Goal: Task Accomplishment & Management: Manage account settings

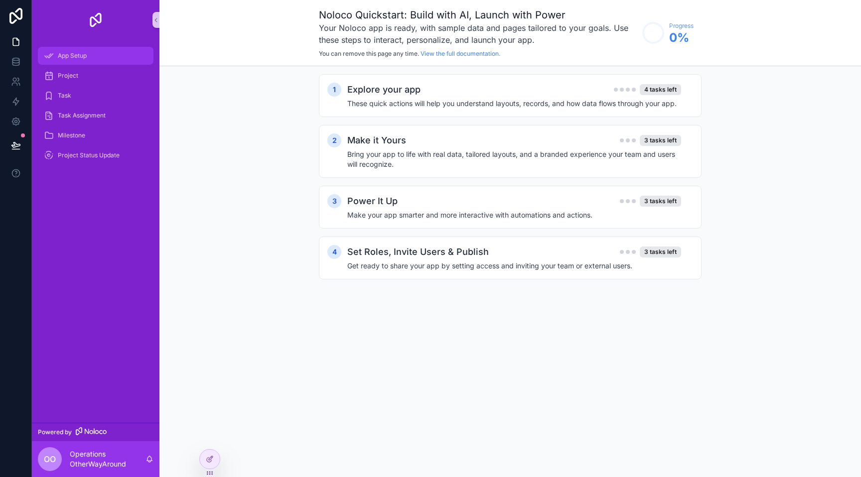
click at [87, 55] on span "App Setup" at bounding box center [72, 56] width 29 height 8
click at [13, 40] on icon at bounding box center [16, 41] width 6 height 7
click at [292, 122] on div "1 Explore your app 4 tasks left These quick actions will help you understand la…" at bounding box center [509, 186] width 701 height 241
click at [446, 80] on div "1 Explore your app 4 tasks left These quick actions will help you understand la…" at bounding box center [510, 95] width 383 height 43
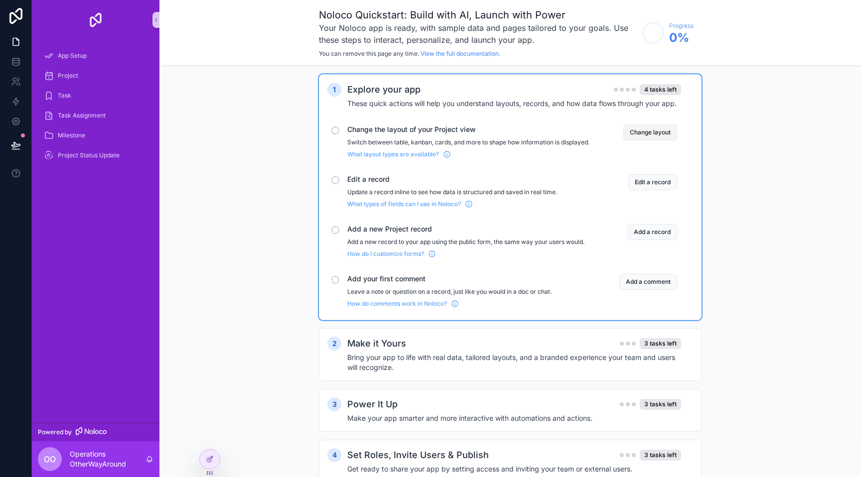
click at [659, 132] on button "Change layout" at bounding box center [650, 133] width 54 height 16
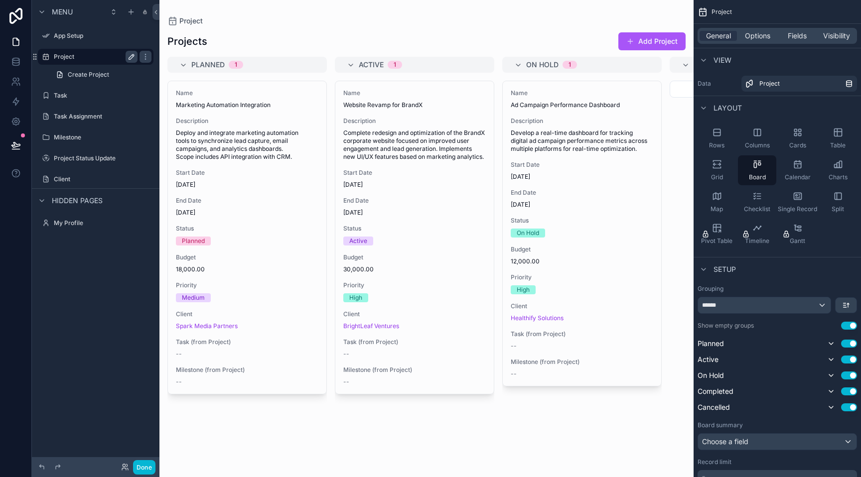
click at [127, 57] on button "scrollable content" at bounding box center [132, 57] width 12 height 12
click at [109, 58] on input "*******" at bounding box center [88, 57] width 68 height 12
type input "******"
click at [133, 59] on icon "scrollable content" at bounding box center [132, 57] width 8 height 8
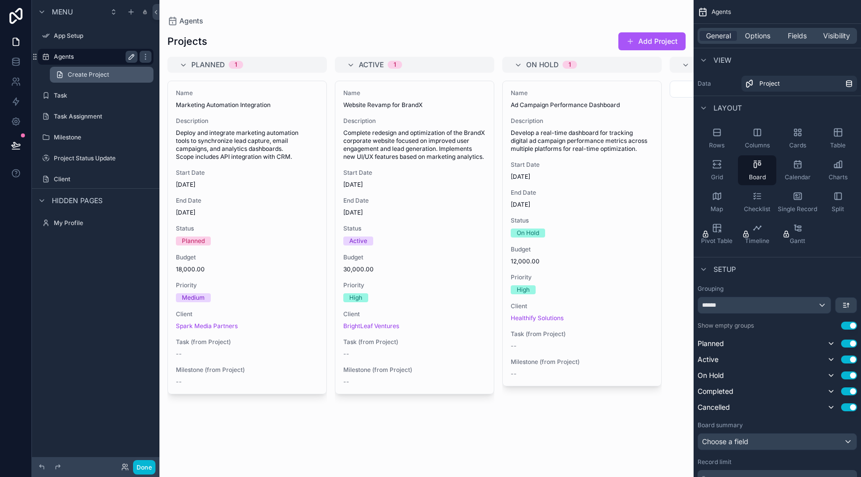
click at [104, 77] on span "Create Project" at bounding box center [88, 75] width 41 height 8
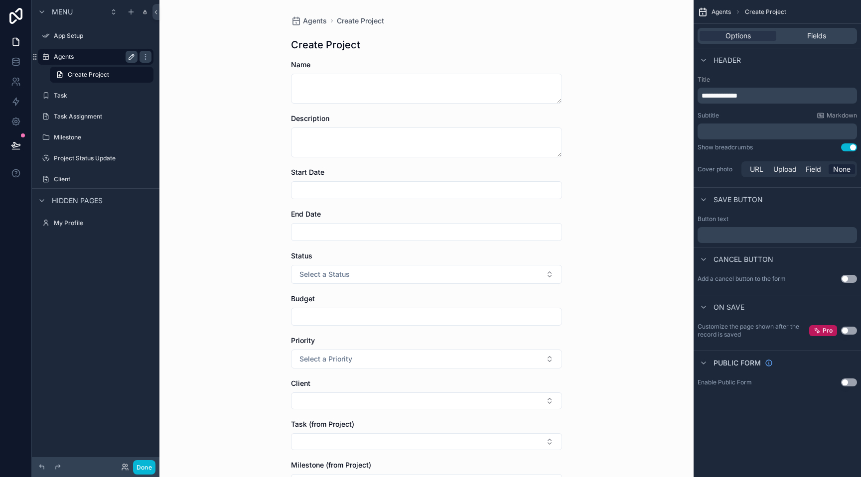
click at [93, 58] on label "Agents" at bounding box center [94, 57] width 80 height 8
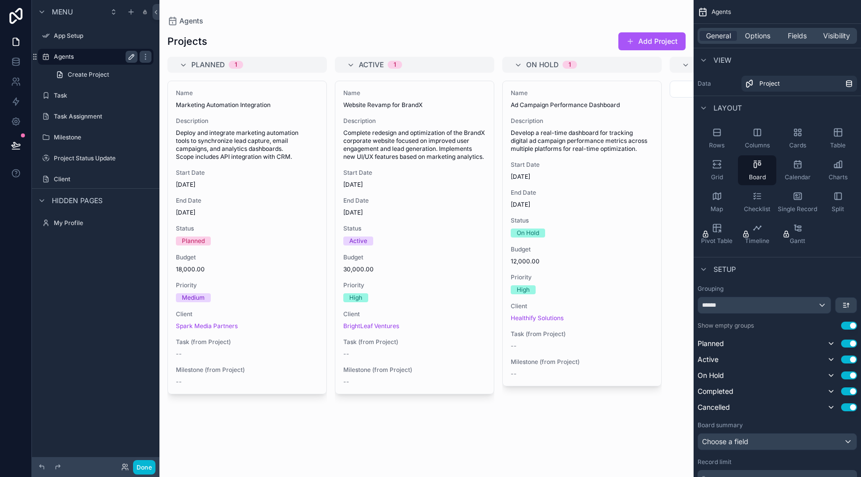
click at [93, 58] on label "Agents" at bounding box center [94, 57] width 80 height 8
click at [102, 118] on label "Task Assignment" at bounding box center [94, 117] width 80 height 8
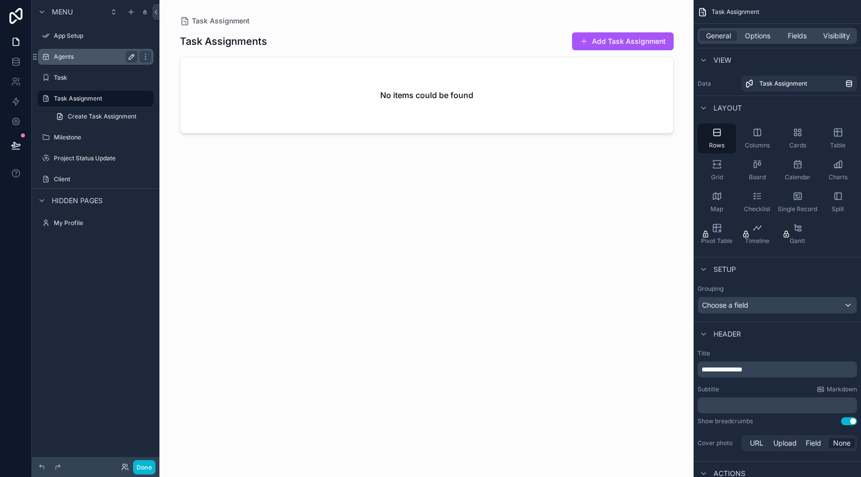
click at [98, 56] on label "Agents" at bounding box center [94, 57] width 80 height 8
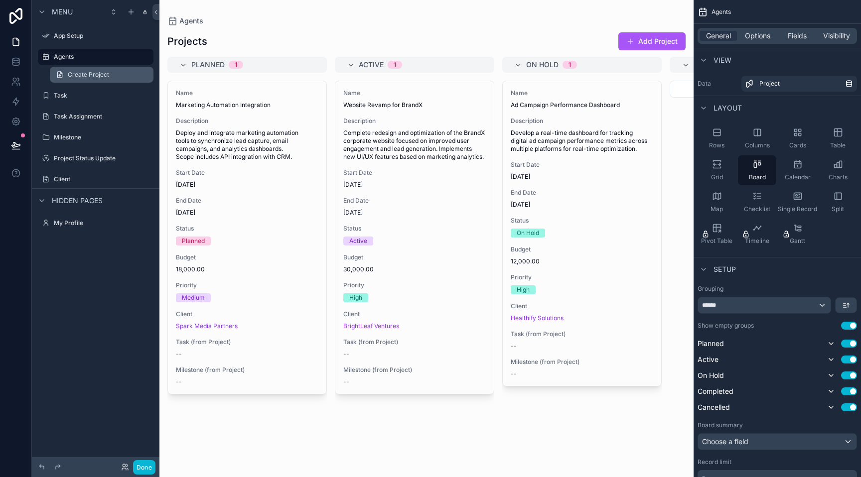
click at [97, 77] on span "Create Project" at bounding box center [88, 75] width 41 height 8
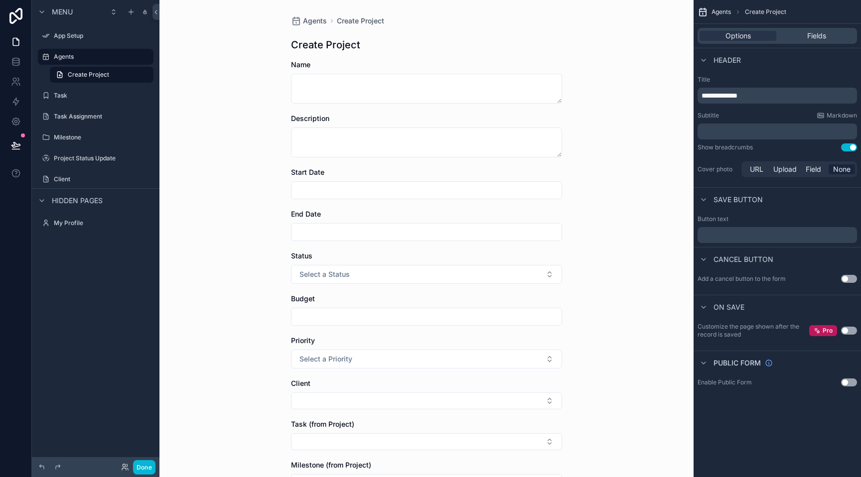
click at [221, 143] on div "Agents Create Project Create Project Name Description Start Date End Date Statu…" at bounding box center [426, 238] width 534 height 477
click at [621, 139] on div "Agents Create Project Create Project Name Description Start Date End Date Statu…" at bounding box center [426, 238] width 534 height 477
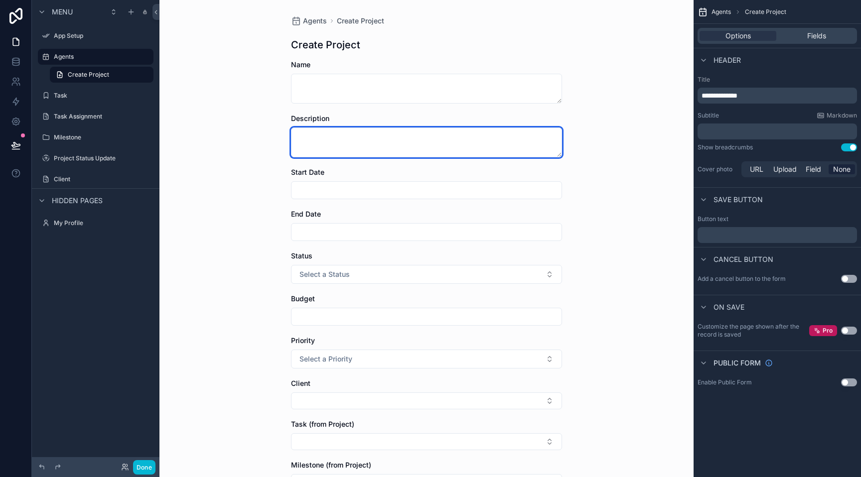
click at [550, 138] on textarea "scrollable content" at bounding box center [426, 143] width 271 height 30
click at [553, 138] on textarea "scrollable content" at bounding box center [426, 143] width 271 height 30
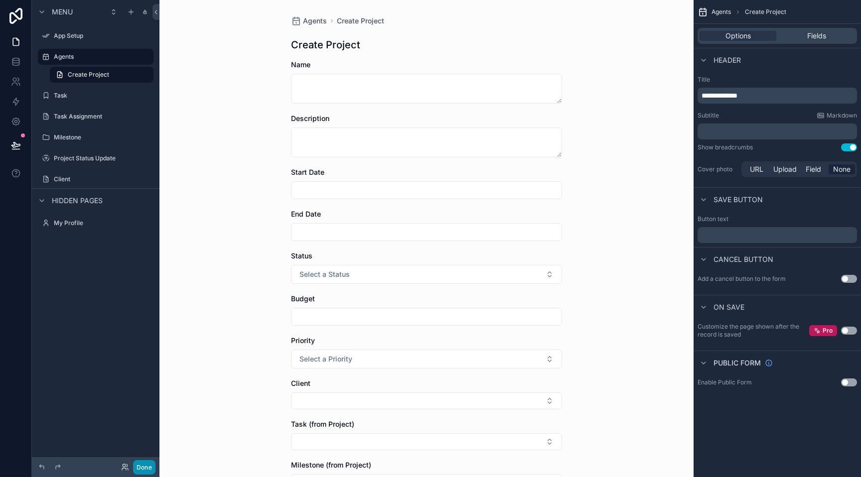
click at [139, 466] on button "Done" at bounding box center [144, 467] width 22 height 14
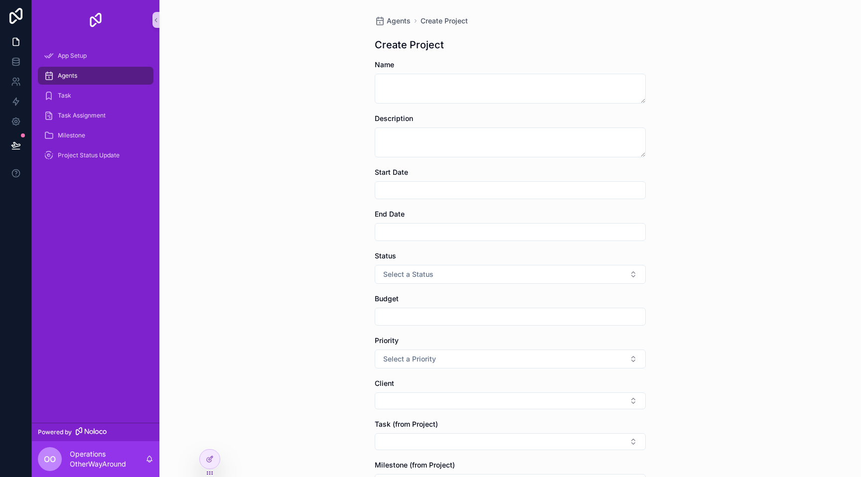
click at [119, 81] on div "Agents" at bounding box center [96, 76] width 104 height 16
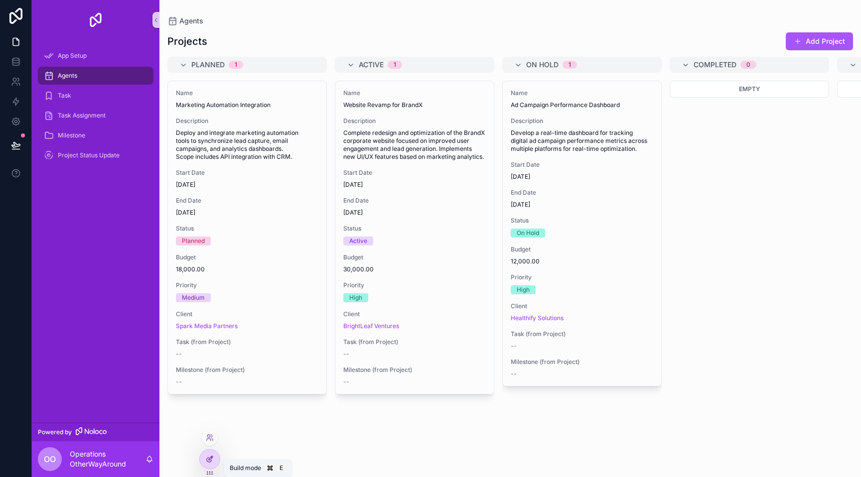
click at [209, 454] on div at bounding box center [210, 459] width 20 height 19
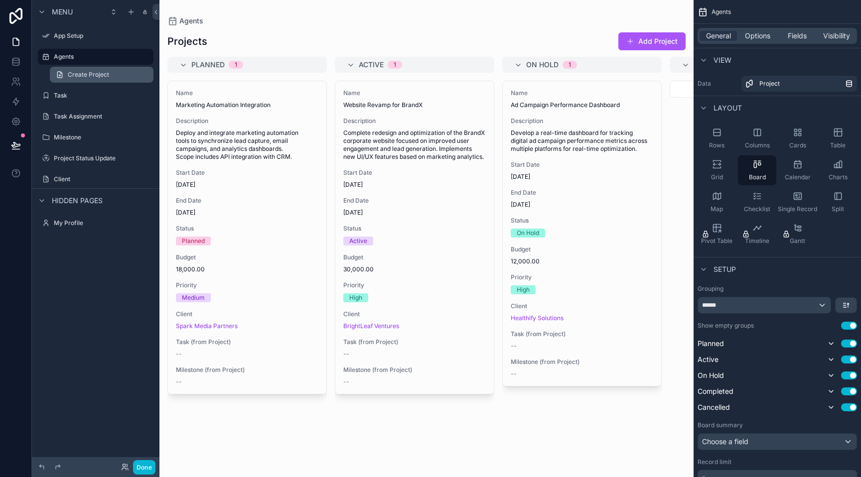
click at [80, 78] on span "Create Project" at bounding box center [88, 75] width 41 height 8
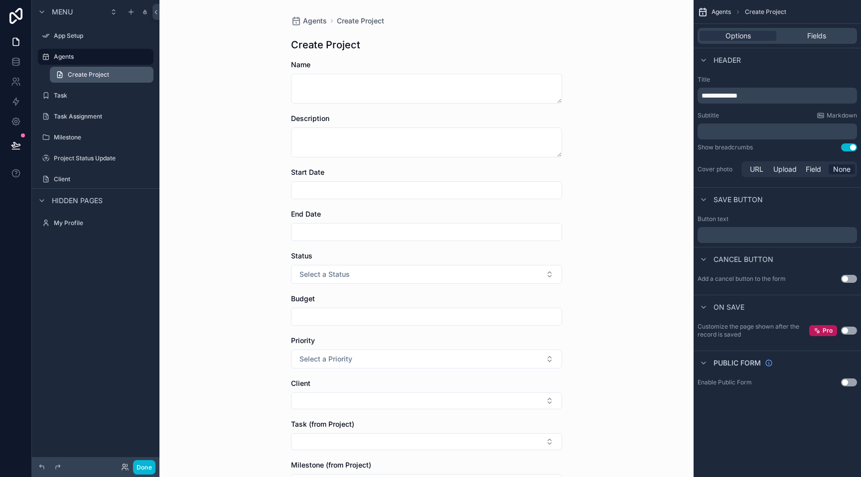
click at [149, 75] on link "Create Project" at bounding box center [102, 75] width 104 height 16
click at [248, 83] on div "Agents Create Project Create Project Name Description Start Date End Date Statu…" at bounding box center [426, 238] width 534 height 477
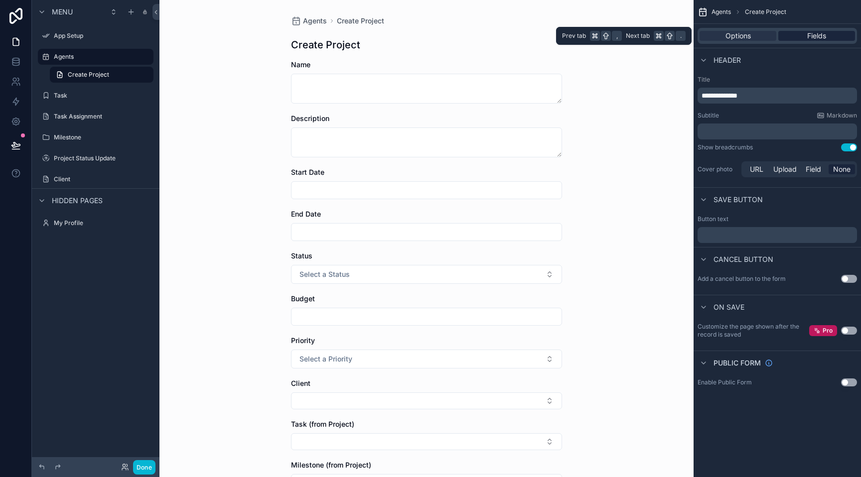
click at [829, 38] on div "Fields" at bounding box center [816, 36] width 77 height 10
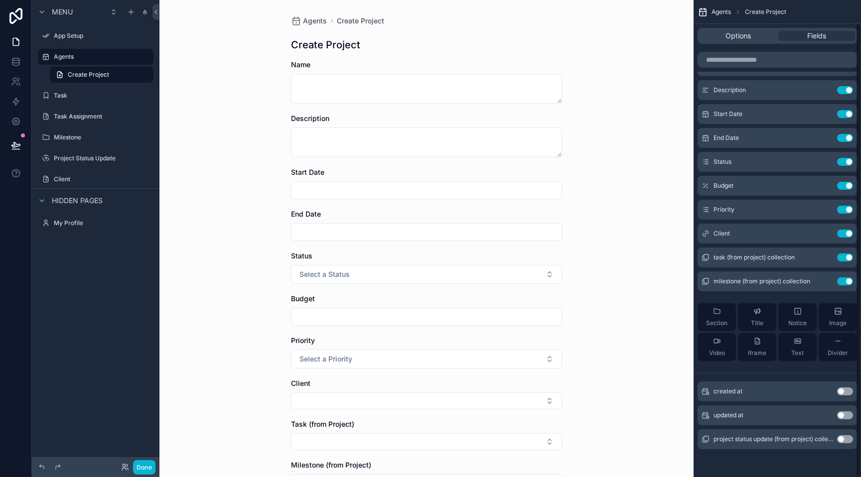
scroll to position [112, 0]
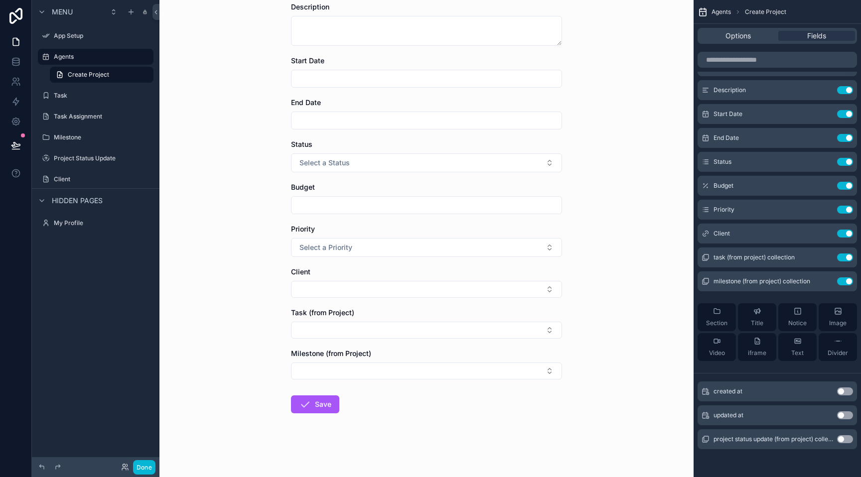
click at [541, 318] on div "Task (from Project)" at bounding box center [426, 323] width 271 height 31
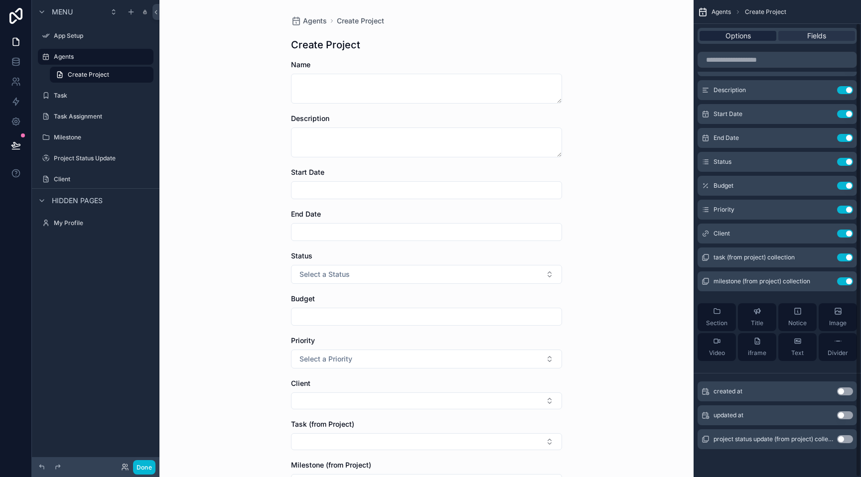
click at [738, 39] on span "Options" at bounding box center [737, 36] width 25 height 10
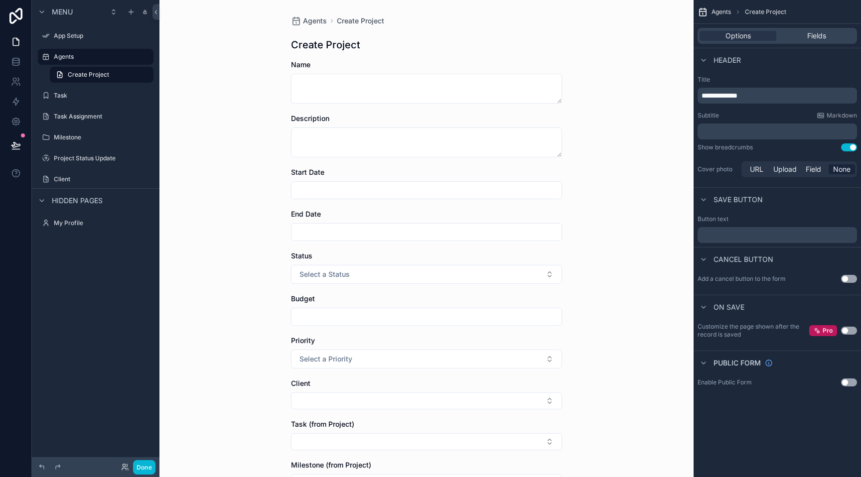
click at [588, 222] on div "Agents Create Project Create Project Name Description Start Date End Date Statu…" at bounding box center [426, 238] width 534 height 477
click at [270, 182] on div "Agents Create Project Create Project Name Description Start Date End Date Statu…" at bounding box center [426, 238] width 534 height 477
click at [40, 15] on icon "scrollable content" at bounding box center [42, 12] width 8 height 8
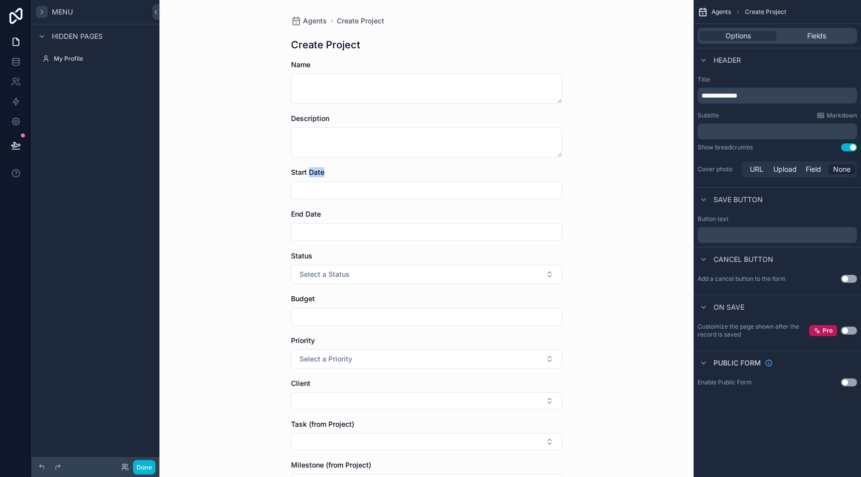
click at [40, 14] on icon "scrollable content" at bounding box center [42, 12] width 8 height 8
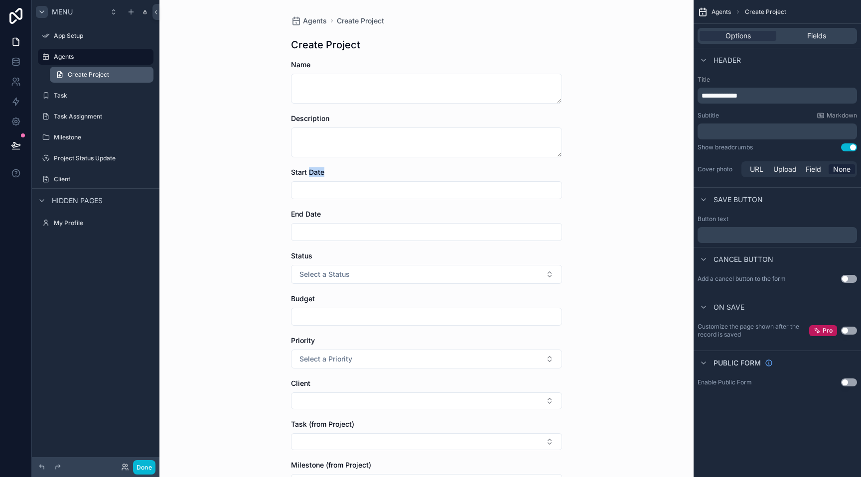
click at [90, 79] on link "Create Project" at bounding box center [102, 75] width 104 height 16
click at [138, 57] on div "scrollable content" at bounding box center [144, 57] width 14 height 16
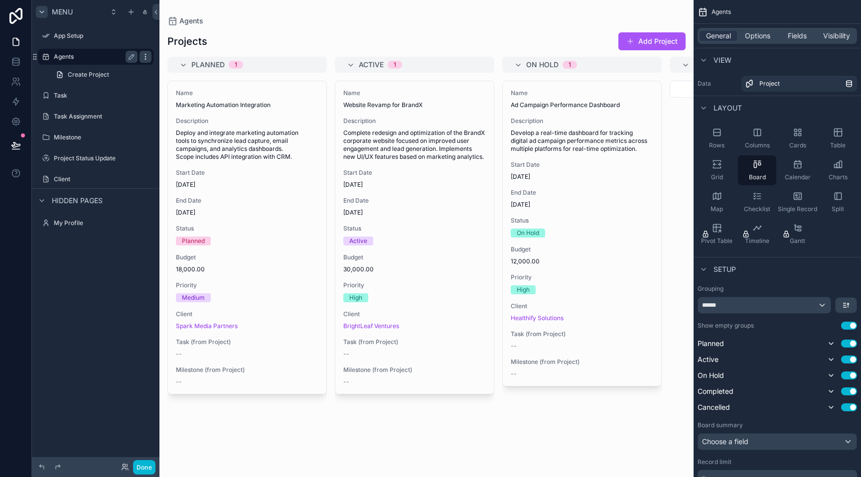
click at [143, 57] on icon "scrollable content" at bounding box center [145, 57] width 8 height 8
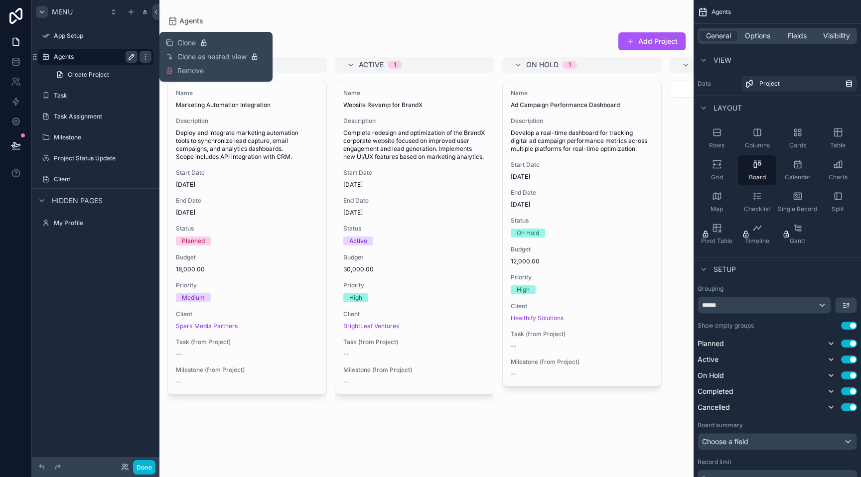
click at [128, 56] on icon "scrollable content" at bounding box center [132, 57] width 8 height 8
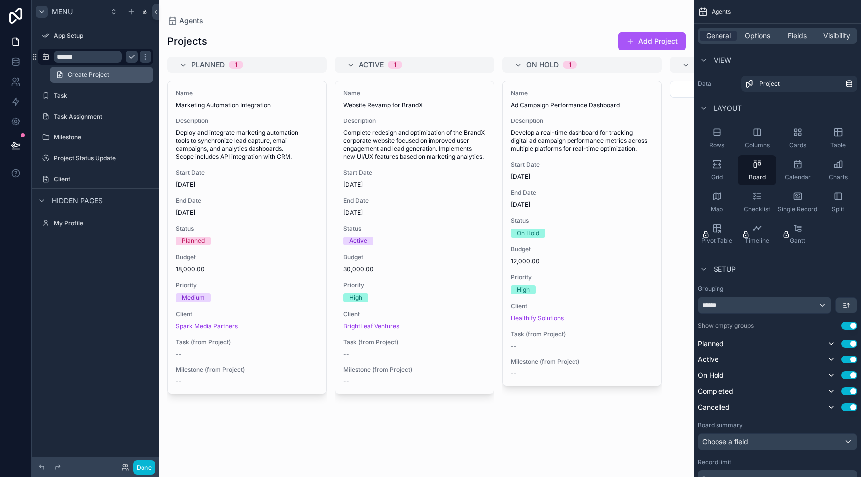
click at [131, 73] on link "Create Project" at bounding box center [102, 75] width 104 height 16
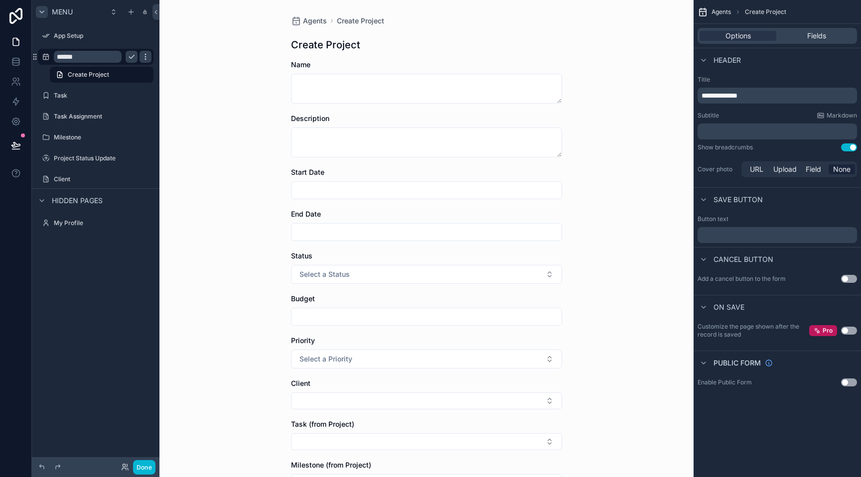
click at [143, 57] on icon "scrollable content" at bounding box center [145, 57] width 8 height 8
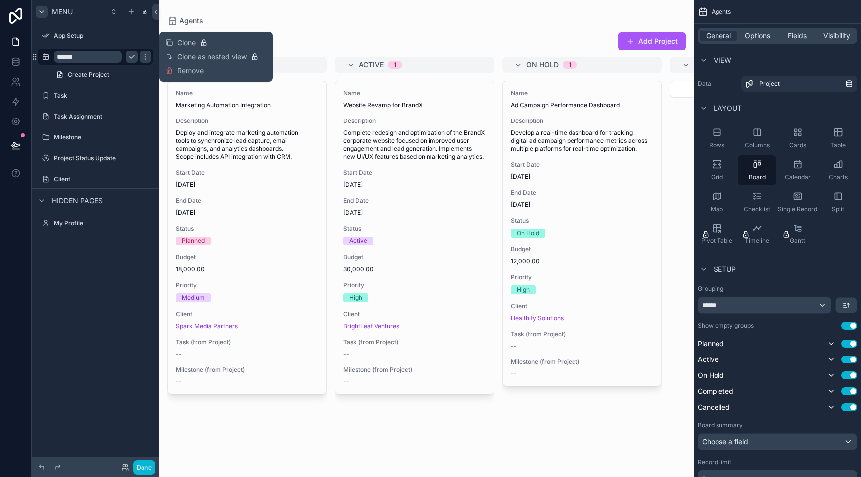
click at [131, 56] on icon "scrollable content" at bounding box center [132, 57] width 8 height 8
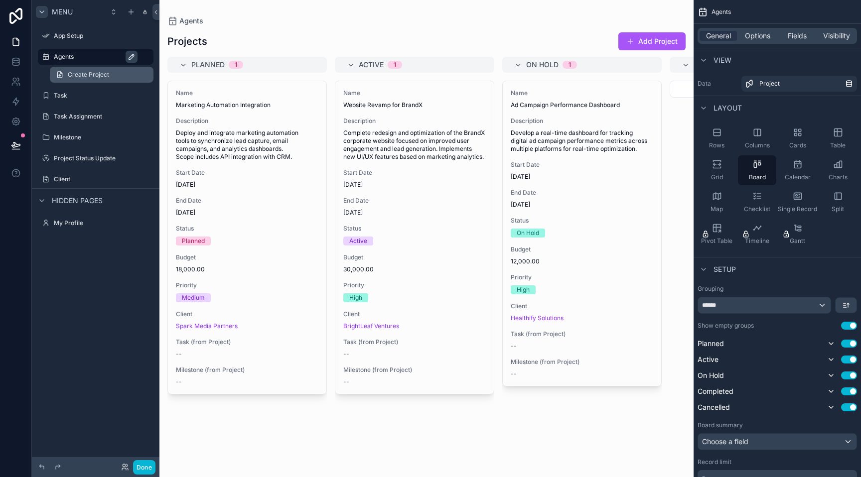
click at [131, 74] on link "Create Project" at bounding box center [102, 75] width 104 height 16
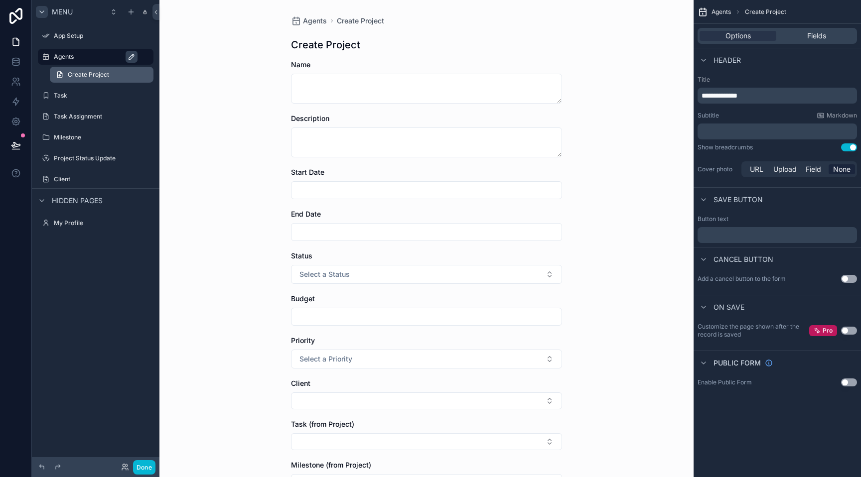
click at [149, 73] on link "Create Project" at bounding box center [102, 75] width 104 height 16
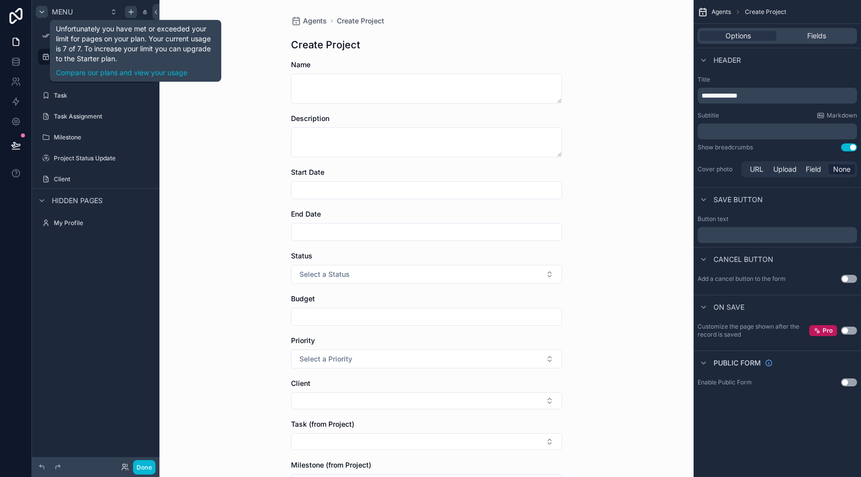
click at [131, 12] on icon "scrollable content" at bounding box center [131, 12] width 4 height 0
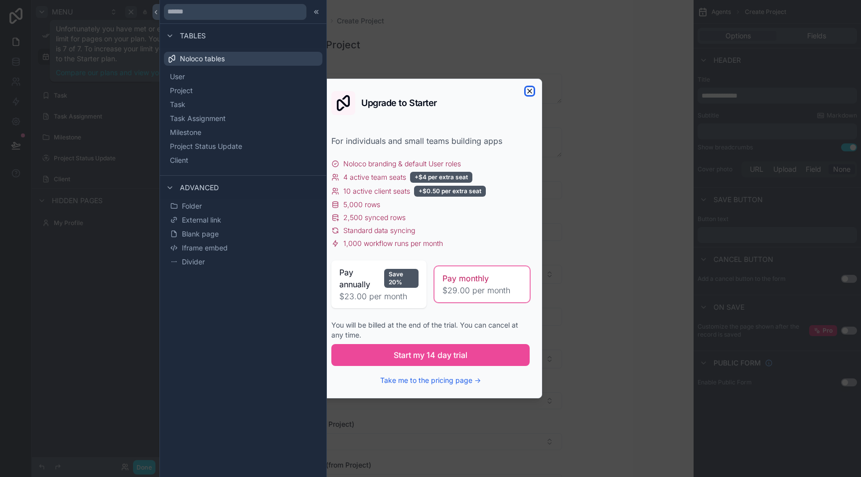
click at [527, 88] on icon "button" at bounding box center [529, 91] width 8 height 8
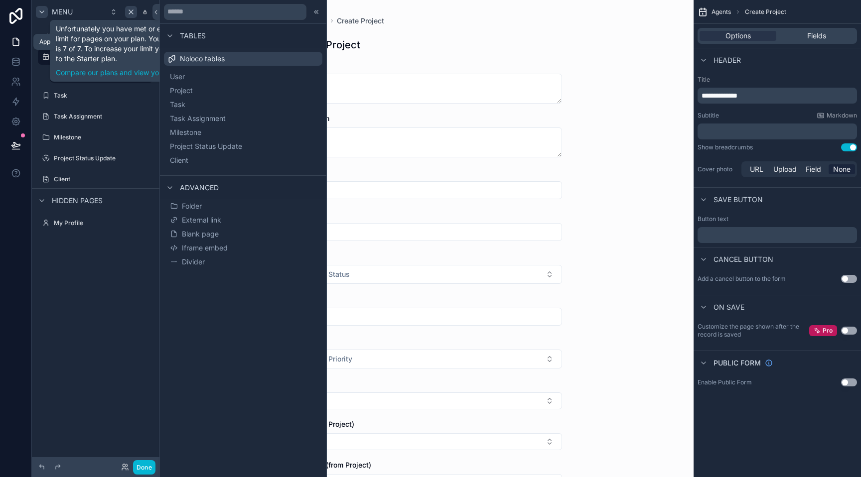
click at [15, 38] on icon at bounding box center [16, 42] width 10 height 10
click at [445, 236] on input "scrollable content" at bounding box center [426, 232] width 270 height 14
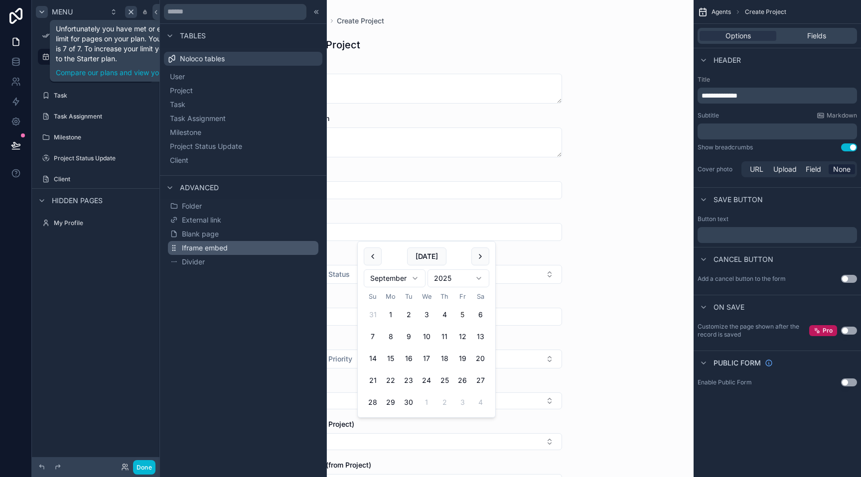
click at [258, 251] on button "Iframe embed" at bounding box center [243, 248] width 150 height 14
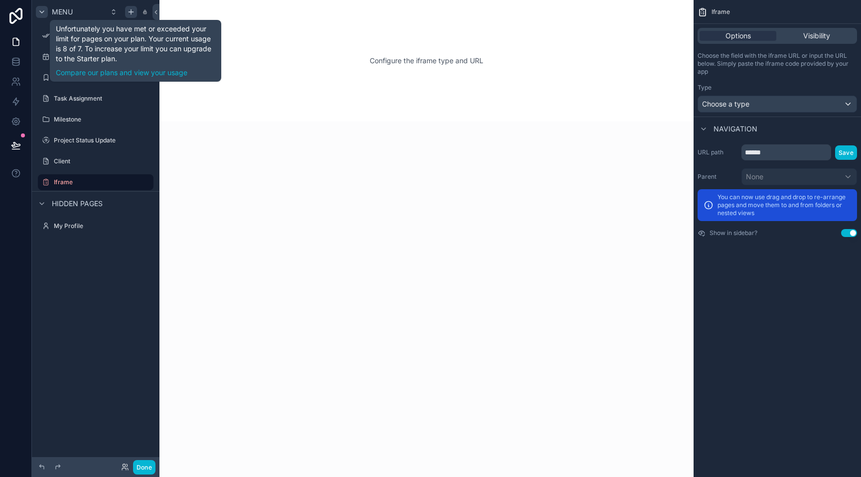
click at [261, 53] on div "Configure the iframe type and URL" at bounding box center [426, 61] width 502 height 90
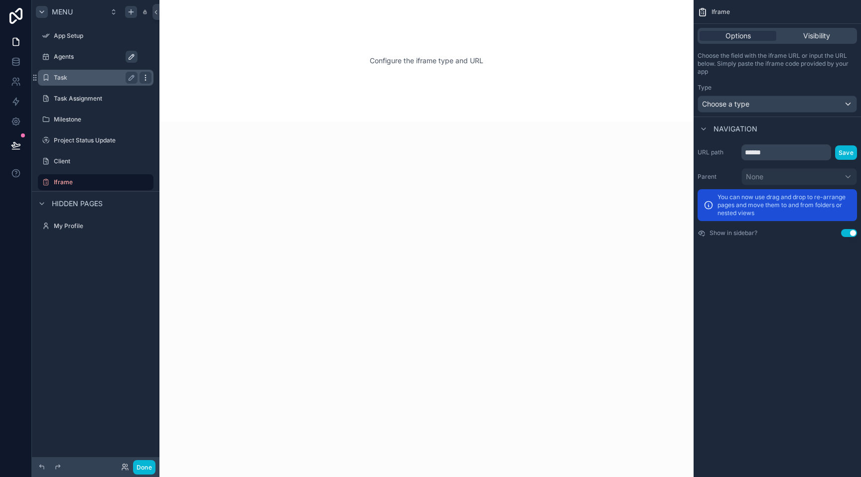
click at [145, 79] on icon "scrollable content" at bounding box center [145, 78] width 8 height 8
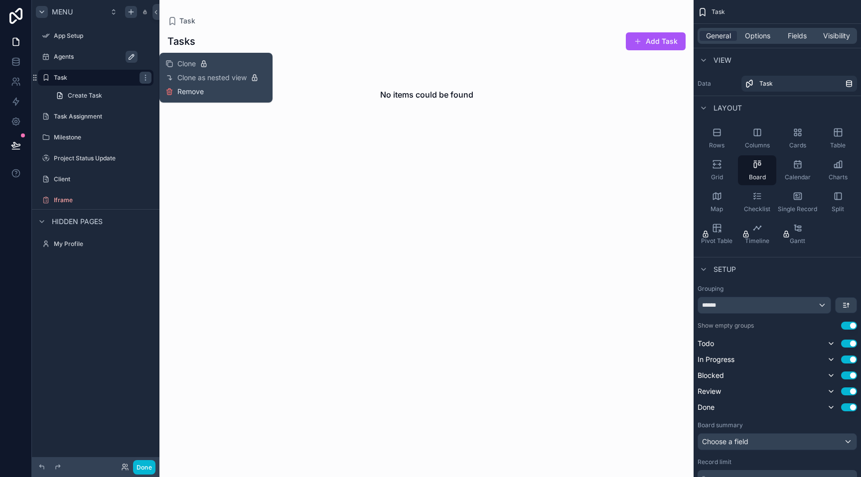
click at [172, 91] on icon at bounding box center [169, 92] width 8 height 8
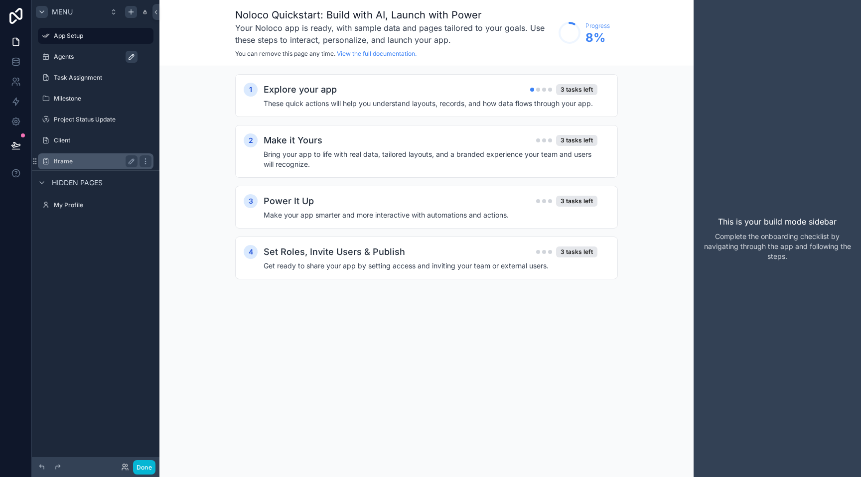
click at [92, 158] on label "Iframe" at bounding box center [94, 161] width 80 height 8
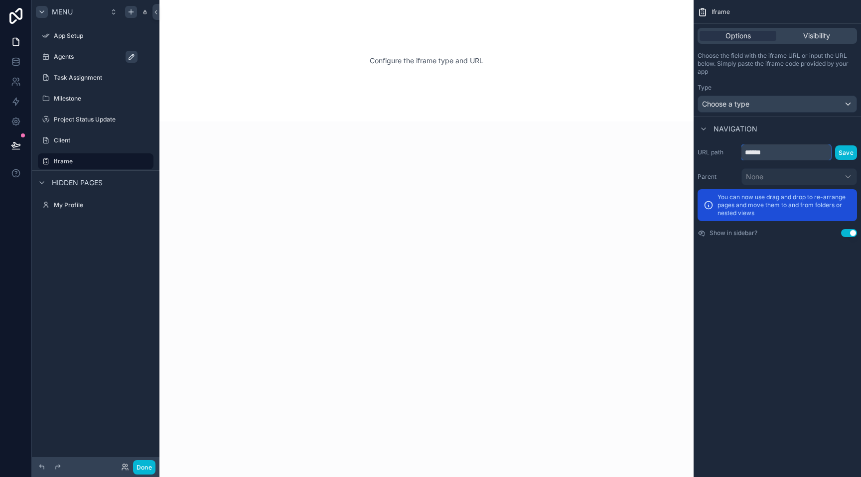
click at [785, 154] on input "******" at bounding box center [786, 152] width 90 height 16
paste input "***"
type input "********"
click at [762, 106] on div "Choose a type" at bounding box center [777, 104] width 158 height 16
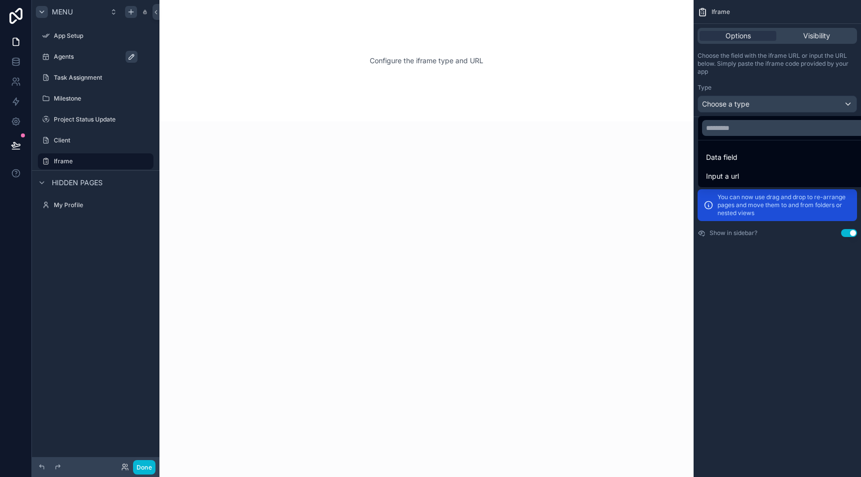
click at [762, 106] on div "scrollable content" at bounding box center [430, 238] width 861 height 477
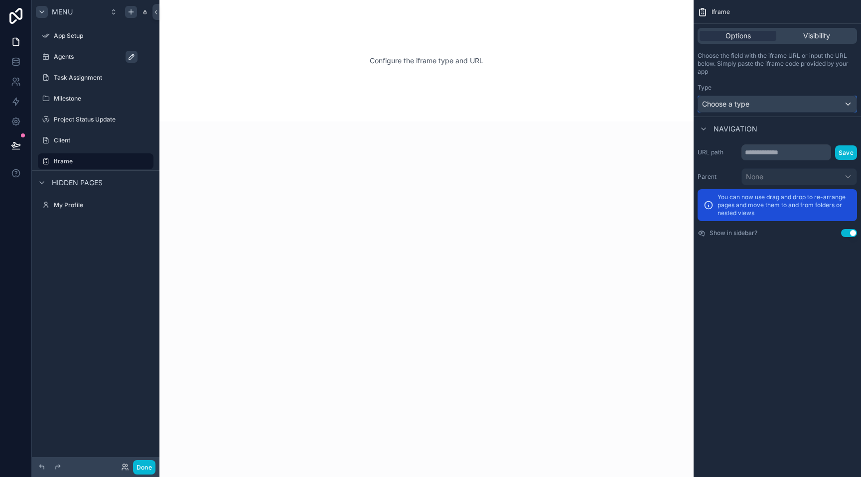
click at [762, 106] on div "Choose a type" at bounding box center [777, 104] width 158 height 16
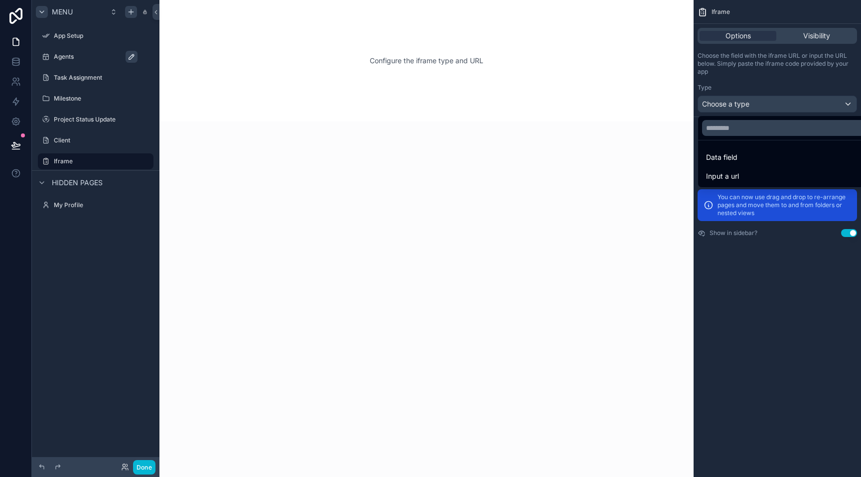
click at [739, 239] on div "scrollable content" at bounding box center [430, 238] width 861 height 477
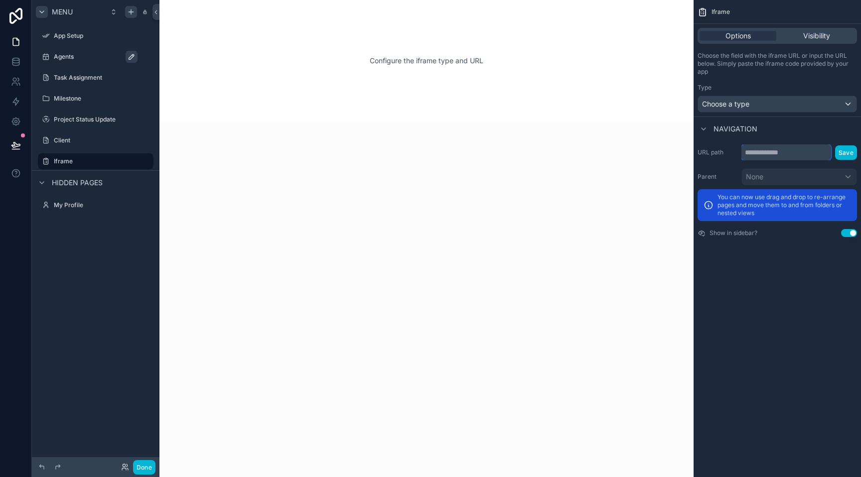
click at [763, 154] on input "scrollable content" at bounding box center [786, 152] width 90 height 16
paste input "**********"
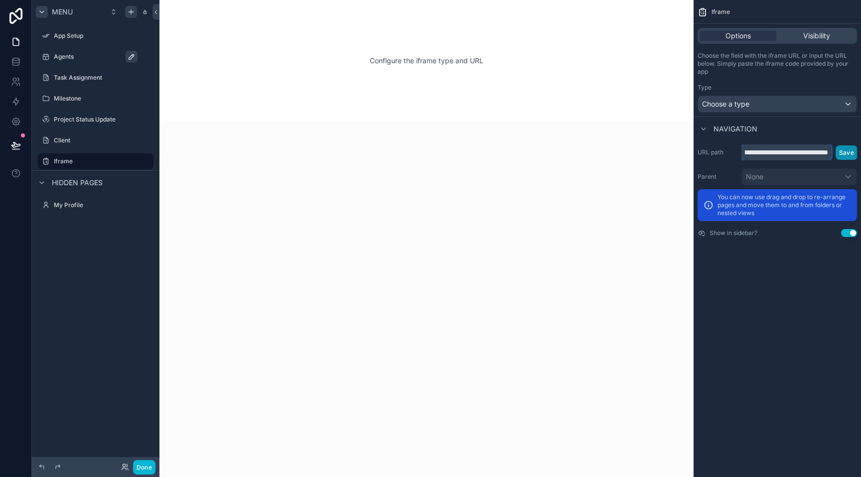
type input "**********"
click at [847, 153] on button "Save" at bounding box center [846, 152] width 22 height 14
click at [846, 151] on button "Save" at bounding box center [846, 152] width 22 height 14
click at [606, 170] on div "scrollable content" at bounding box center [426, 238] width 534 height 477
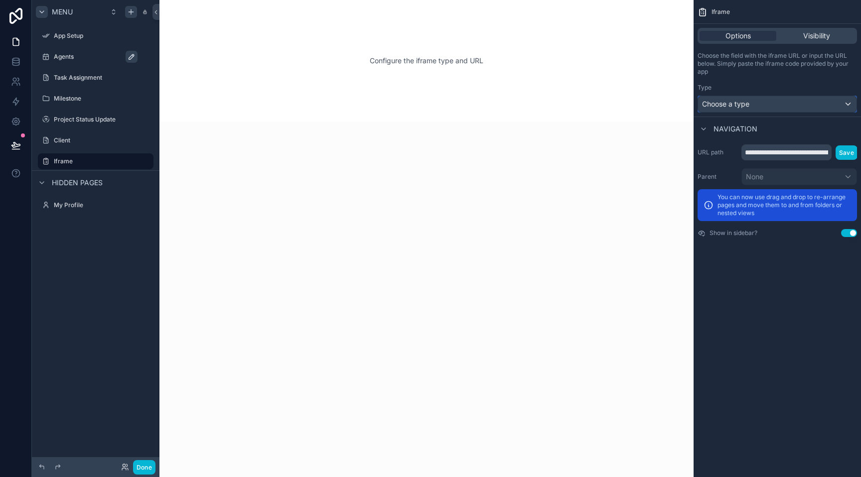
click at [731, 109] on div "Choose a type" at bounding box center [777, 104] width 158 height 16
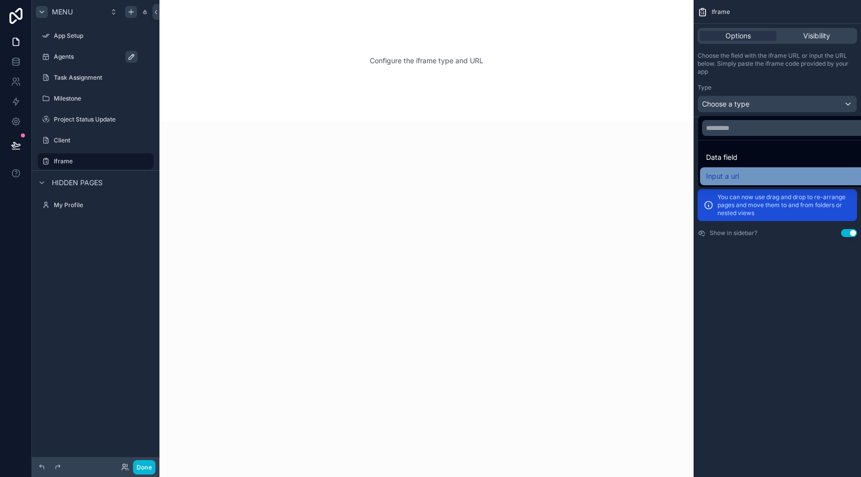
click at [726, 173] on span "Input a url" at bounding box center [722, 176] width 33 height 12
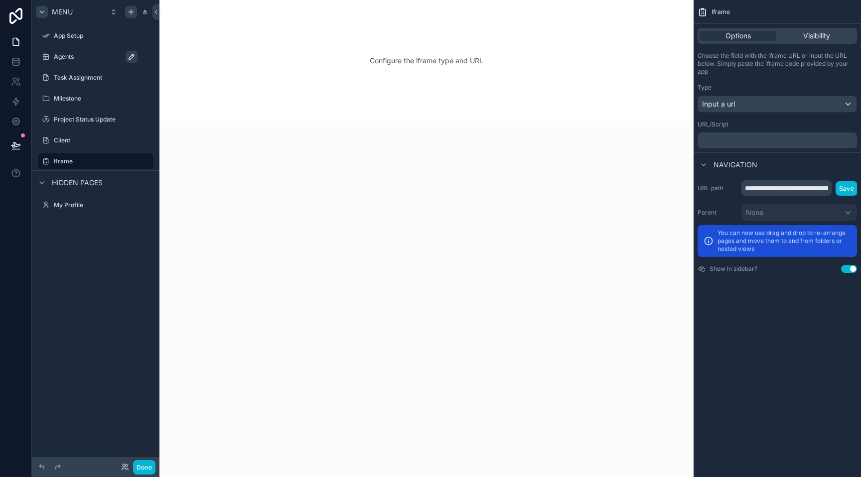
click at [736, 145] on div "﻿" at bounding box center [776, 140] width 159 height 16
click at [736, 140] on p "﻿" at bounding box center [777, 140] width 153 height 8
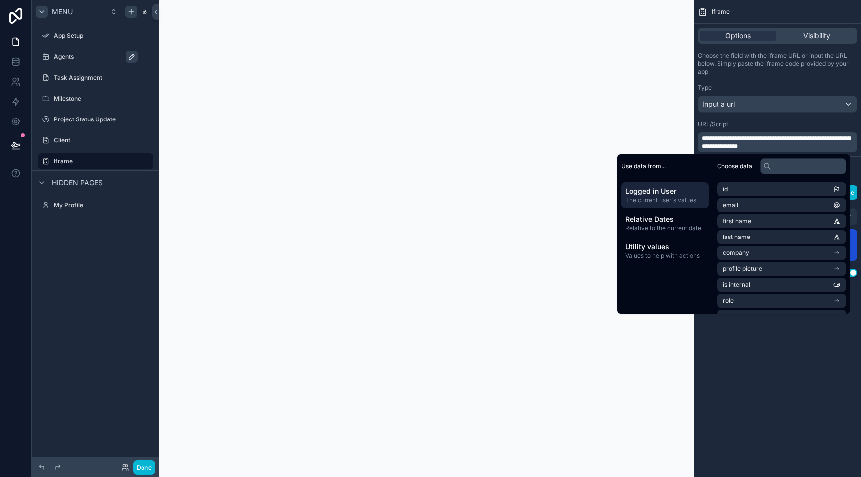
click at [753, 121] on div "URL/Script" at bounding box center [776, 125] width 159 height 8
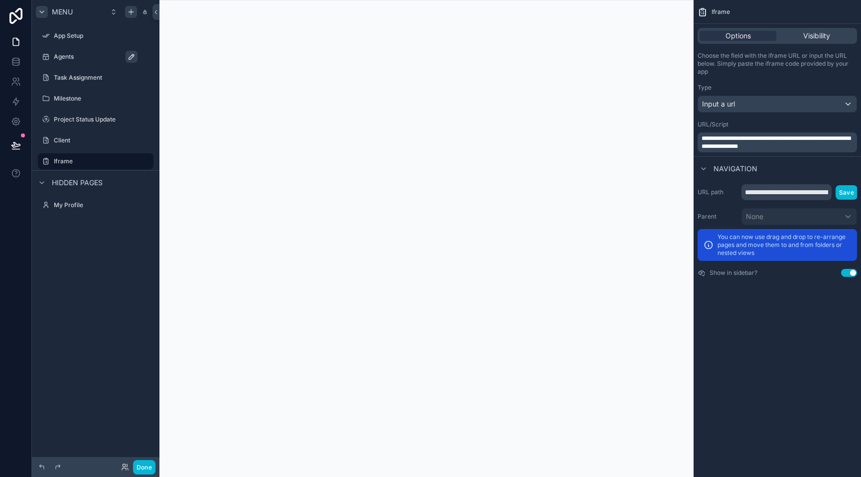
click at [773, 361] on div "**********" at bounding box center [776, 238] width 167 height 477
click at [796, 191] on input "**********" at bounding box center [786, 192] width 90 height 16
click at [794, 361] on div "**********" at bounding box center [776, 238] width 167 height 477
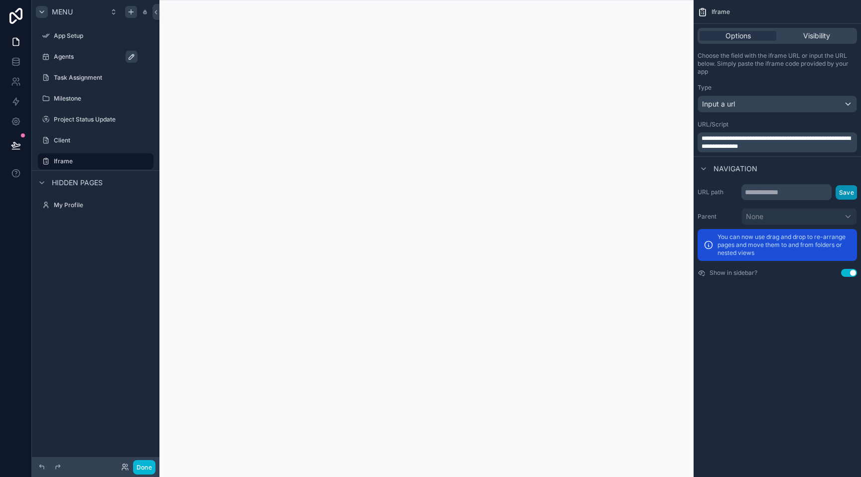
click at [844, 189] on button "Save" at bounding box center [846, 192] width 22 height 14
click at [787, 193] on input "scrollable content" at bounding box center [786, 192] width 90 height 16
click at [706, 170] on icon "scrollable content" at bounding box center [703, 169] width 8 height 8
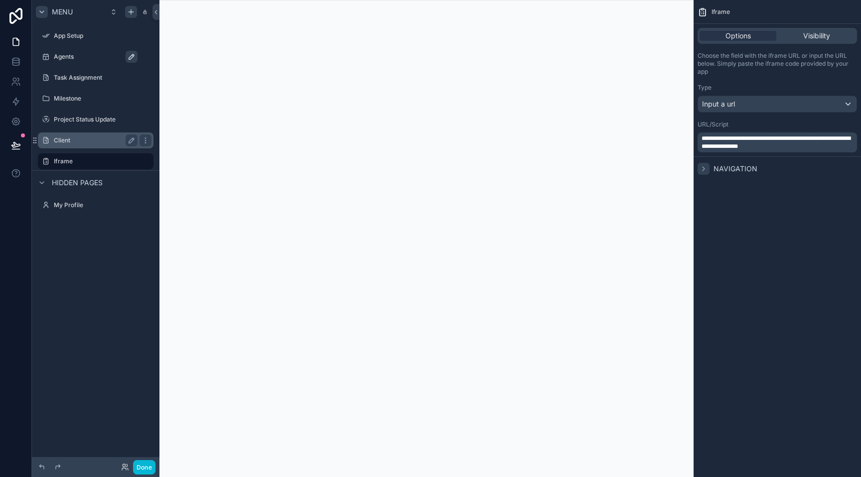
click at [67, 138] on label "Client" at bounding box center [94, 140] width 80 height 8
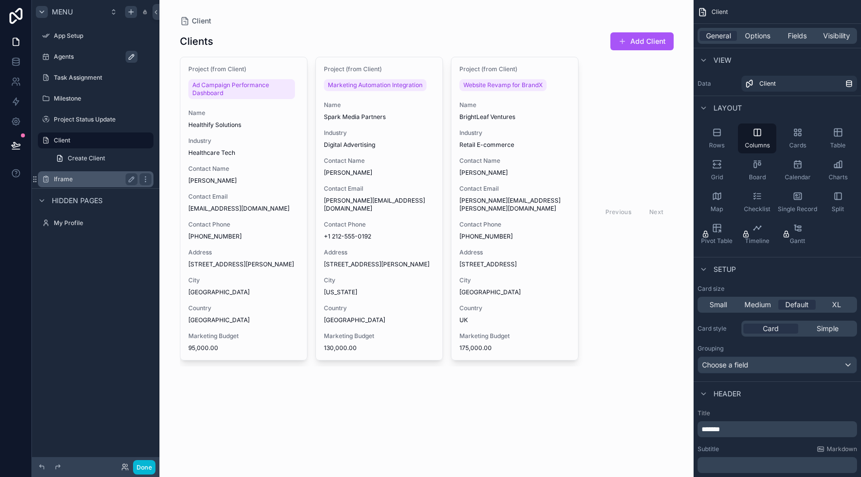
click at [80, 180] on label "Iframe" at bounding box center [94, 179] width 80 height 8
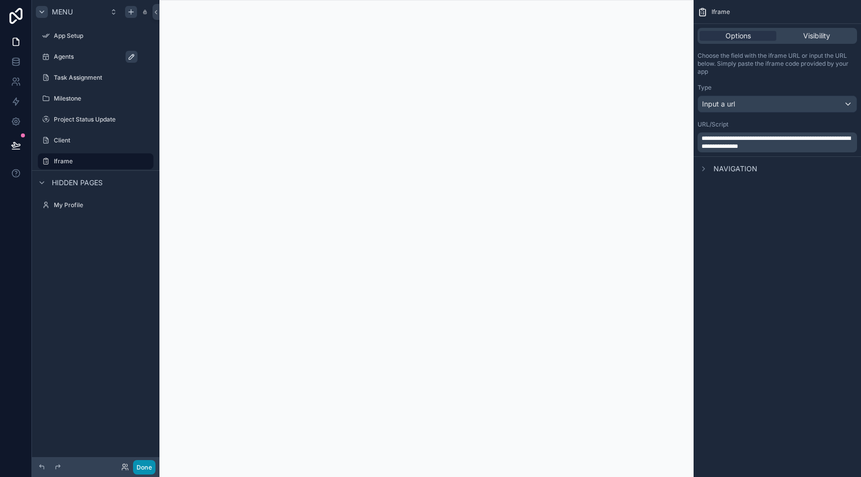
click at [140, 469] on button "Done" at bounding box center [144, 467] width 22 height 14
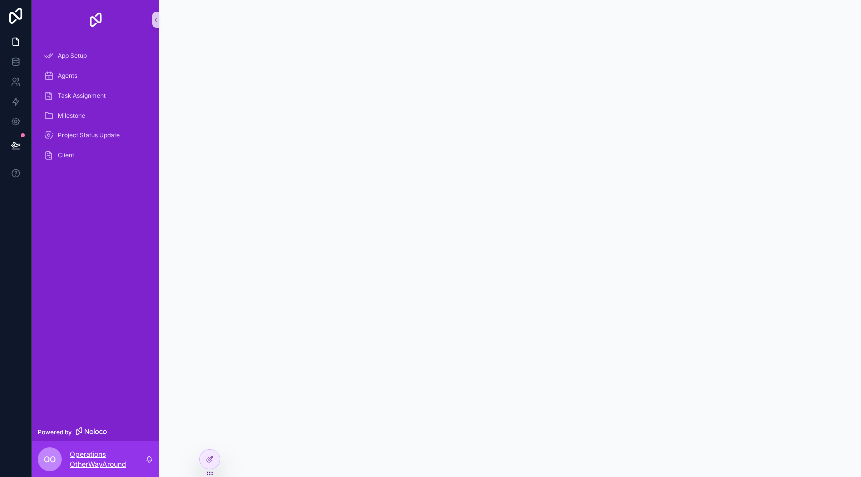
click at [118, 450] on p "Operations OtherWayAround" at bounding box center [108, 459] width 76 height 20
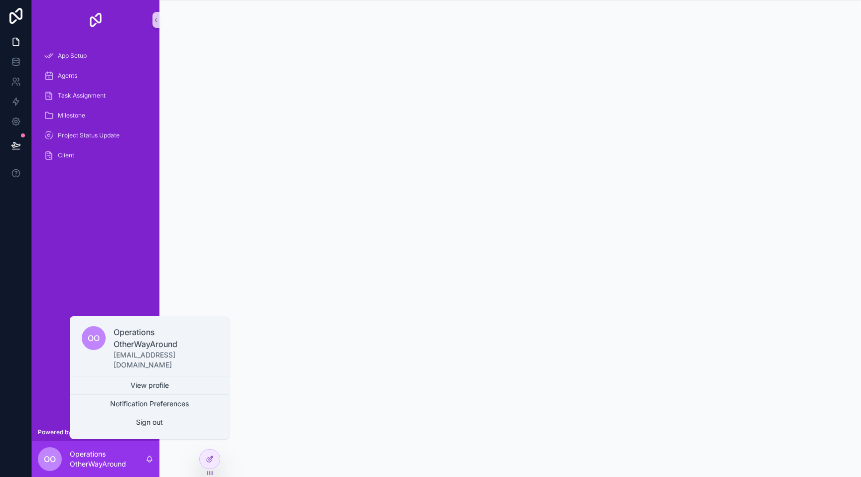
click at [159, 272] on div "scrollable content" at bounding box center [509, 238] width 701 height 477
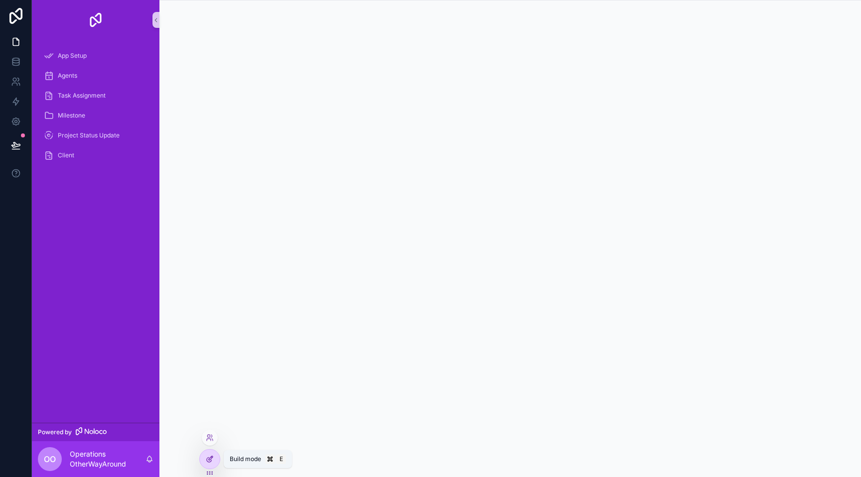
click at [210, 457] on icon at bounding box center [211, 458] width 4 height 4
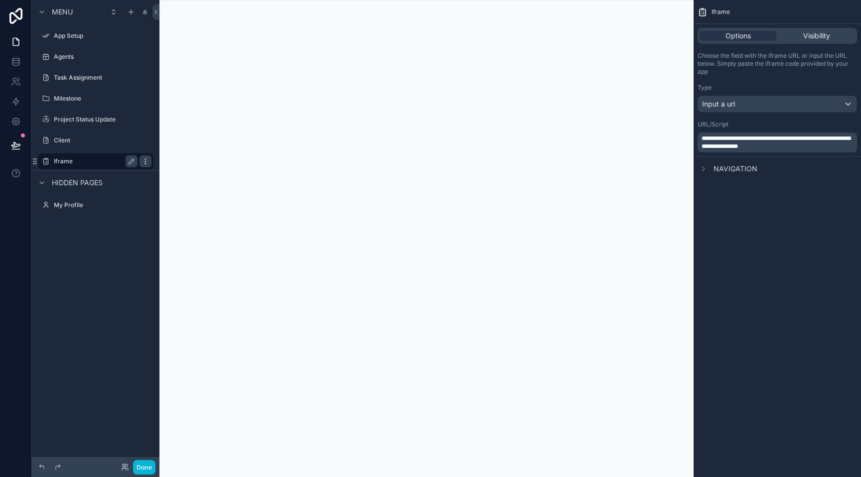
click at [146, 160] on icon "scrollable content" at bounding box center [145, 161] width 8 height 8
click at [146, 159] on icon "scrollable content" at bounding box center [145, 161] width 8 height 8
click at [129, 58] on icon "scrollable content" at bounding box center [132, 57] width 8 height 8
click at [98, 58] on input "******" at bounding box center [88, 57] width 68 height 12
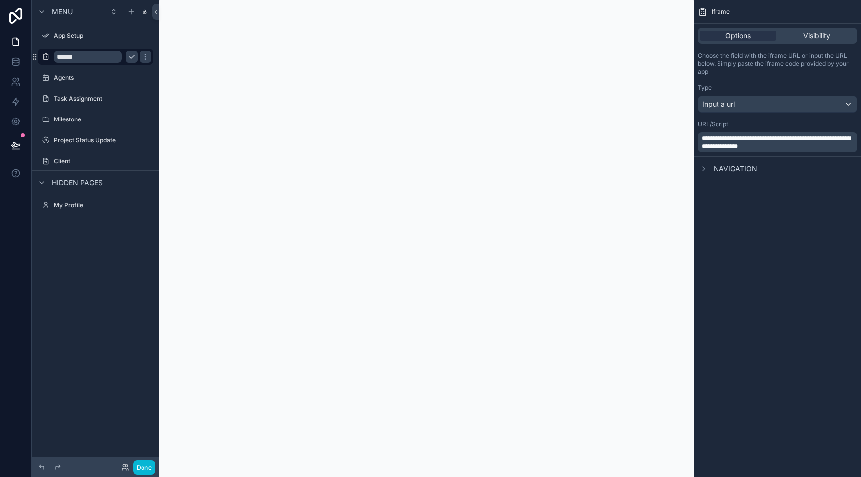
click at [98, 58] on input "******" at bounding box center [88, 57] width 68 height 12
type input "******"
click at [141, 57] on icon "scrollable content" at bounding box center [145, 57] width 8 height 8
click at [147, 465] on button "Done" at bounding box center [144, 467] width 22 height 14
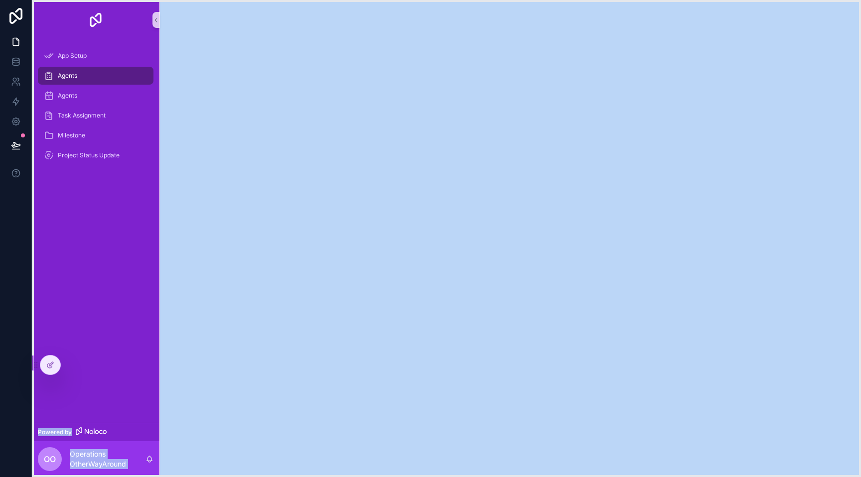
drag, startPoint x: 212, startPoint y: 473, endPoint x: 15, endPoint y: 376, distance: 219.0
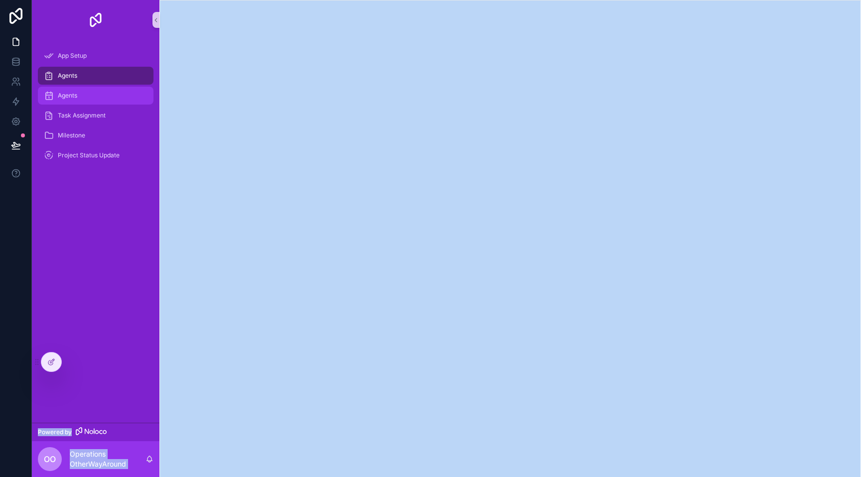
click at [86, 100] on div "Agents" at bounding box center [96, 96] width 104 height 16
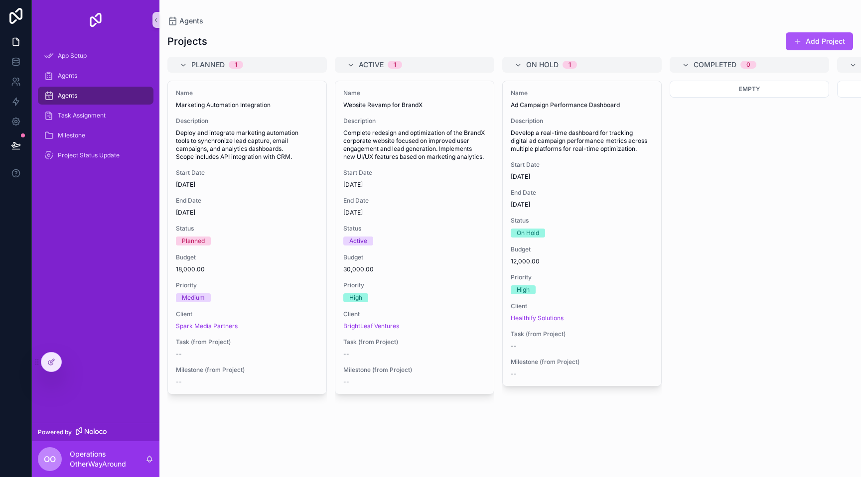
click at [241, 40] on div "Projects Add Project" at bounding box center [509, 41] width 685 height 19
click at [87, 77] on div "Agents" at bounding box center [96, 76] width 104 height 16
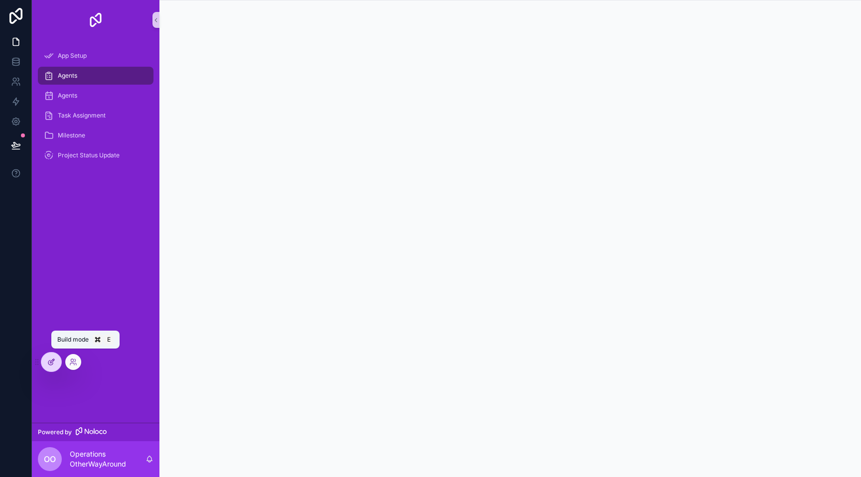
click at [54, 369] on div at bounding box center [51, 362] width 20 height 19
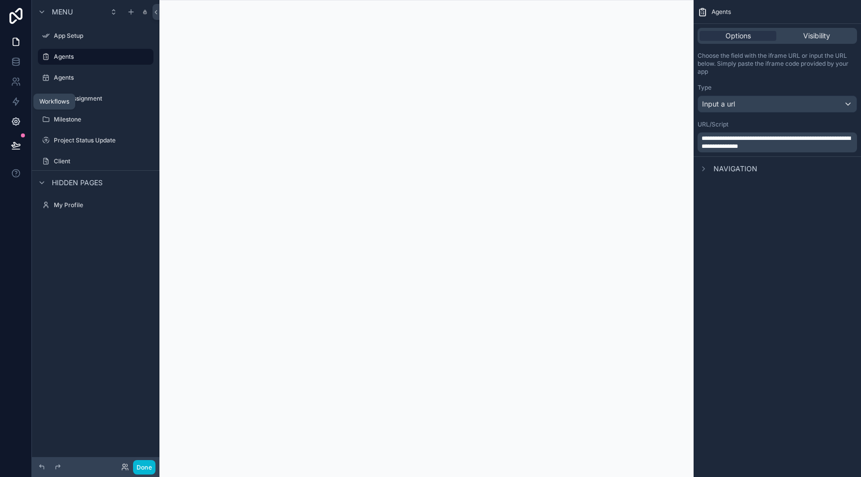
click at [16, 115] on link at bounding box center [15, 122] width 31 height 20
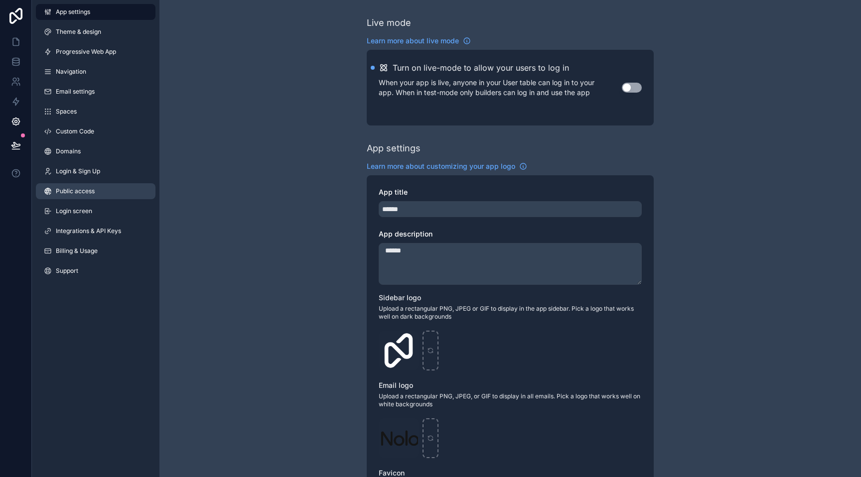
click at [86, 189] on span "Public access" at bounding box center [75, 191] width 39 height 8
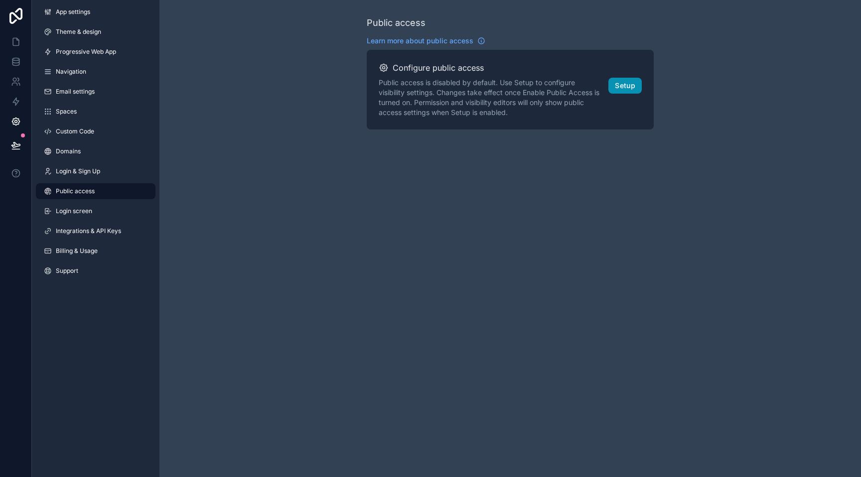
click at [630, 89] on button "Setup" at bounding box center [624, 86] width 33 height 16
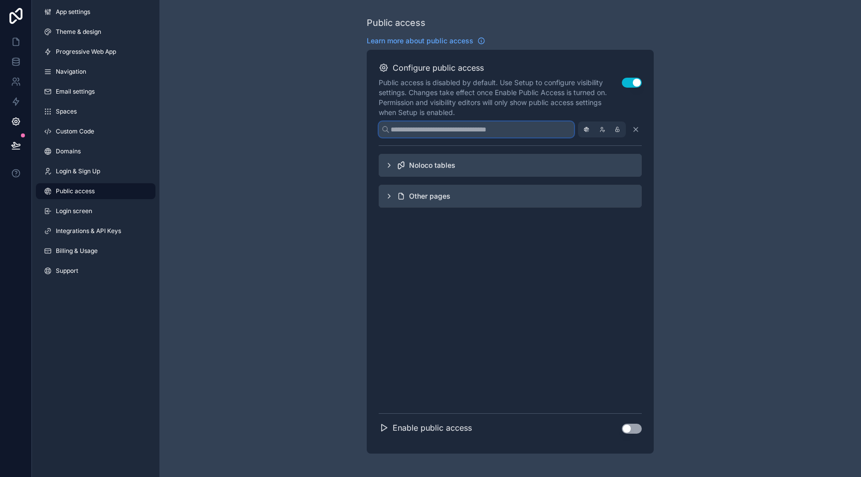
click at [528, 132] on input "scrollable content" at bounding box center [476, 130] width 195 height 16
click at [587, 132] on icon "scrollable content" at bounding box center [586, 130] width 10 height 10
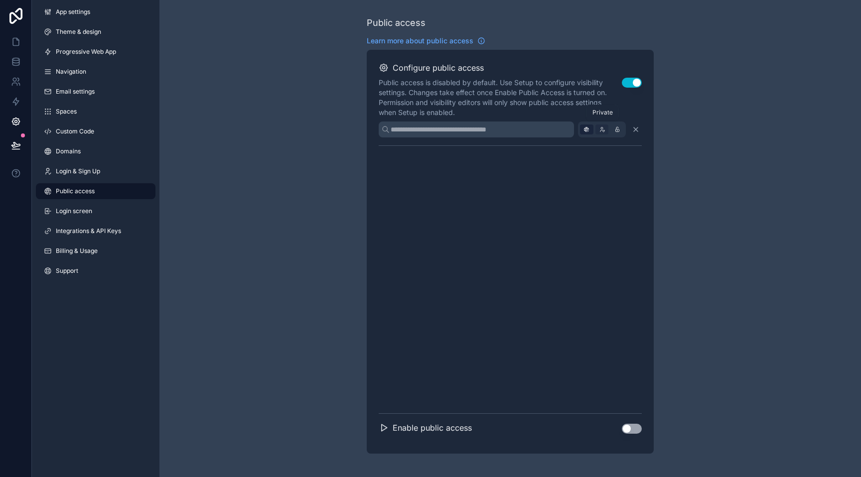
click at [603, 127] on icon "scrollable content" at bounding box center [602, 130] width 10 height 10
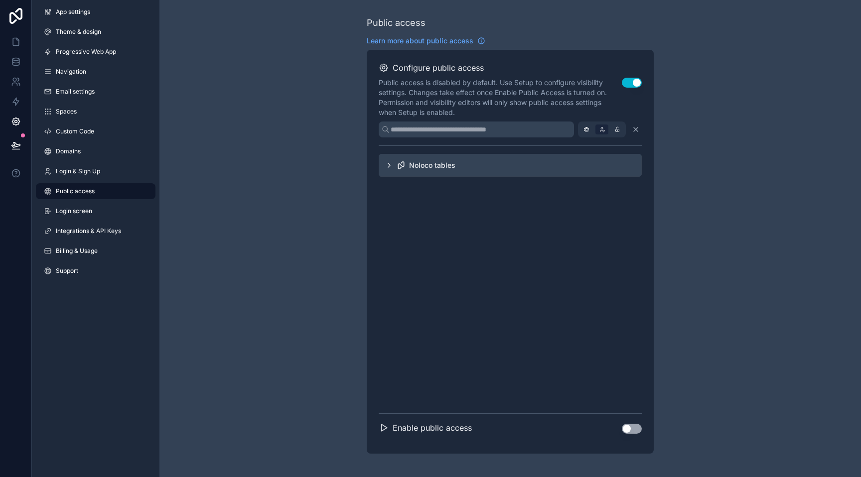
click at [544, 164] on div "Noloco tables" at bounding box center [510, 165] width 263 height 23
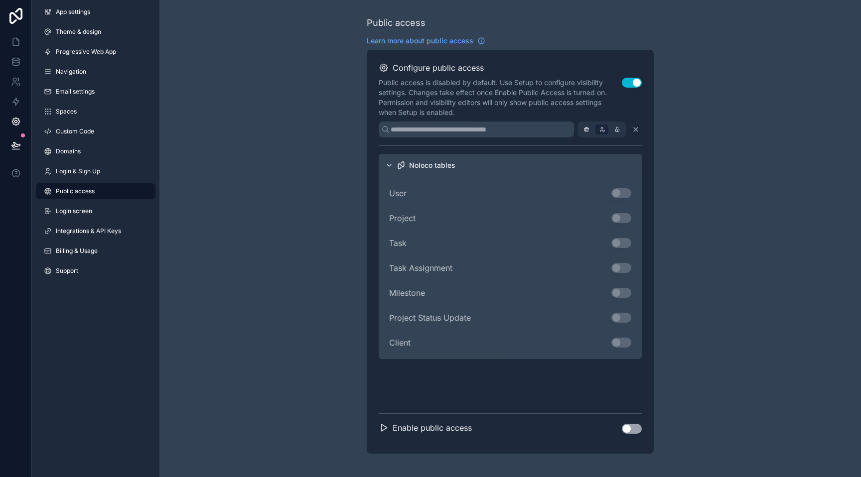
click at [626, 425] on button "Use setting" at bounding box center [632, 429] width 20 height 10
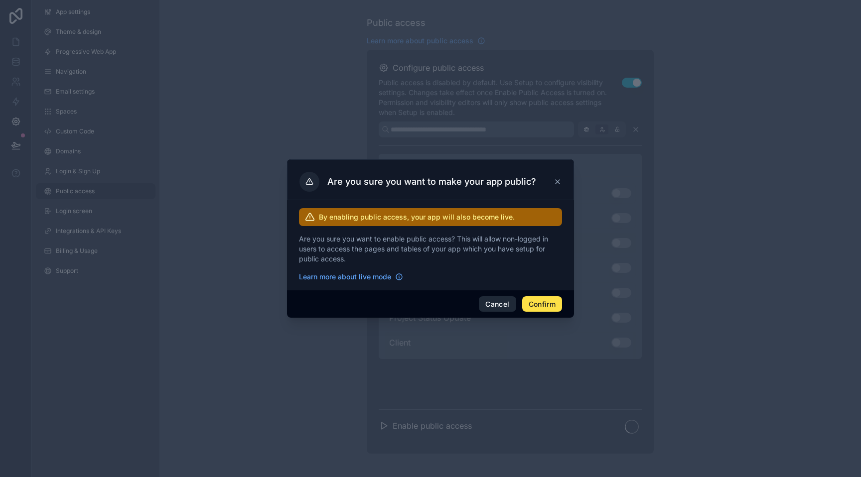
click at [496, 309] on button "Cancel" at bounding box center [497, 304] width 37 height 16
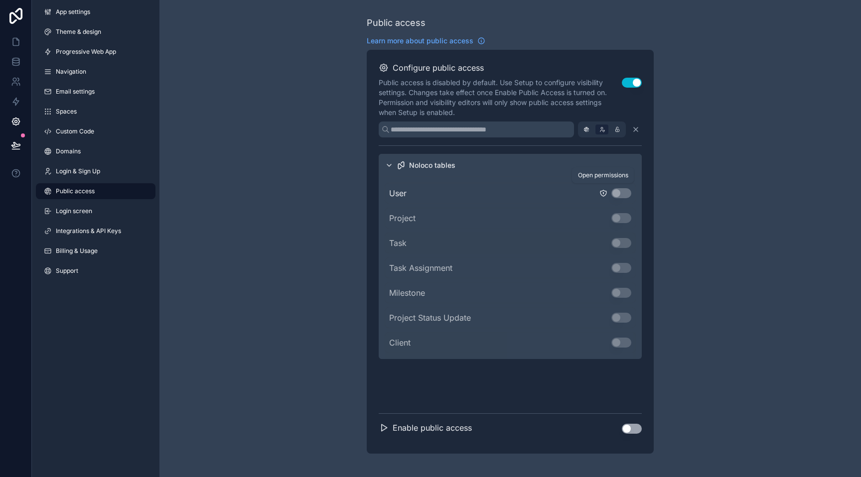
click at [603, 194] on icon "scrollable content" at bounding box center [603, 193] width 8 height 8
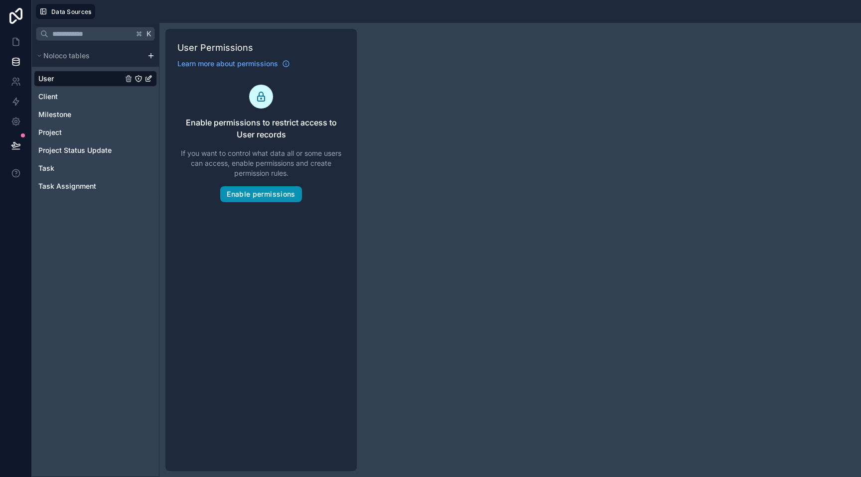
click at [273, 196] on button "Enable permissions" at bounding box center [260, 194] width 81 height 16
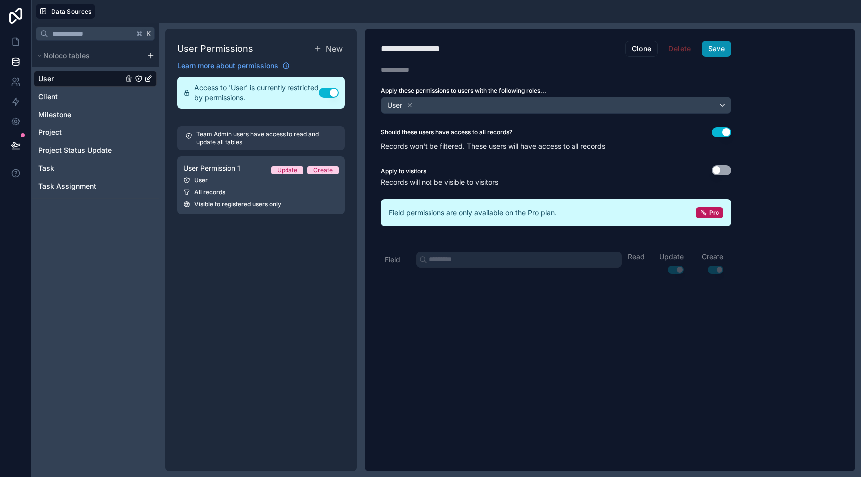
click at [715, 45] on button "Save" at bounding box center [716, 49] width 30 height 16
click at [14, 146] on icon at bounding box center [16, 145] width 10 height 10
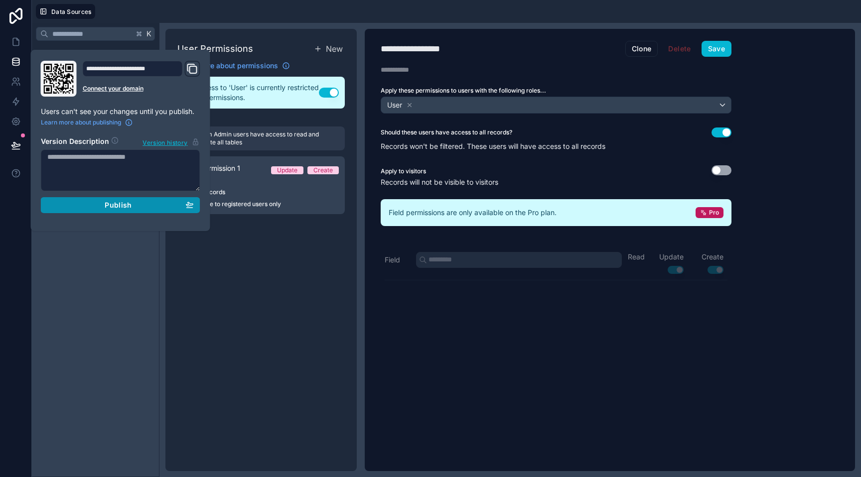
click at [125, 207] on span "Publish" at bounding box center [118, 205] width 27 height 9
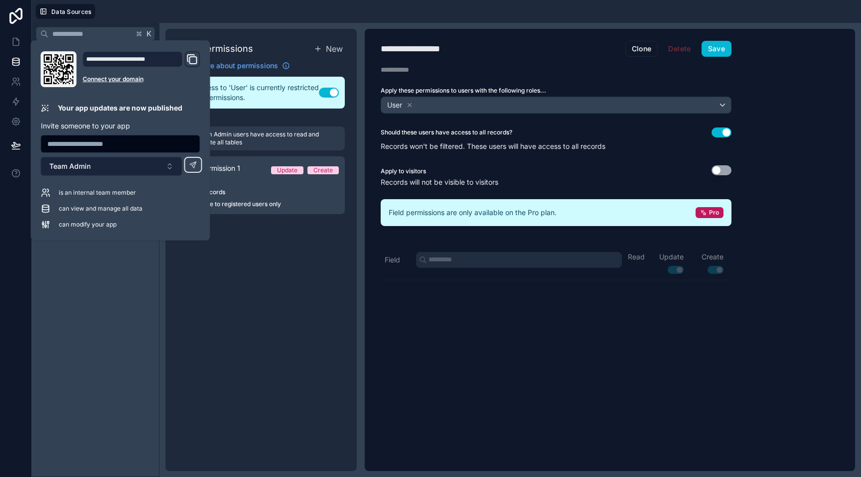
click at [120, 167] on button "Team Admin" at bounding box center [111, 166] width 141 height 19
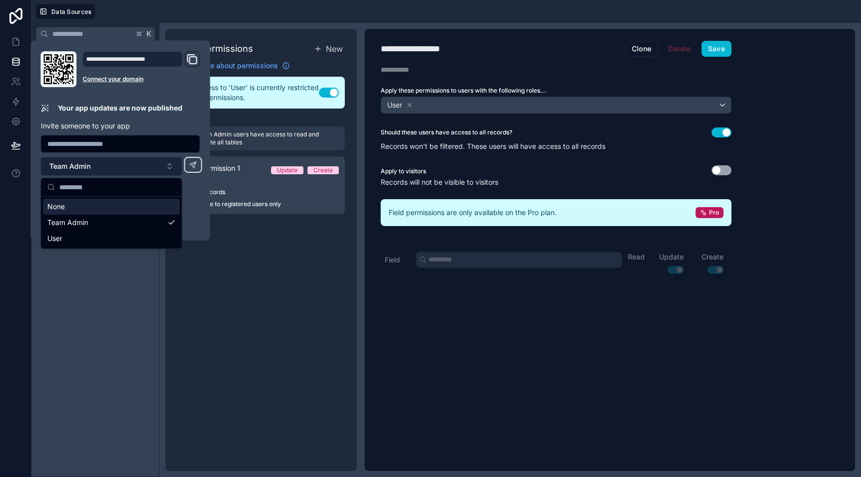
click at [120, 168] on button "Team Admin" at bounding box center [111, 166] width 141 height 19
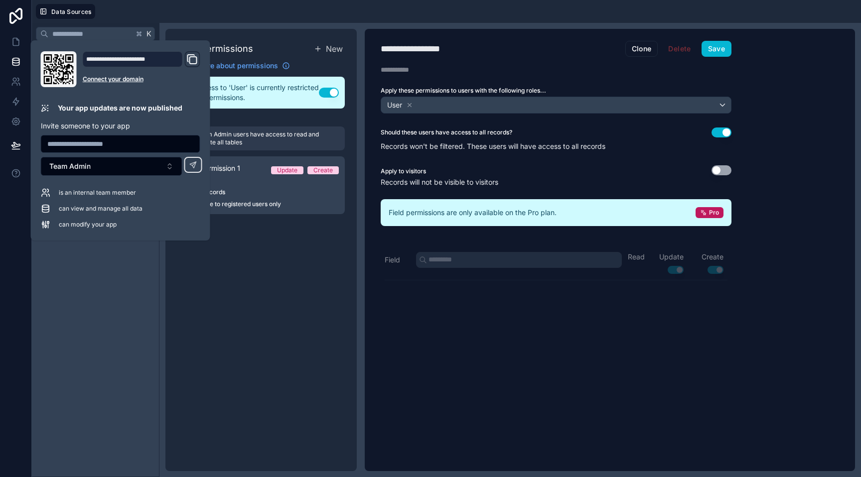
click at [126, 146] on input "text" at bounding box center [120, 144] width 158 height 14
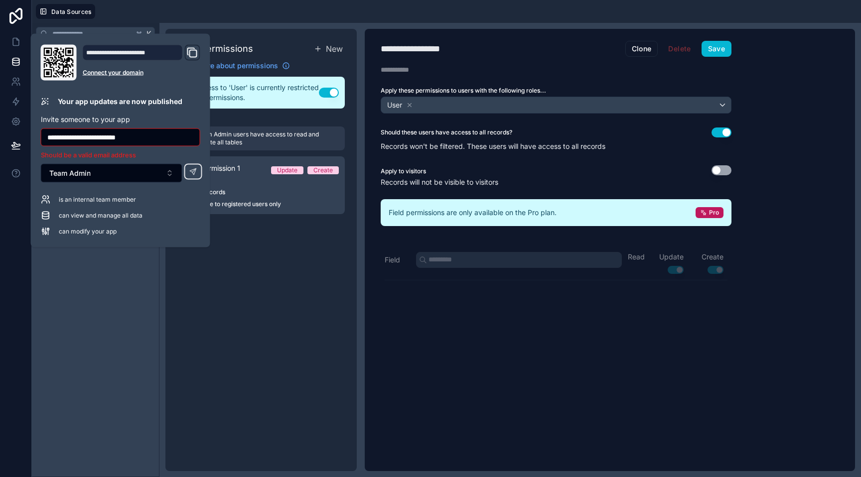
type input "**********"
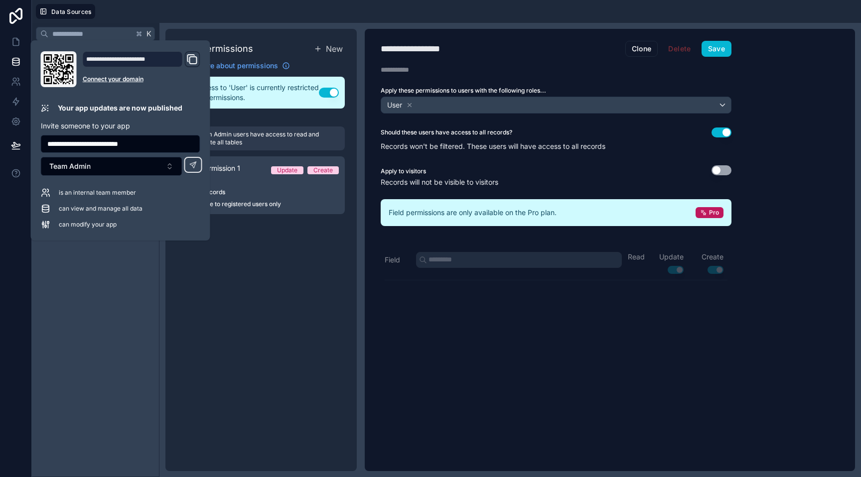
click at [287, 278] on div "User Permissions New Learn more about permissions Access to 'User' is currently…" at bounding box center [260, 250] width 191 height 442
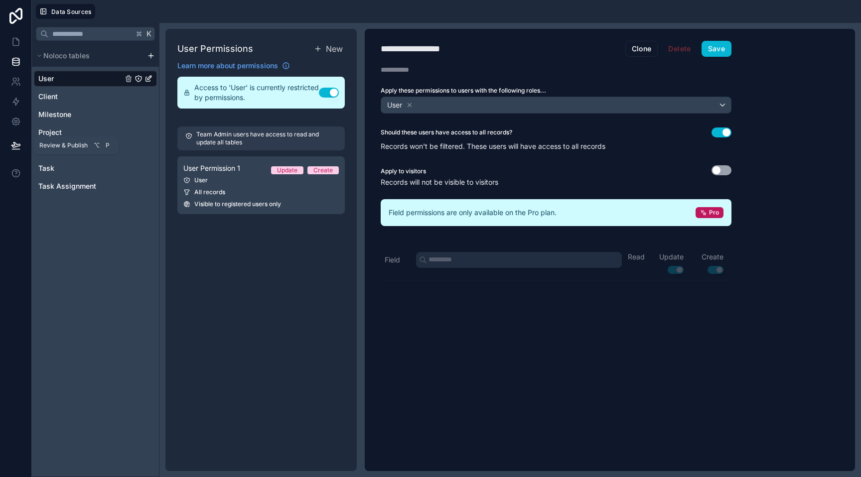
click at [13, 146] on icon at bounding box center [16, 145] width 10 height 10
click at [17, 77] on icon at bounding box center [16, 82] width 10 height 10
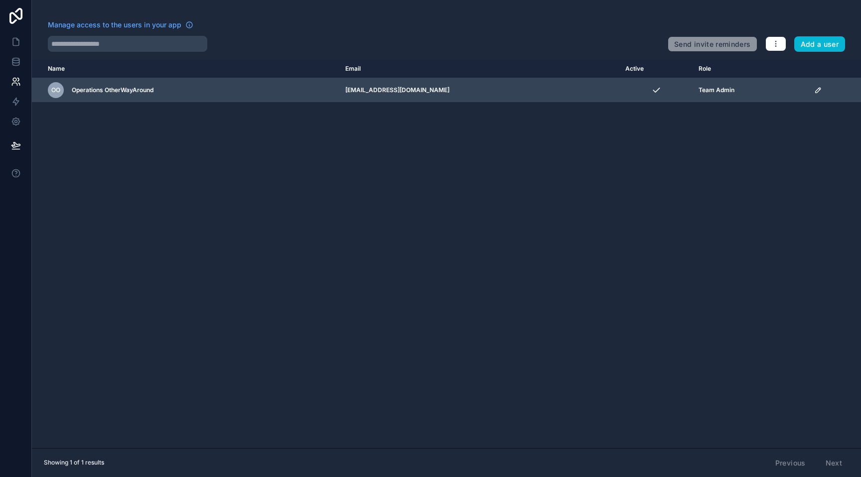
click at [216, 90] on div "OO Operations OtherWayAround" at bounding box center [190, 90] width 285 height 16
click at [453, 98] on td "[EMAIL_ADDRESS][DOMAIN_NAME]" at bounding box center [479, 90] width 280 height 24
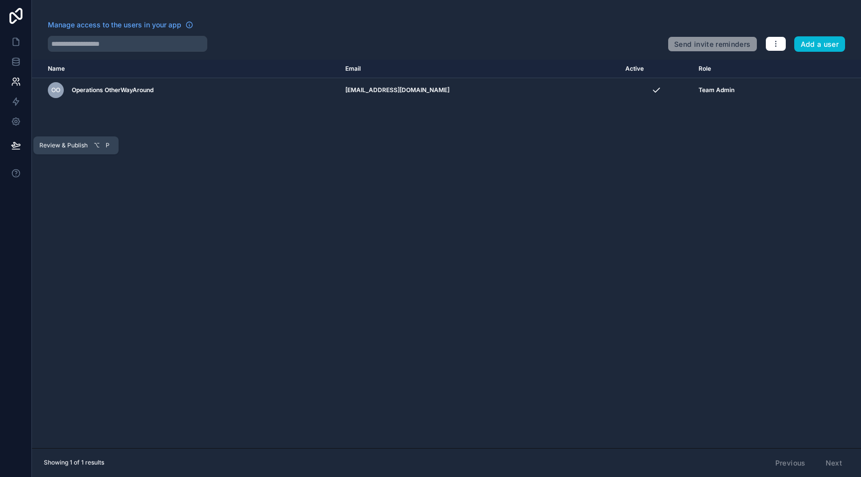
click at [14, 147] on icon at bounding box center [16, 145] width 10 height 10
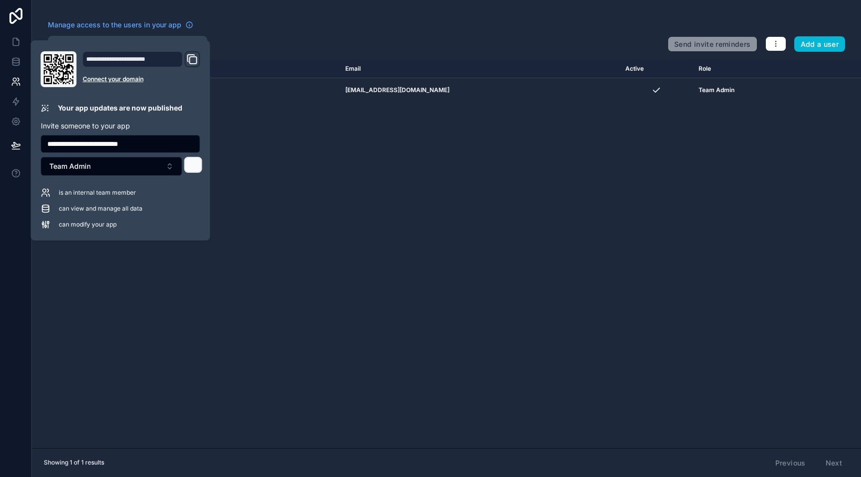
click at [199, 167] on button at bounding box center [193, 165] width 18 height 16
click at [190, 56] on icon "Domain and Custom Link" at bounding box center [192, 59] width 12 height 12
click at [309, 108] on div "Name Email Active Role userTable.email OO Operations OtherWayAround operations@…" at bounding box center [446, 254] width 829 height 389
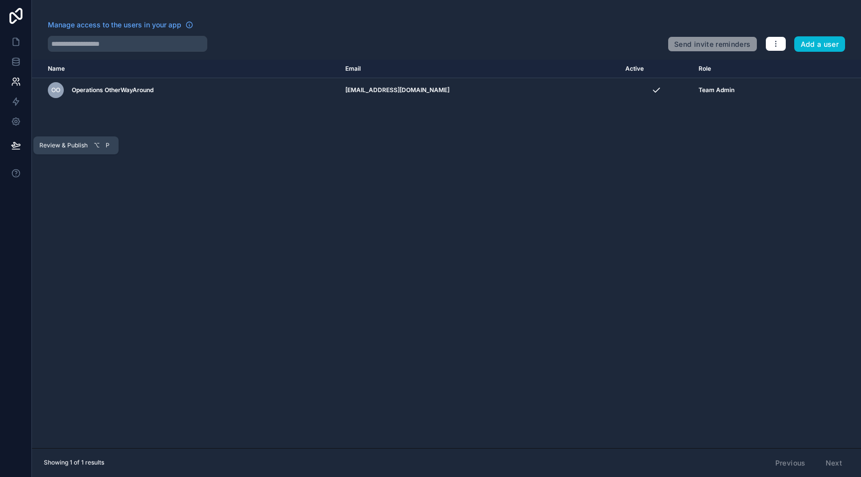
click at [20, 141] on icon at bounding box center [16, 145] width 10 height 10
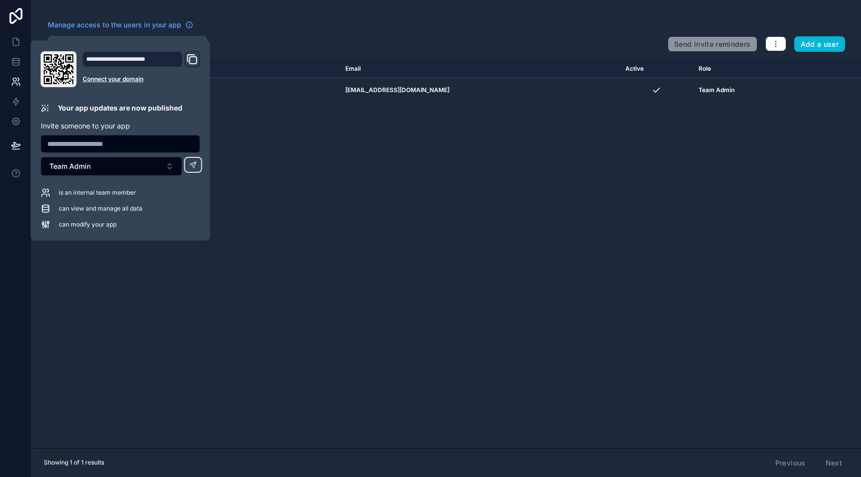
click at [115, 195] on span "is an internal team member" at bounding box center [97, 193] width 77 height 8
click at [121, 167] on button "Team Admin" at bounding box center [111, 166] width 141 height 19
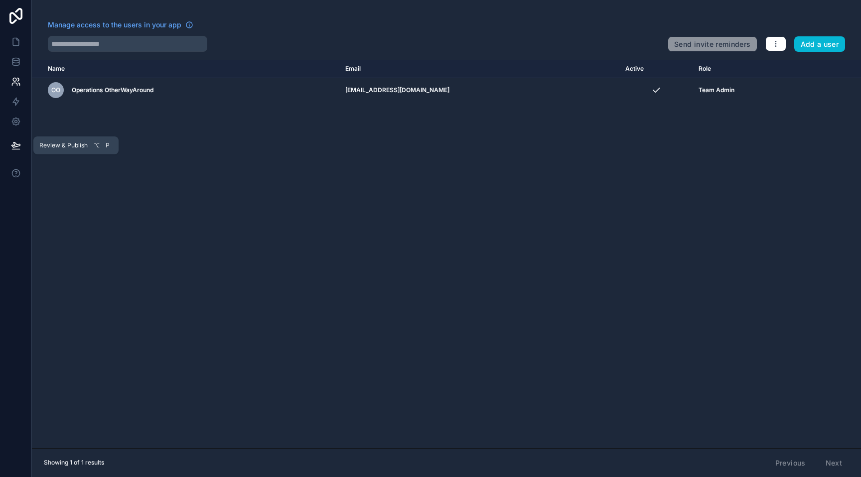
click at [16, 141] on icon at bounding box center [16, 145] width 10 height 10
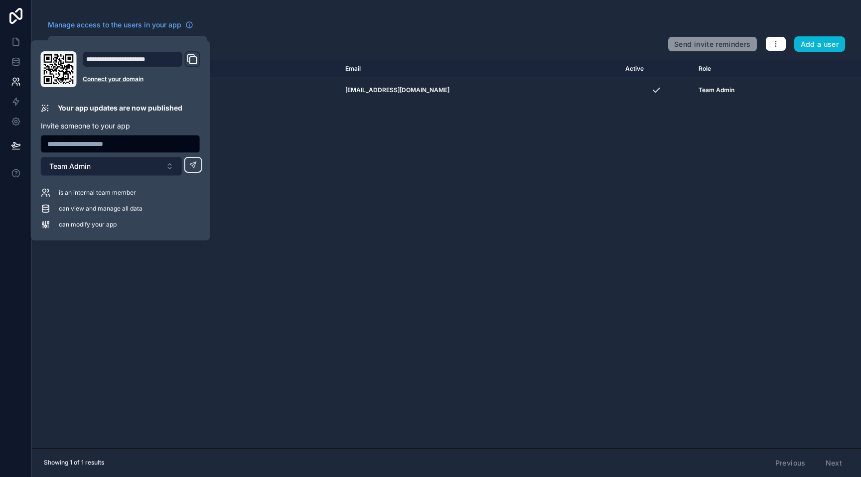
click at [74, 160] on button "Team Admin" at bounding box center [111, 166] width 141 height 19
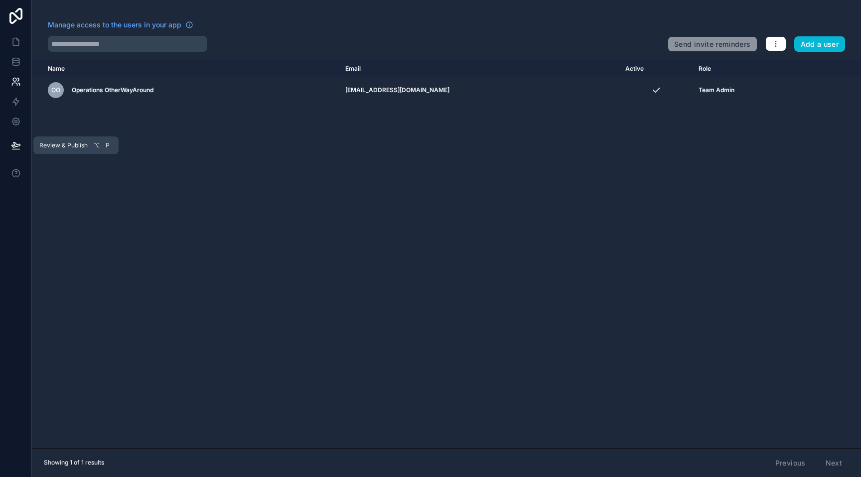
click at [15, 139] on button at bounding box center [16, 145] width 22 height 28
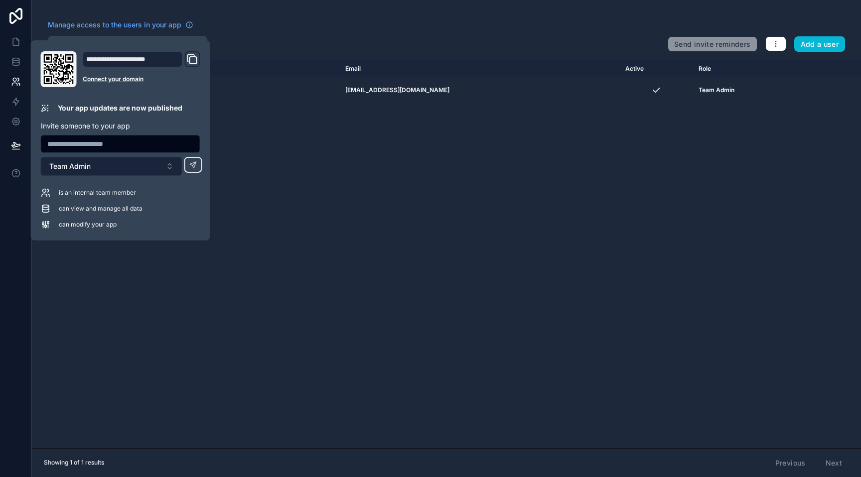
click at [85, 162] on span "Team Admin" at bounding box center [69, 166] width 41 height 10
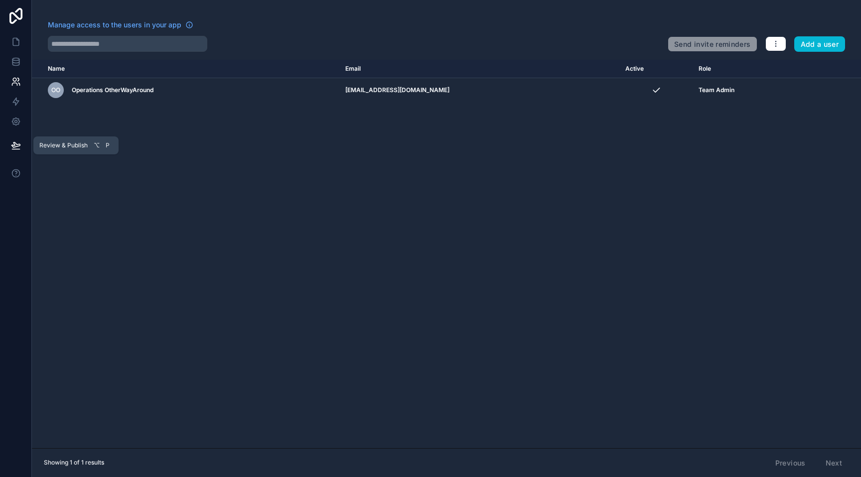
click at [18, 143] on icon at bounding box center [16, 145] width 10 height 10
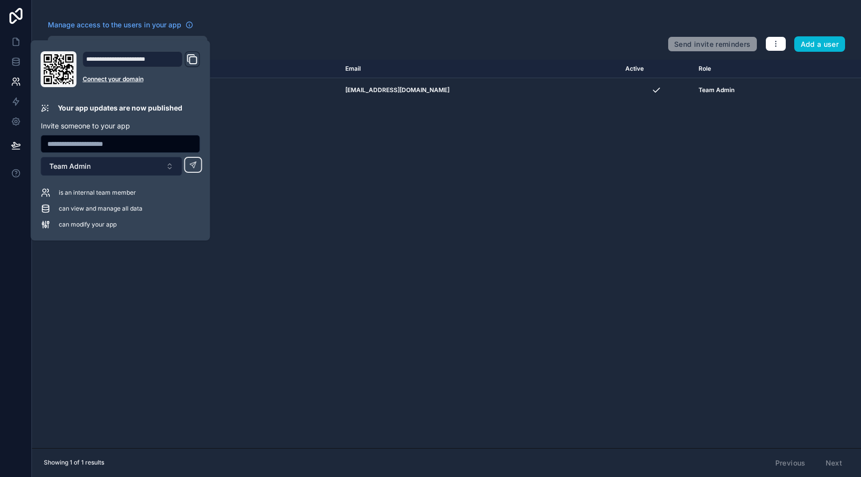
click at [73, 169] on span "Team Admin" at bounding box center [69, 166] width 41 height 10
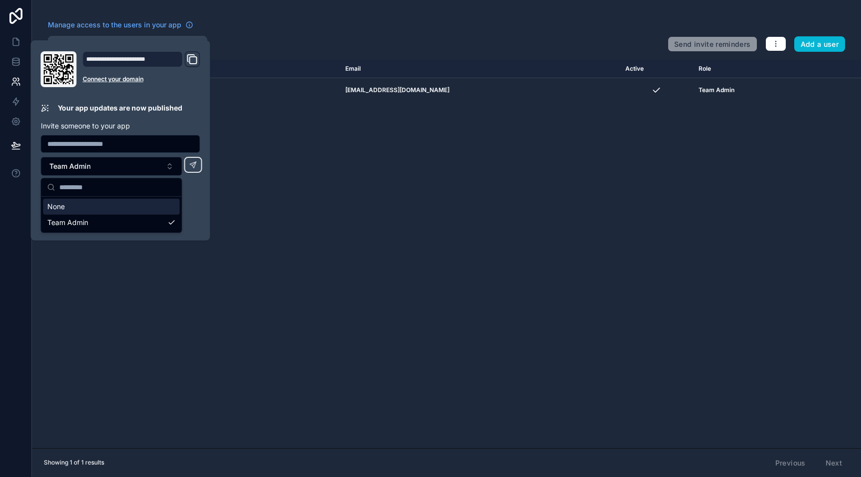
click at [77, 140] on input "text" at bounding box center [120, 144] width 158 height 14
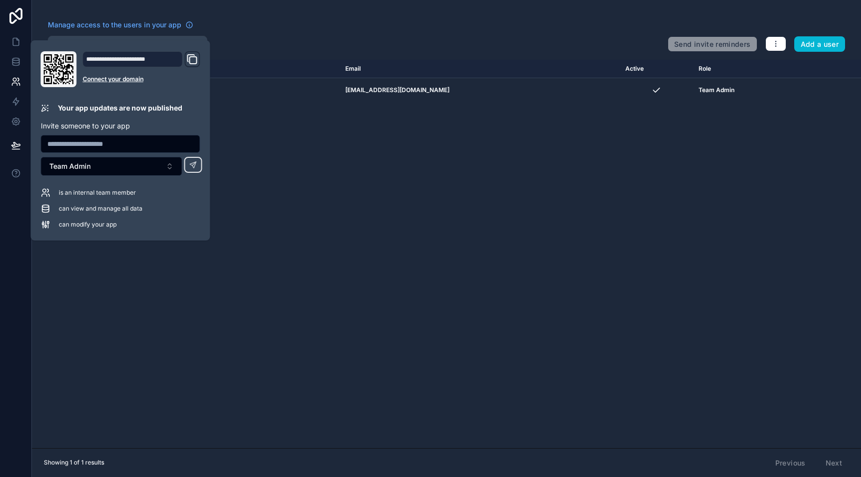
type input "**********"
click at [83, 169] on span "Team Admin" at bounding box center [69, 166] width 41 height 10
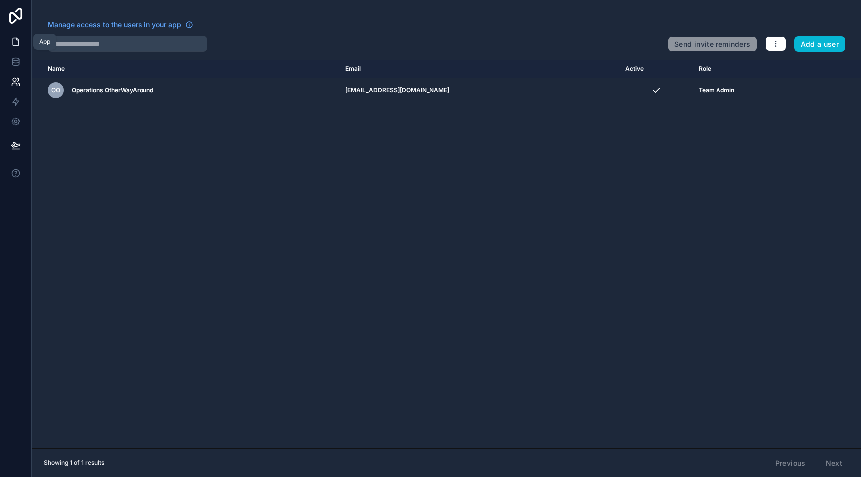
click at [17, 40] on icon at bounding box center [17, 39] width 2 height 2
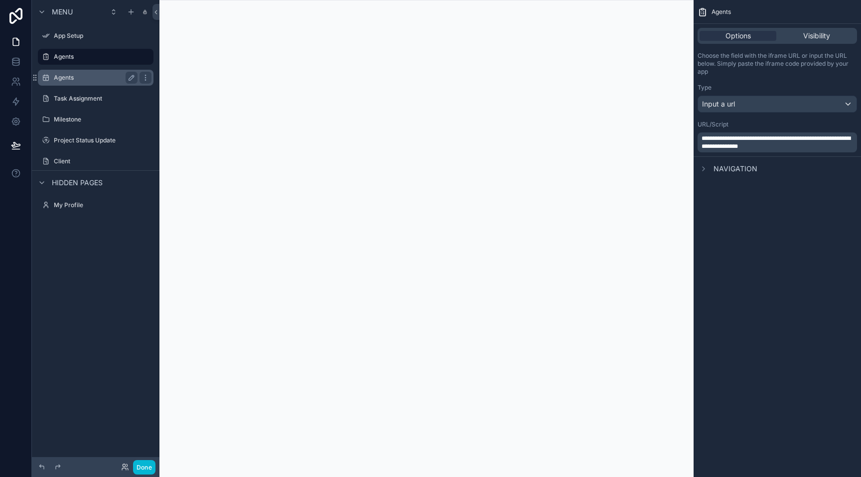
click at [77, 77] on label "Agents" at bounding box center [94, 78] width 80 height 8
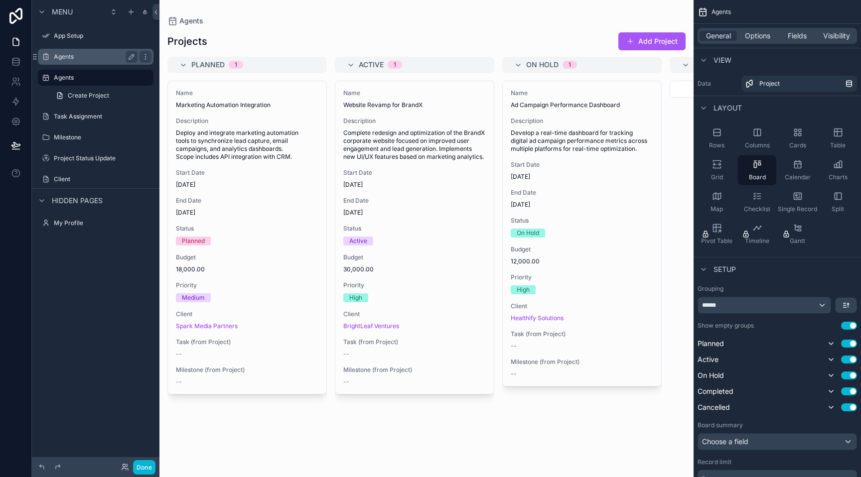
click at [83, 53] on label "Agents" at bounding box center [94, 57] width 80 height 8
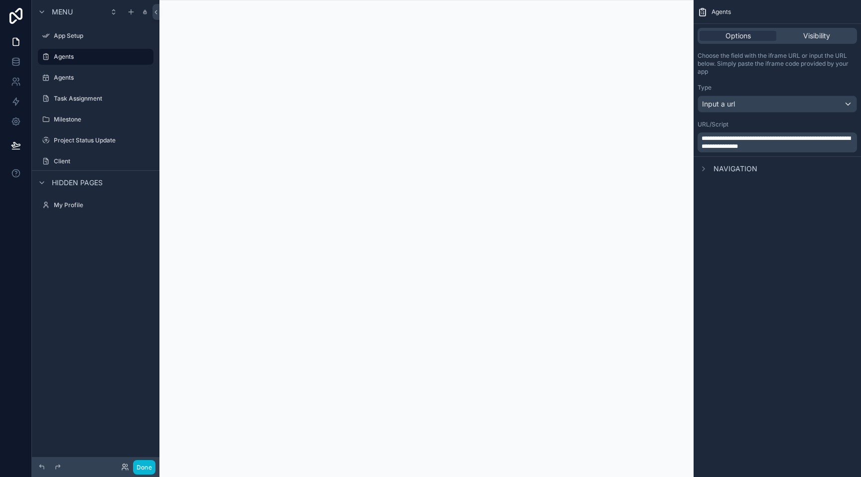
click at [80, 67] on div "scrollable content" at bounding box center [96, 67] width 128 height 2
click at [80, 75] on label "Agents" at bounding box center [94, 78] width 80 height 8
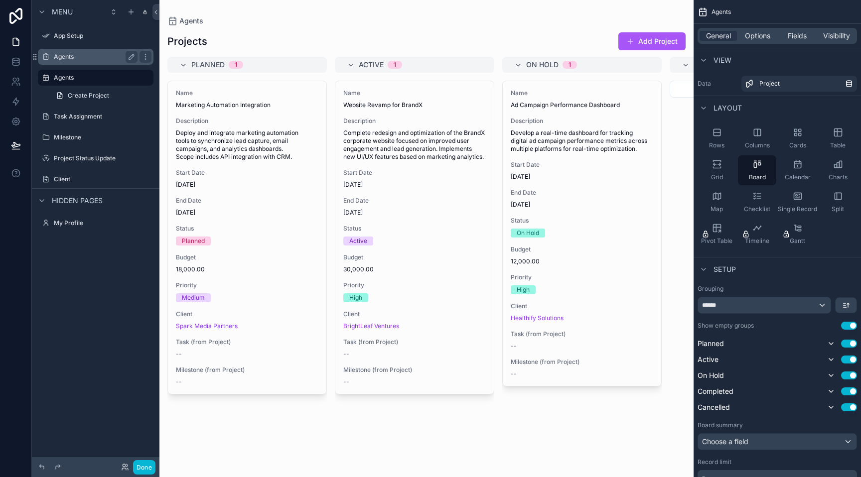
click at [88, 57] on label "Agents" at bounding box center [94, 57] width 80 height 8
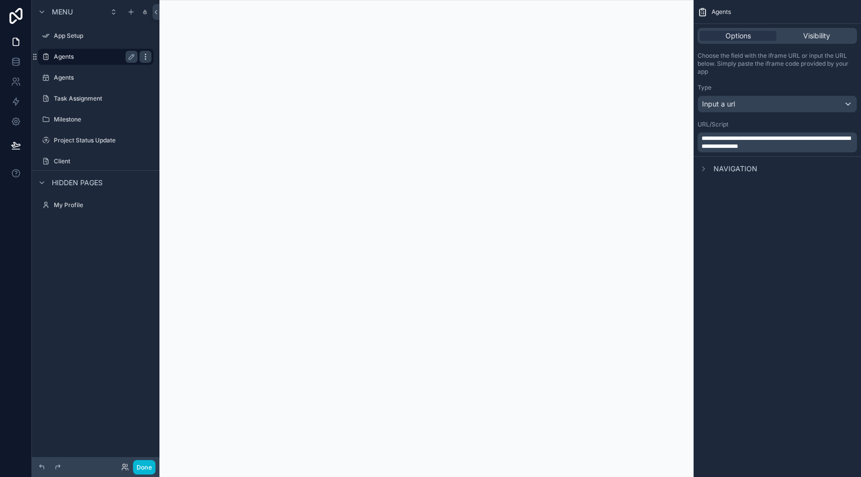
click at [145, 58] on icon "scrollable content" at bounding box center [145, 57] width 8 height 8
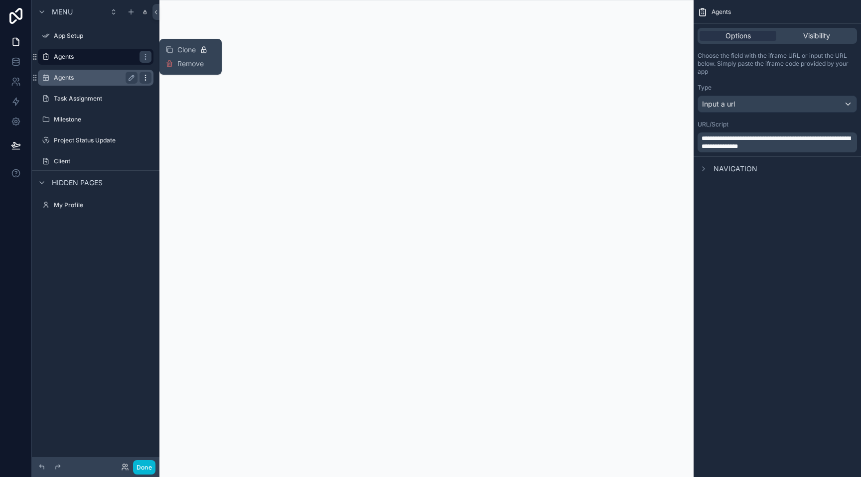
click at [146, 74] on icon "scrollable content" at bounding box center [145, 78] width 8 height 8
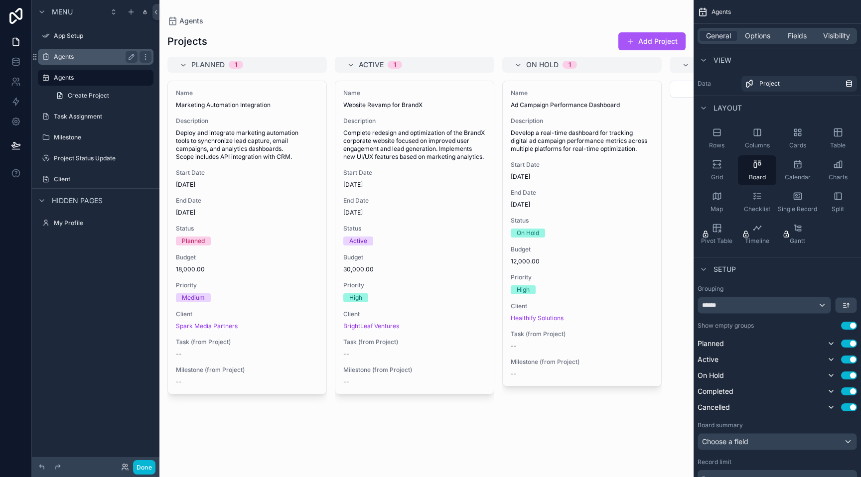
click at [93, 58] on label "Agents" at bounding box center [94, 57] width 80 height 8
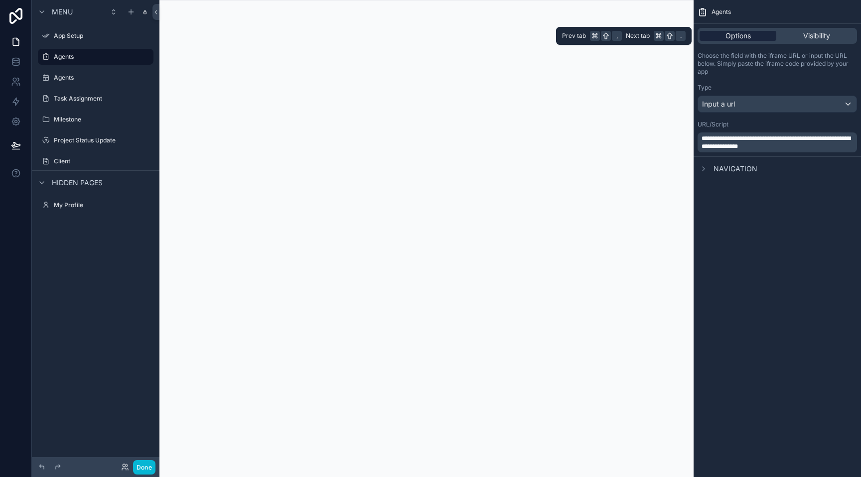
click at [751, 39] on div "Options" at bounding box center [737, 36] width 77 height 10
click at [799, 36] on div "Visibility" at bounding box center [816, 36] width 77 height 10
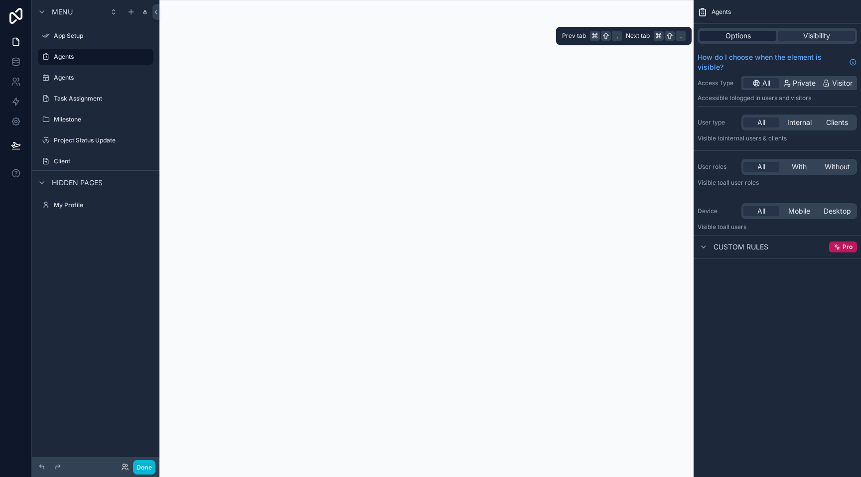
click at [746, 39] on span "Options" at bounding box center [737, 36] width 25 height 10
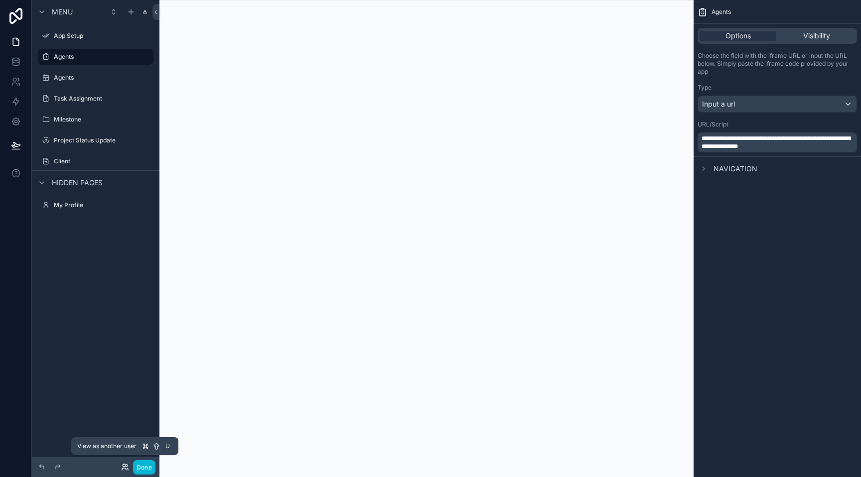
click at [124, 468] on icon at bounding box center [125, 467] width 8 height 8
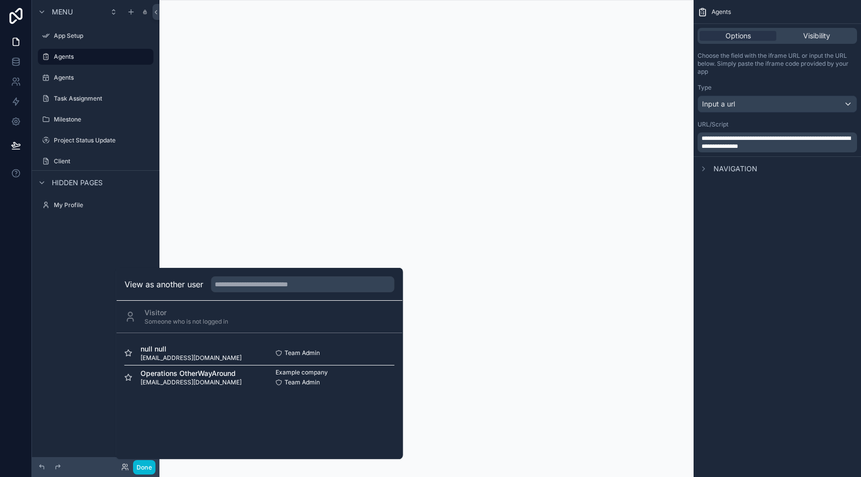
click at [253, 185] on div "scrollable content" at bounding box center [426, 238] width 534 height 477
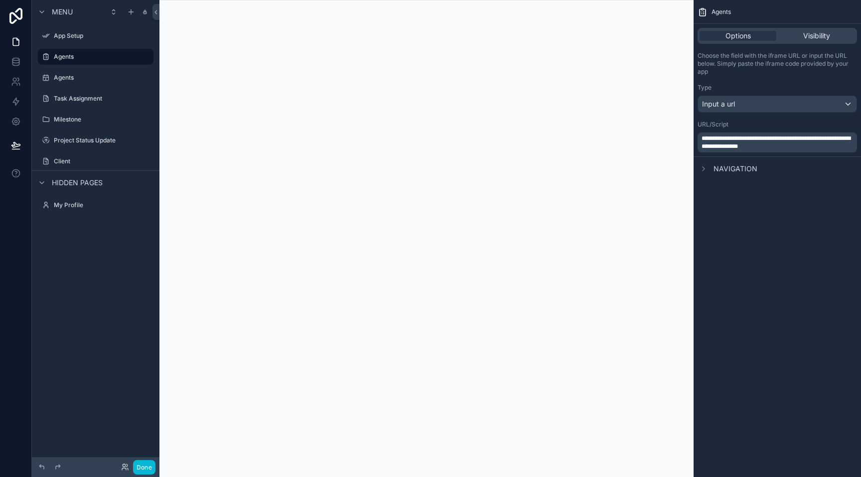
click at [69, 8] on span "Menu" at bounding box center [62, 12] width 21 height 10
click at [74, 60] on label "Agents" at bounding box center [94, 57] width 80 height 8
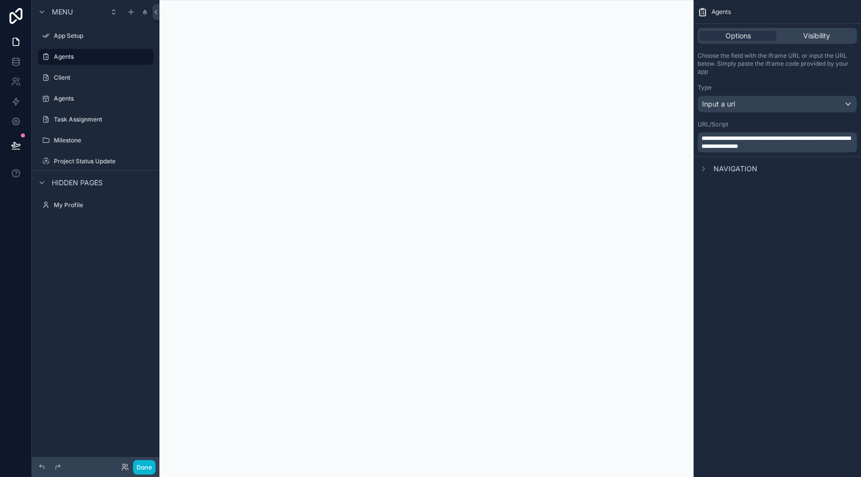
click at [76, 281] on div "Menu App Setup Agents Client Agents Task Assignment Milestone Project Status Up…" at bounding box center [96, 232] width 128 height 465
click at [144, 164] on icon "scrollable content" at bounding box center [145, 161] width 8 height 8
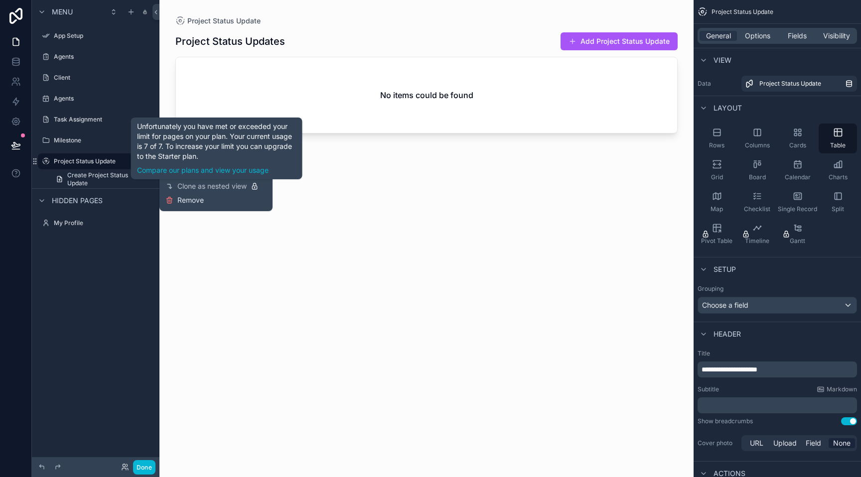
click at [172, 198] on icon at bounding box center [169, 200] width 8 height 8
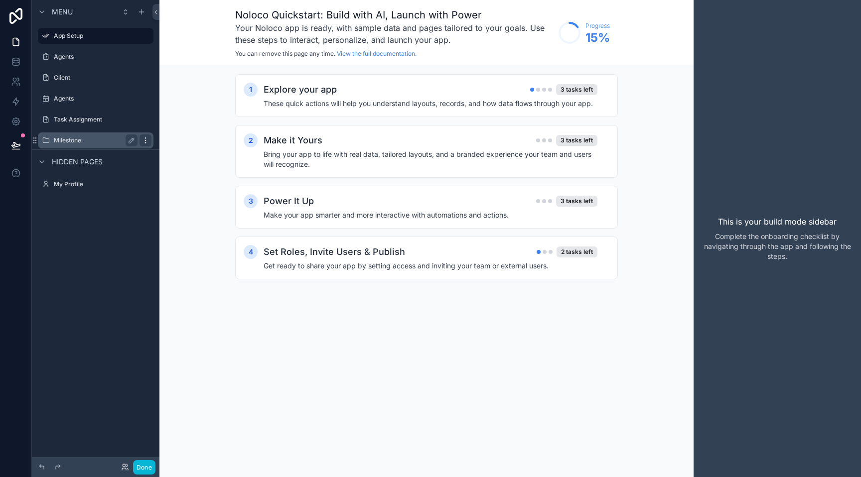
click at [144, 142] on icon "scrollable content" at bounding box center [145, 140] width 8 height 8
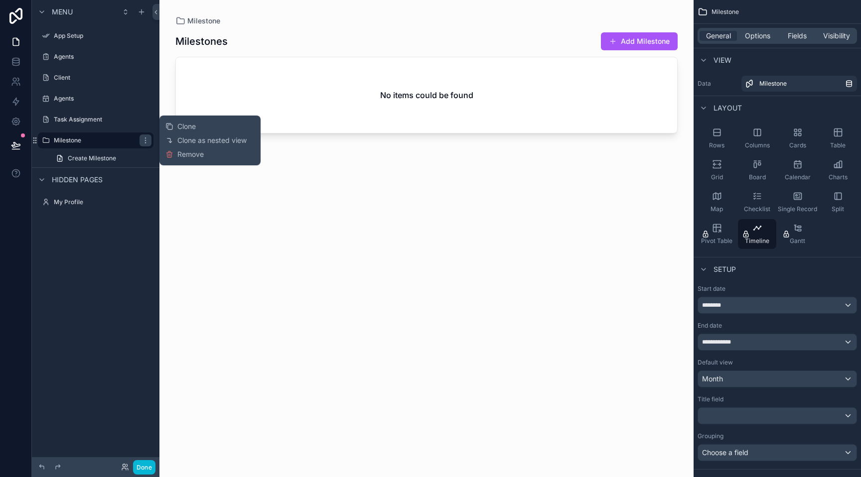
click at [206, 209] on div "scrollable content" at bounding box center [426, 232] width 534 height 465
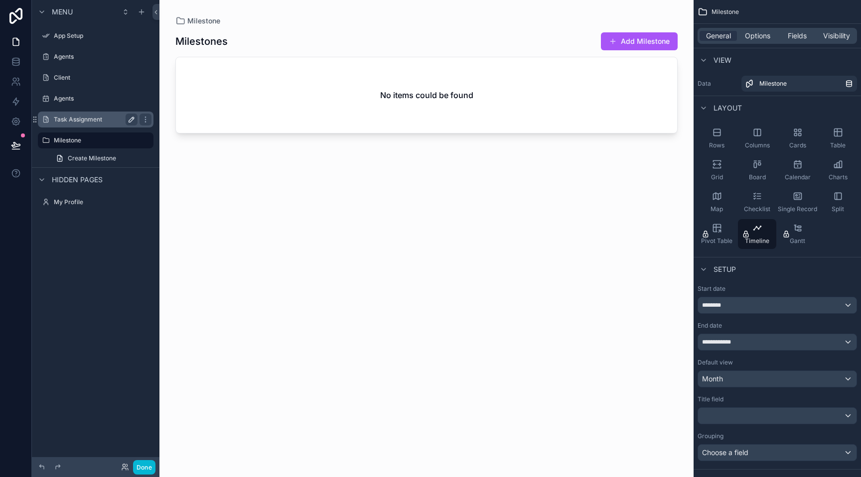
click at [126, 120] on button "scrollable content" at bounding box center [132, 120] width 12 height 12
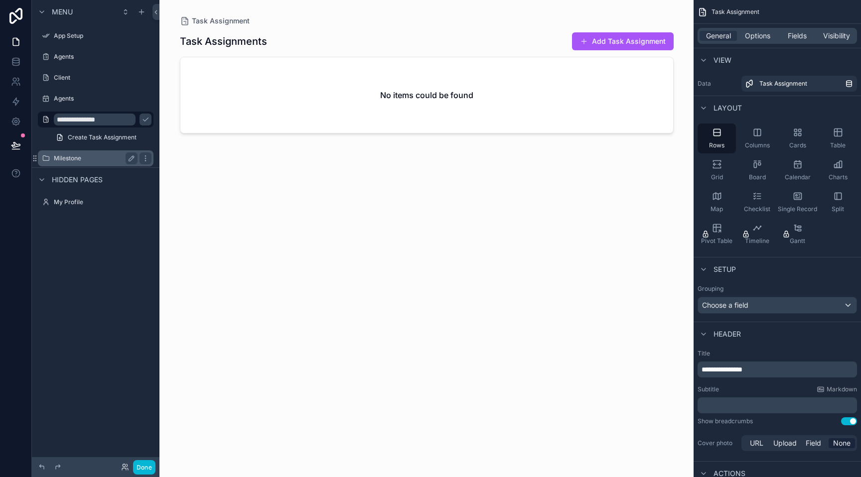
click at [116, 154] on label "Milestone" at bounding box center [94, 158] width 80 height 8
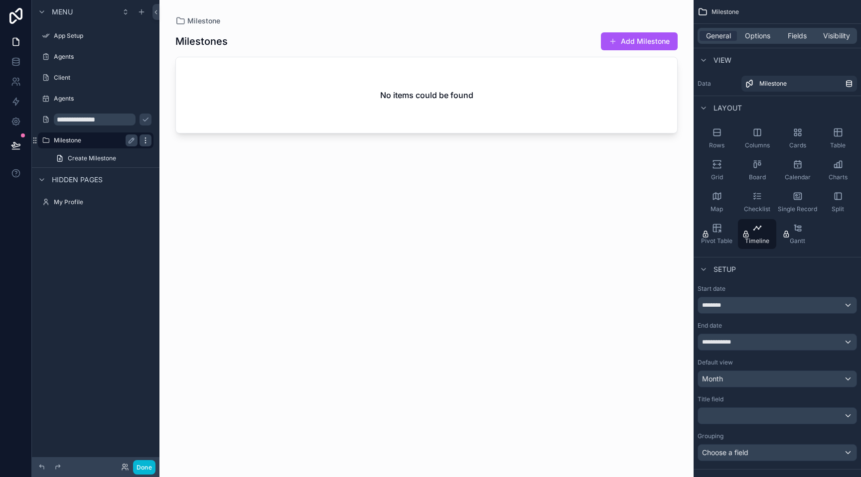
click at [147, 138] on icon "scrollable content" at bounding box center [145, 140] width 8 height 8
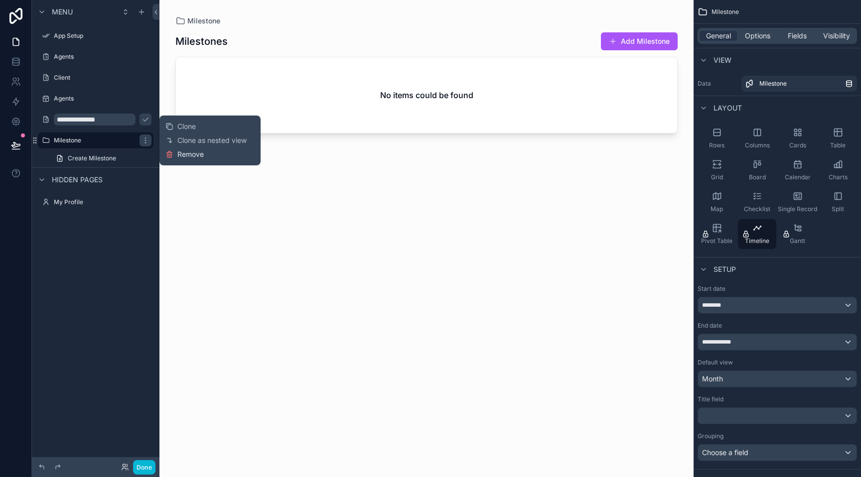
click at [169, 156] on icon at bounding box center [169, 154] width 8 height 8
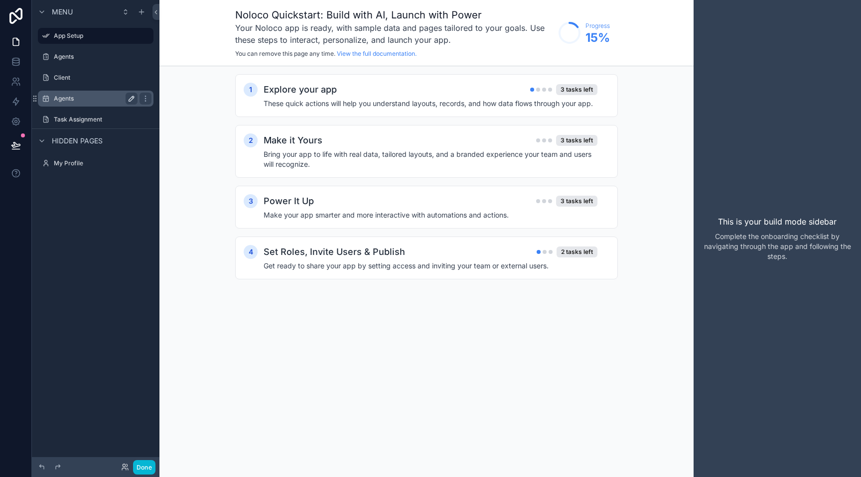
click at [129, 98] on icon "scrollable content" at bounding box center [132, 99] width 8 height 8
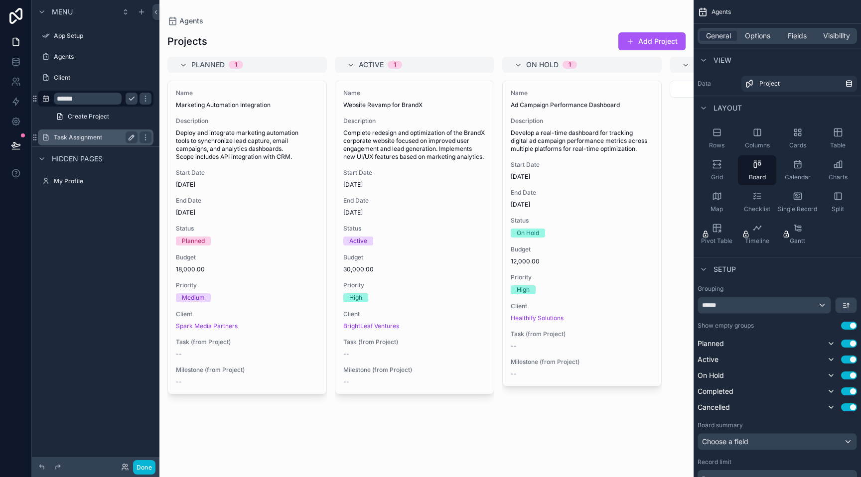
click at [126, 137] on button "scrollable content" at bounding box center [132, 137] width 12 height 12
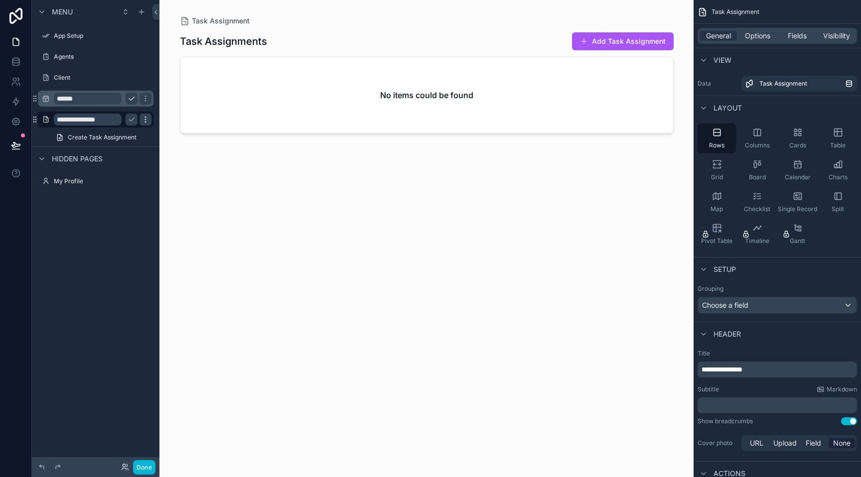
click at [142, 121] on icon "scrollable content" at bounding box center [145, 120] width 8 height 8
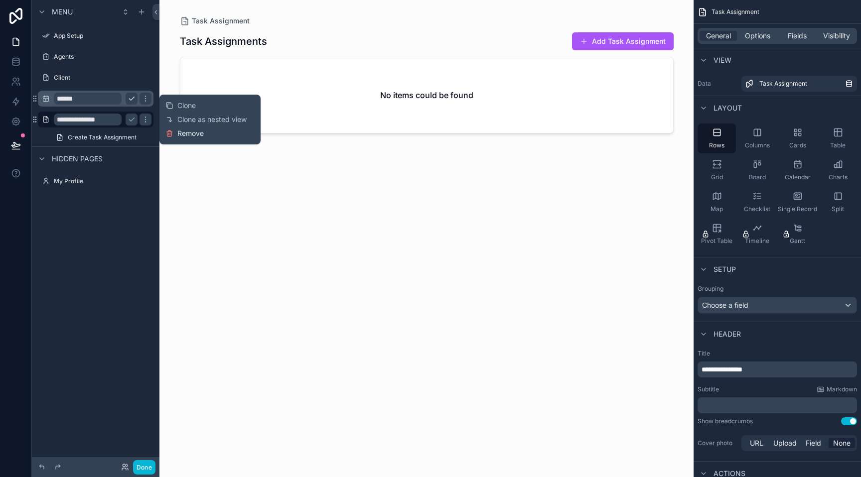
click at [166, 131] on icon at bounding box center [169, 134] width 8 height 8
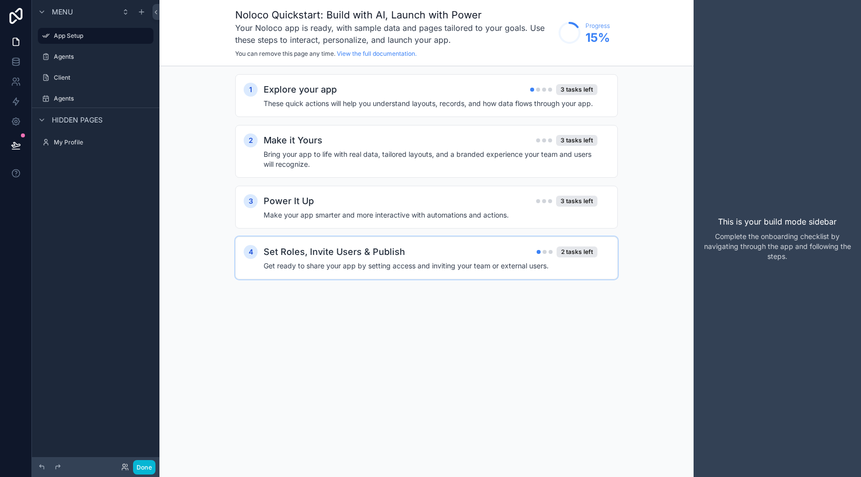
click at [312, 274] on div "4 Set Roles, Invite Users & Publish 2 tasks left Get ready to share your app by…" at bounding box center [426, 258] width 383 height 43
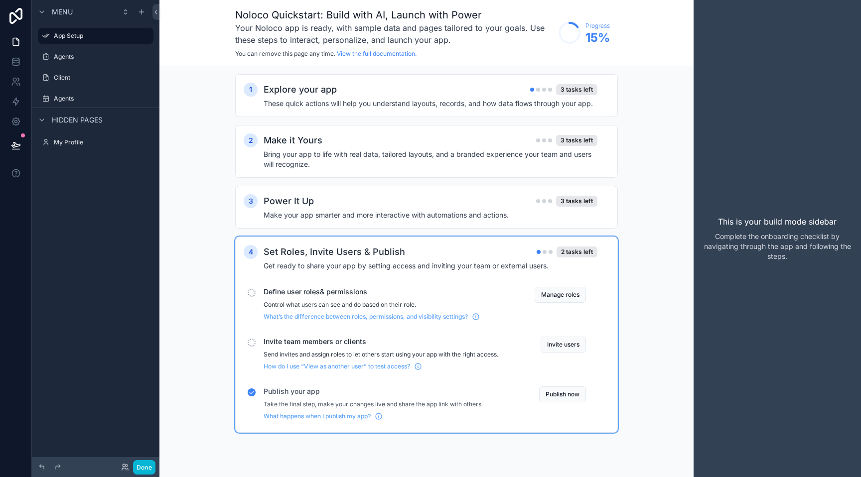
click at [312, 274] on div "4 Set Roles, Invite Users & Publish 2 tasks left Get ready to share your app by…" at bounding box center [427, 334] width 366 height 179
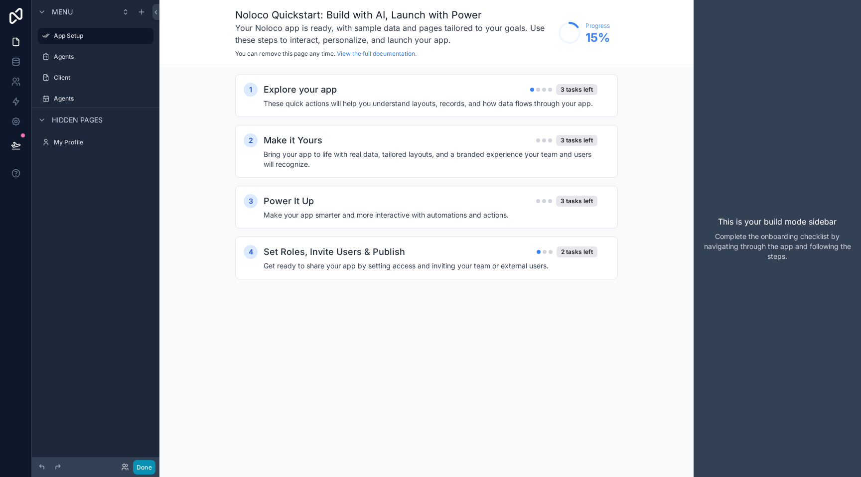
click at [149, 460] on button "Done" at bounding box center [144, 467] width 22 height 14
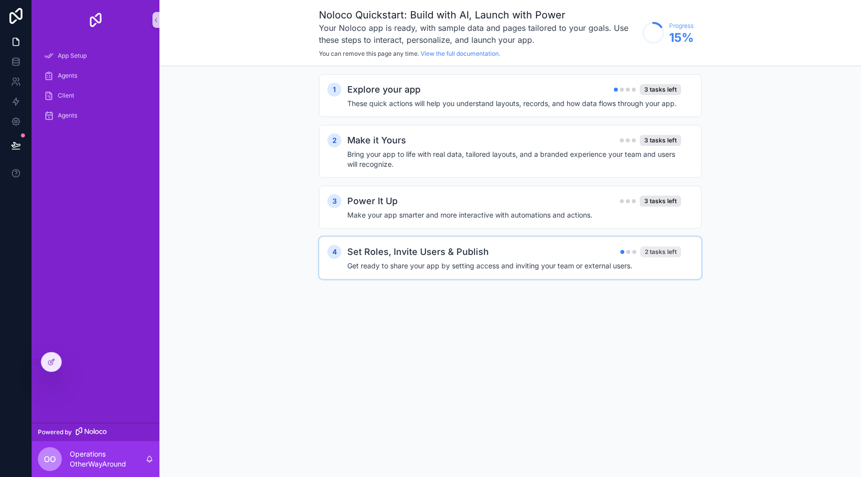
click at [650, 249] on div "2 tasks left" at bounding box center [660, 252] width 41 height 11
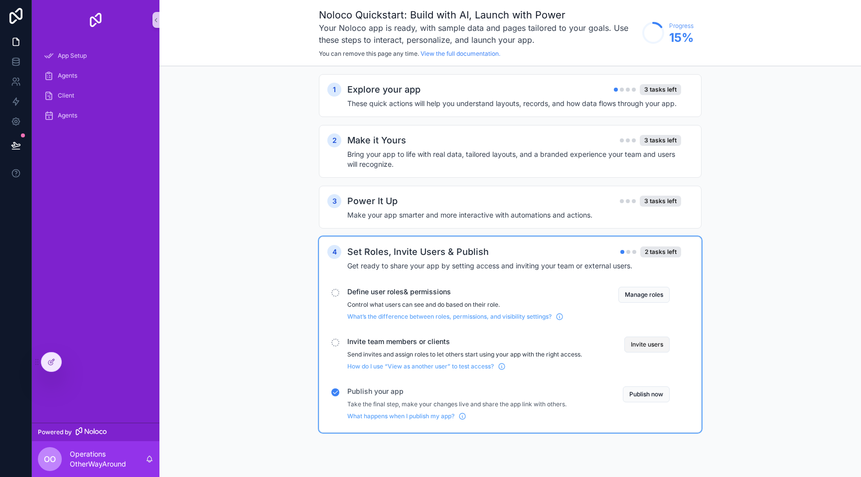
click at [630, 343] on button "Invite users" at bounding box center [646, 345] width 45 height 16
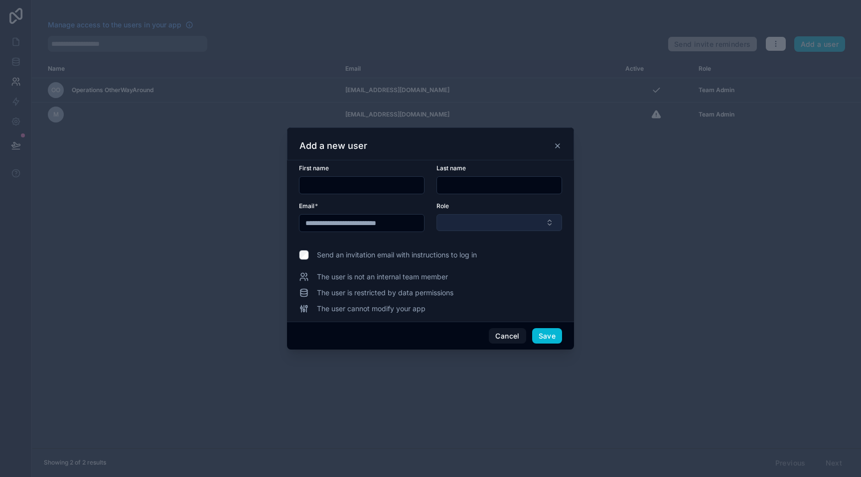
click at [458, 221] on button "Select Button" at bounding box center [499, 222] width 126 height 17
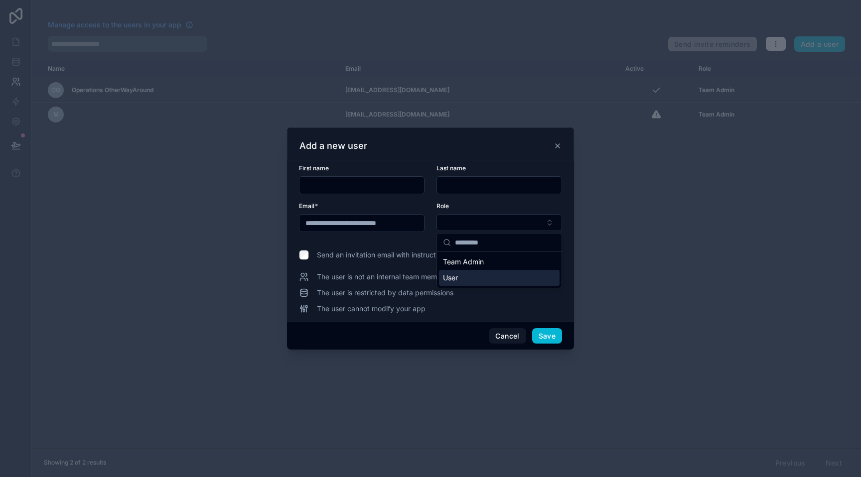
click at [458, 274] on span "User" at bounding box center [450, 278] width 15 height 10
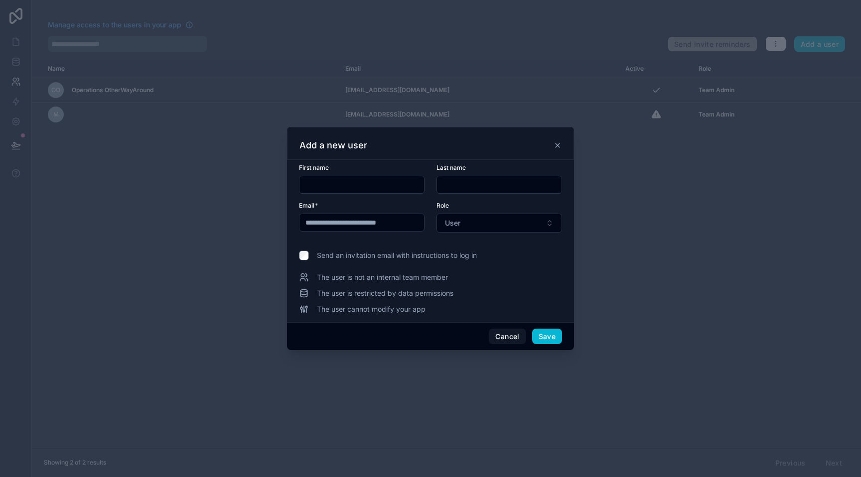
click at [391, 190] on input "text" at bounding box center [361, 185] width 125 height 14
type input "****"
type input "******"
click at [403, 253] on span "Send an invitation email with instructions to log in" at bounding box center [397, 256] width 160 height 10
click at [555, 336] on button "Save" at bounding box center [547, 337] width 30 height 16
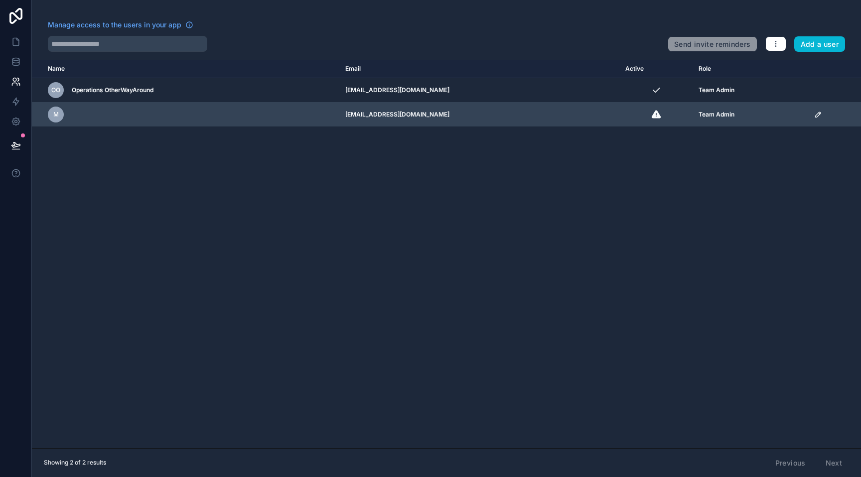
click at [378, 114] on td "[EMAIL_ADDRESS][DOMAIN_NAME]" at bounding box center [479, 115] width 280 height 24
click at [183, 125] on td "m" at bounding box center [185, 115] width 307 height 24
click at [819, 111] on icon "scrollable content" at bounding box center [818, 115] width 8 height 8
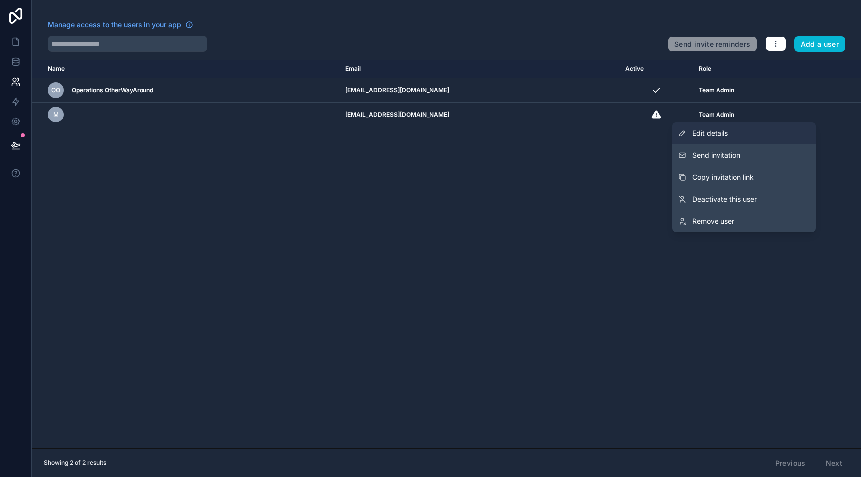
click at [774, 130] on link "Edit details" at bounding box center [743, 134] width 143 height 22
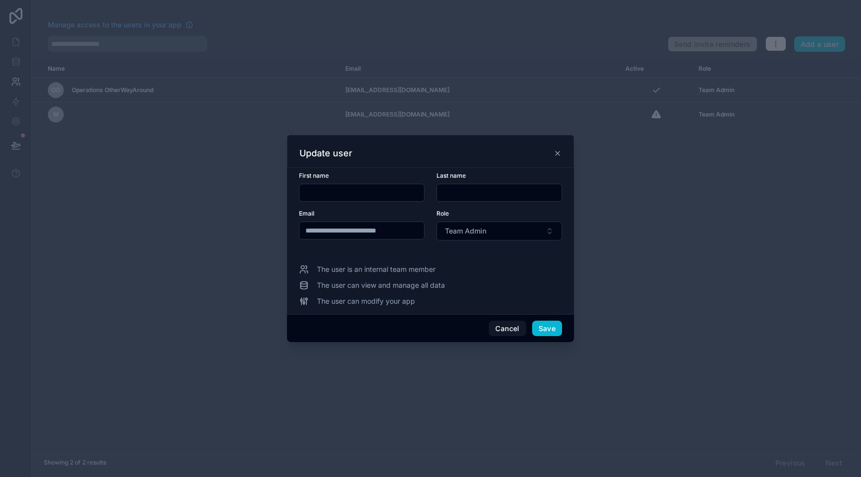
click at [559, 153] on icon at bounding box center [557, 153] width 8 height 8
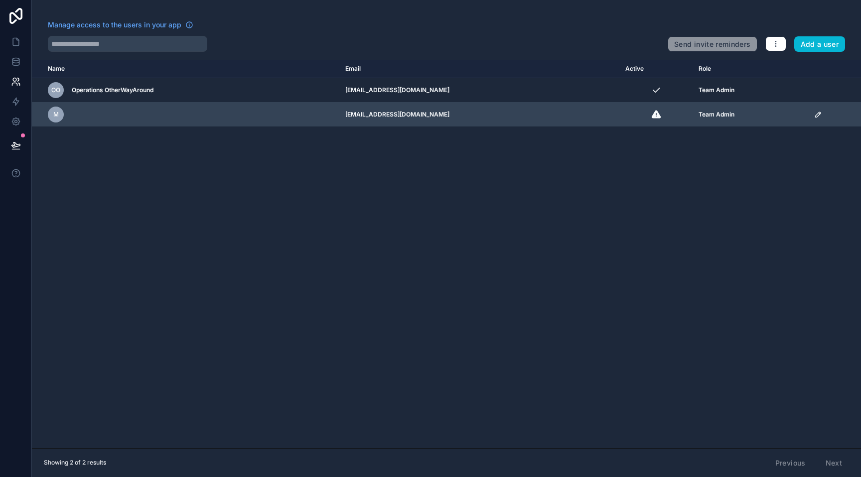
click at [816, 114] on icon "scrollable content" at bounding box center [818, 115] width 8 height 8
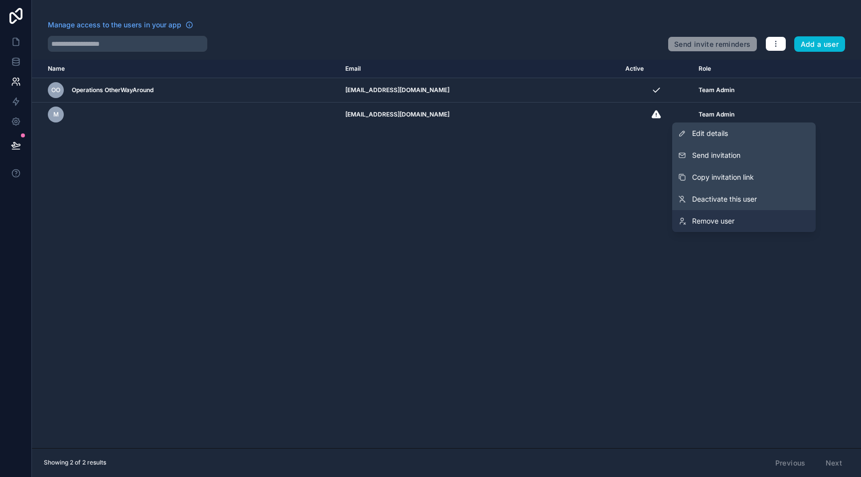
click at [714, 227] on link "Remove user" at bounding box center [743, 221] width 143 height 22
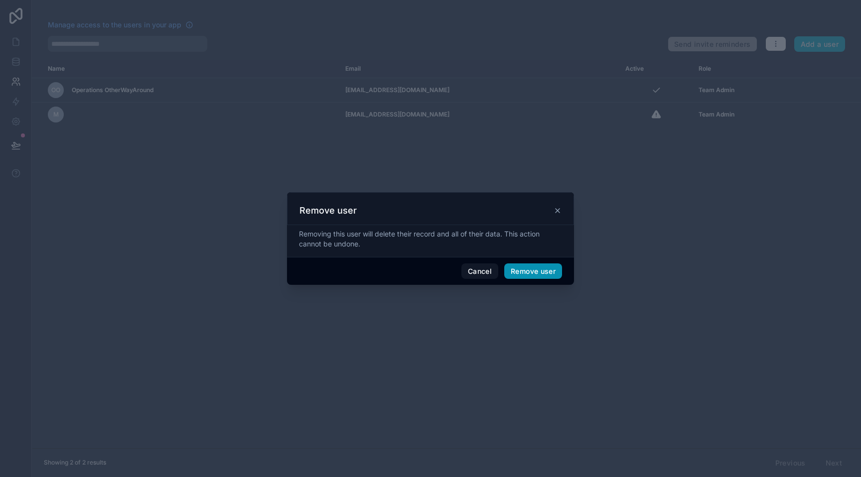
click at [528, 272] on button "Remove user" at bounding box center [533, 271] width 58 height 16
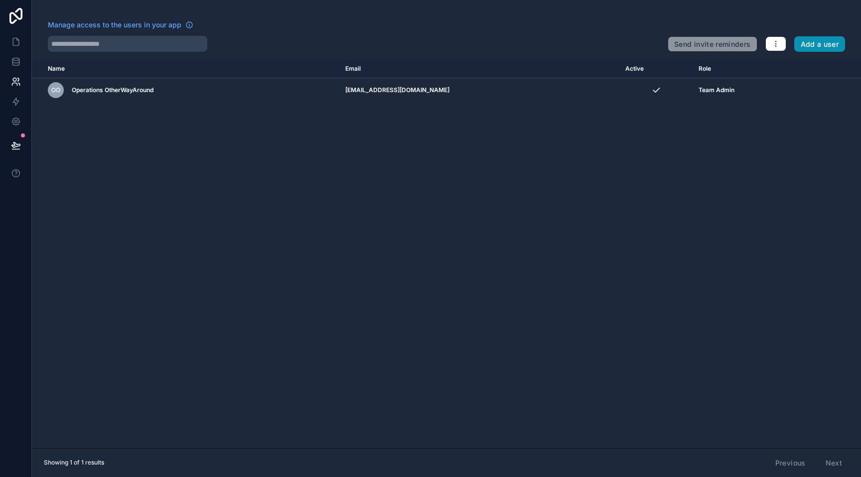
click at [804, 48] on button "Add a user" at bounding box center [819, 44] width 51 height 16
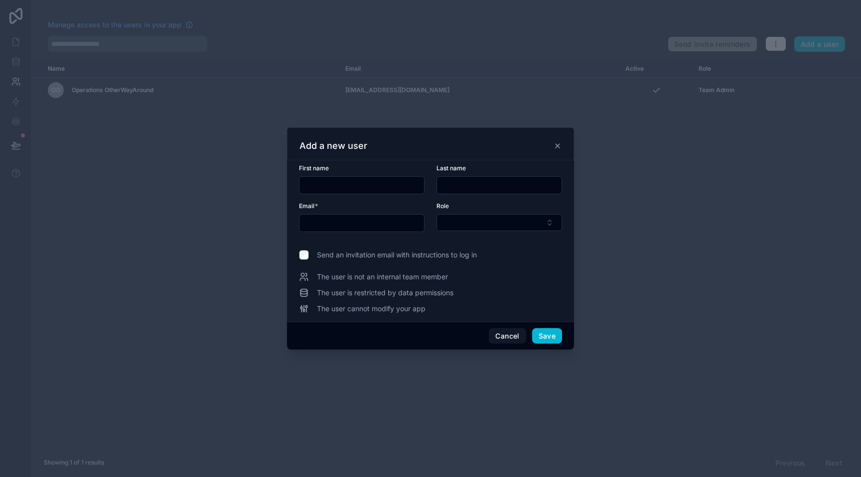
click at [390, 182] on input "text" at bounding box center [361, 185] width 125 height 14
type input "****"
click at [459, 189] on input "text" at bounding box center [499, 185] width 125 height 14
type input "******"
click at [350, 227] on input "text" at bounding box center [361, 223] width 125 height 14
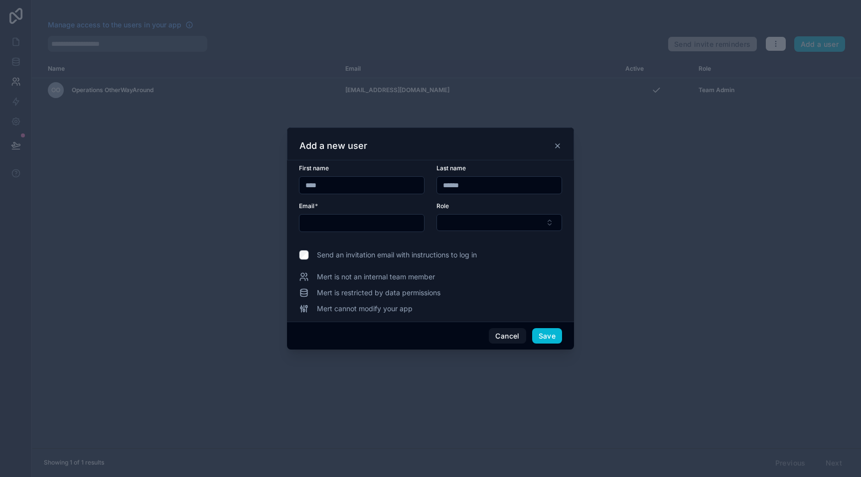
type input "**********"
click at [455, 227] on button "Select Button" at bounding box center [499, 222] width 126 height 17
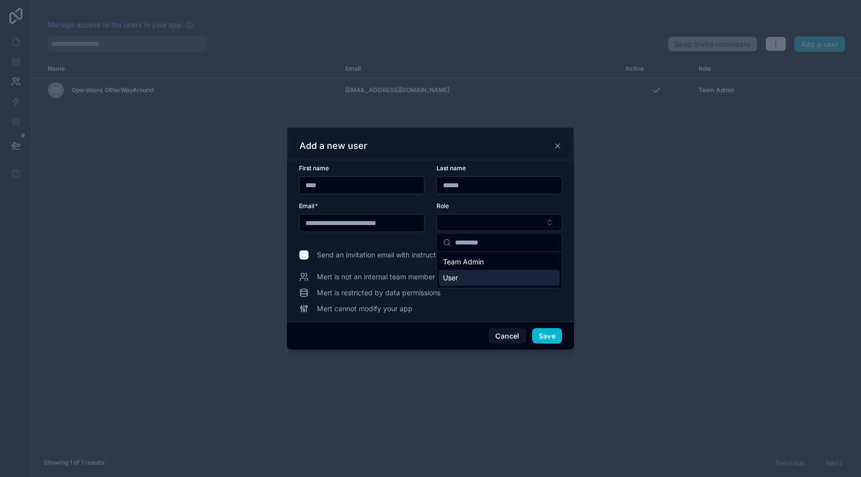
click at [463, 272] on div "User" at bounding box center [499, 278] width 121 height 16
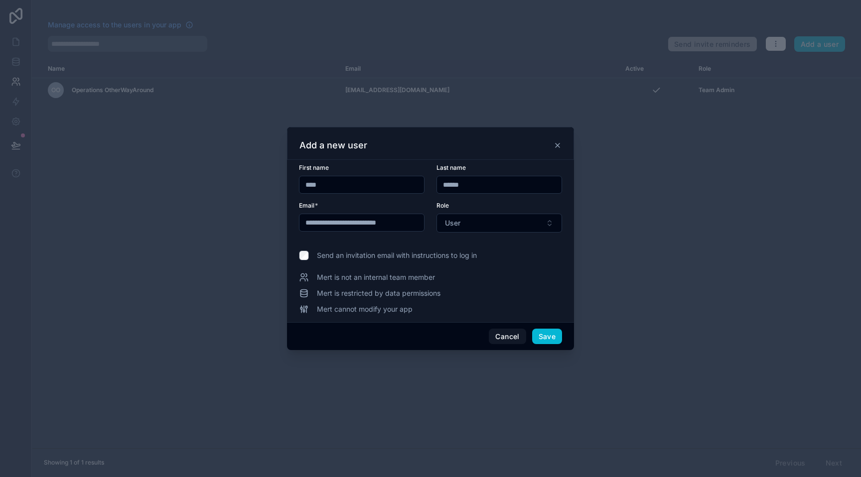
click at [398, 253] on span "Send an invitation email with instructions to log in" at bounding box center [397, 256] width 160 height 10
click at [547, 330] on button "Save" at bounding box center [547, 337] width 30 height 16
click at [561, 143] on div "Add a new user" at bounding box center [430, 143] width 287 height 33
click at [558, 145] on icon at bounding box center [557, 145] width 8 height 8
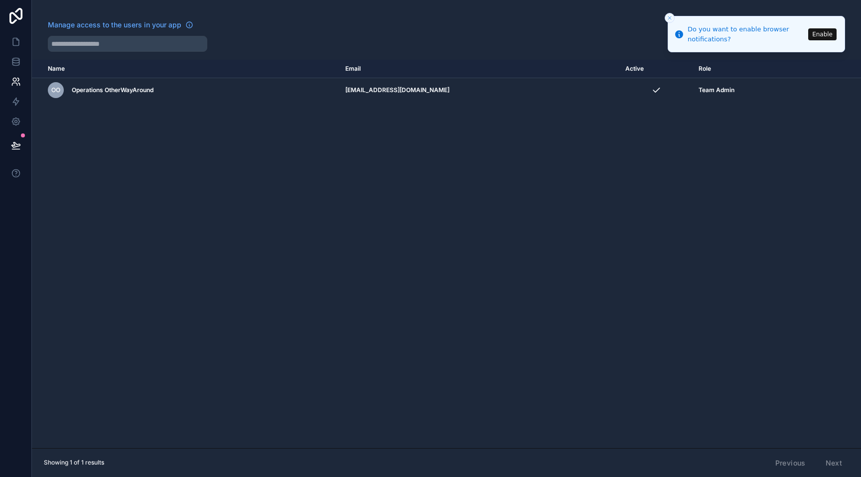
click at [668, 17] on icon "Close toast" at bounding box center [669, 18] width 6 height 6
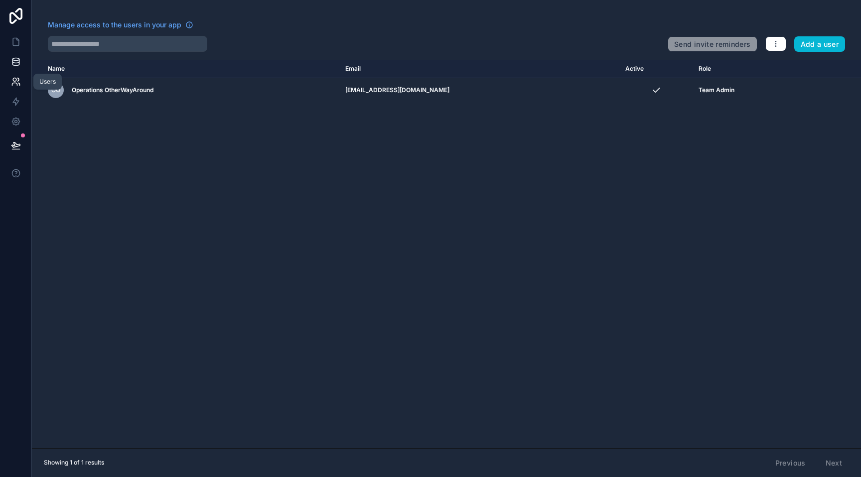
click at [13, 61] on icon at bounding box center [16, 62] width 10 height 10
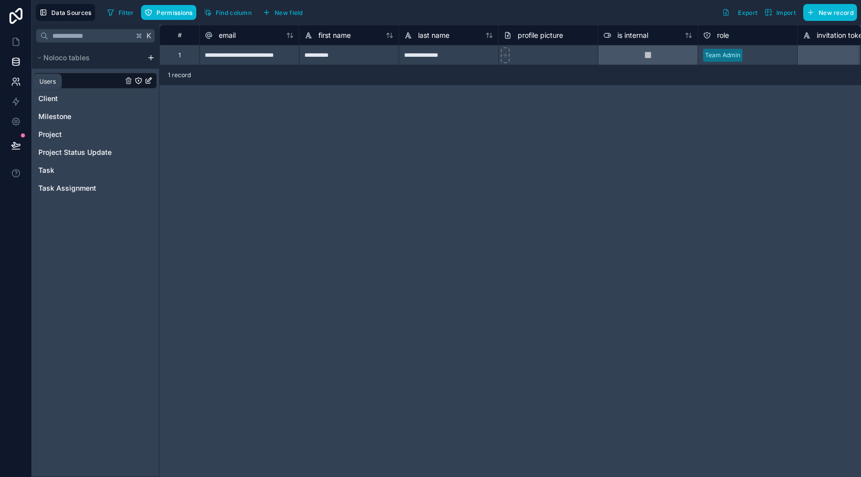
click at [19, 81] on icon at bounding box center [16, 82] width 10 height 10
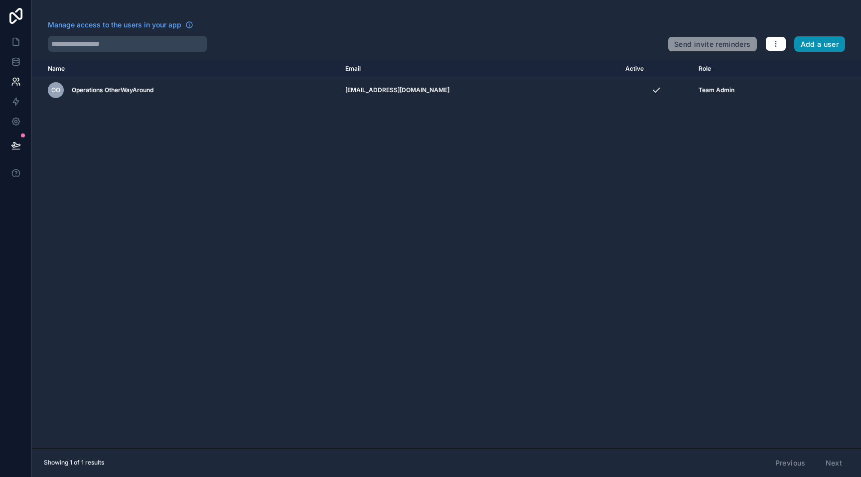
click at [836, 41] on button "Add a user" at bounding box center [819, 44] width 51 height 16
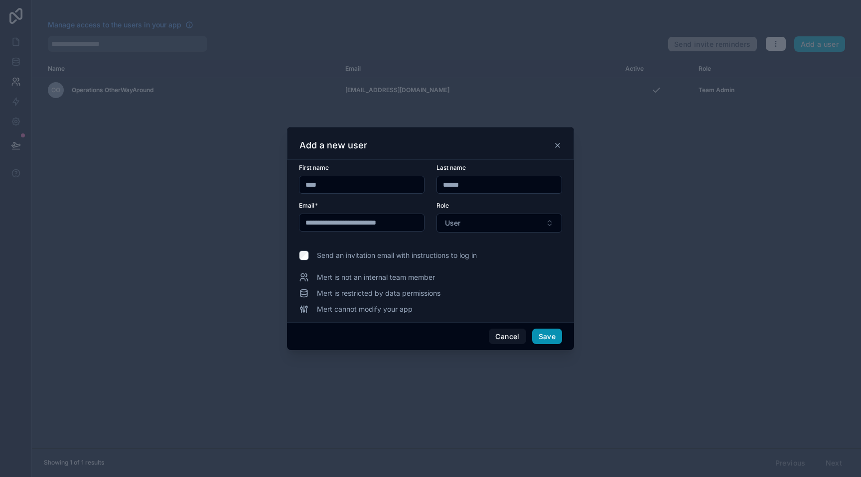
click at [547, 334] on button "Save" at bounding box center [547, 337] width 30 height 16
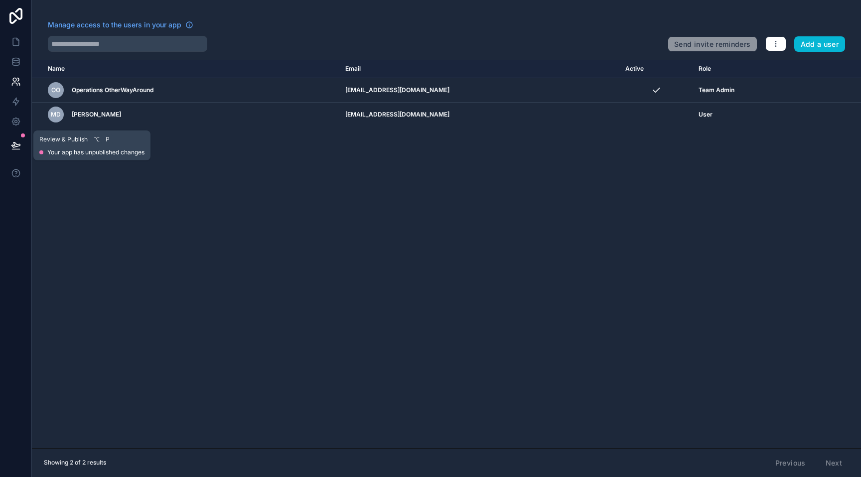
click at [17, 145] on icon at bounding box center [16, 145] width 10 height 10
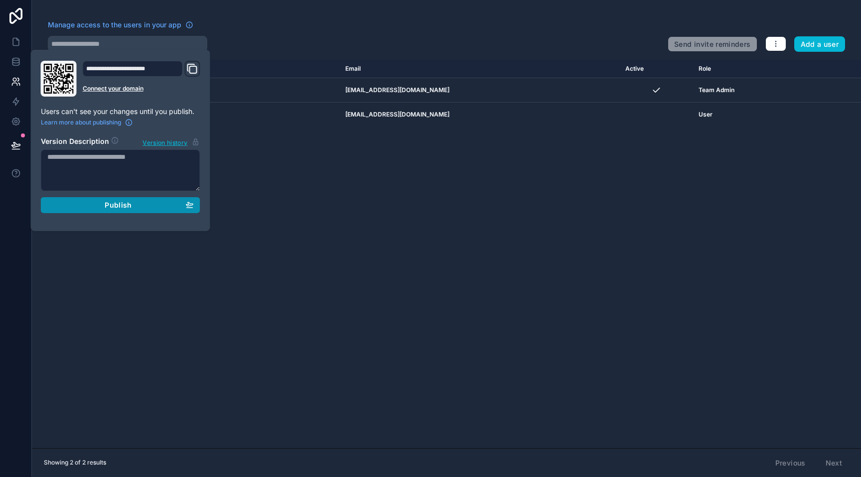
click at [152, 205] on div "Publish" at bounding box center [120, 205] width 146 height 9
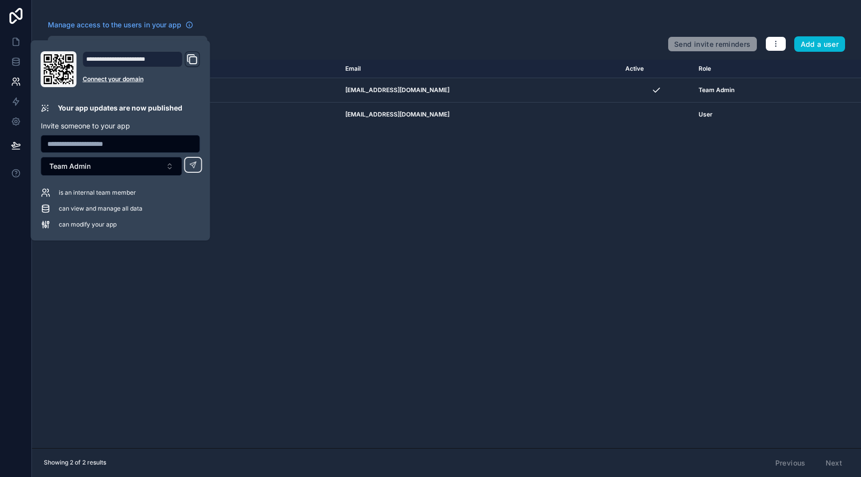
click at [194, 62] on icon "Domain and Custom Link" at bounding box center [192, 59] width 12 height 12
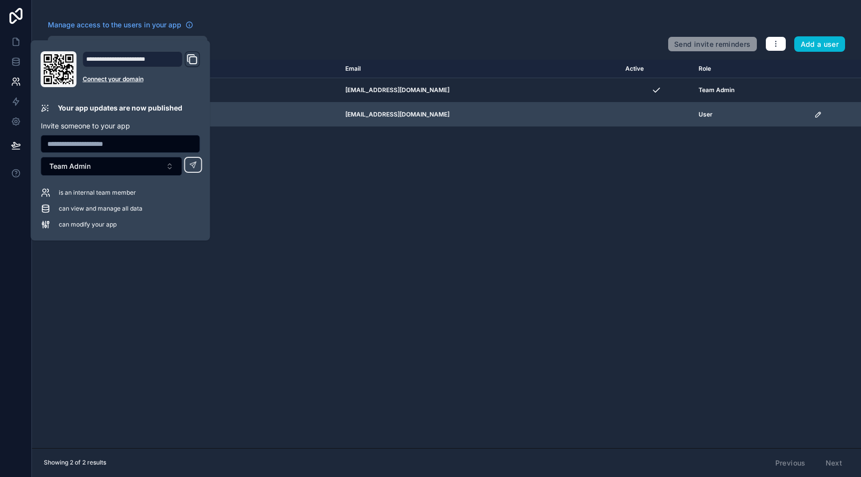
click at [815, 115] on icon "scrollable content" at bounding box center [817, 114] width 5 height 5
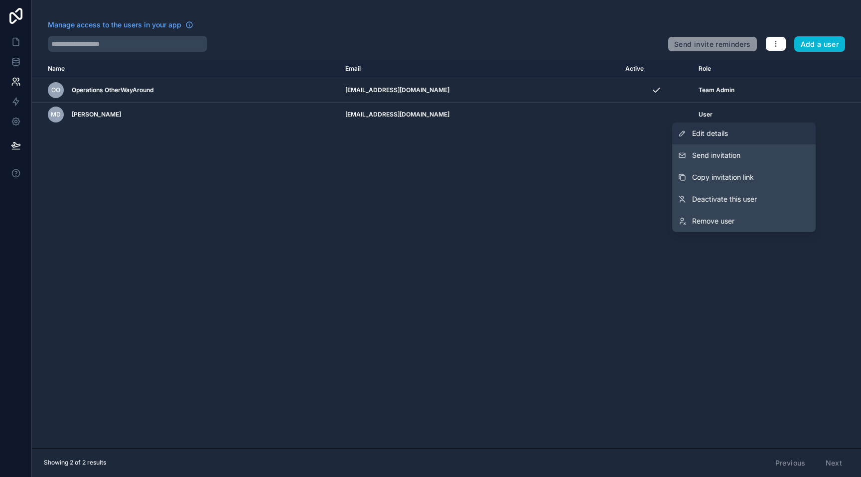
click at [777, 129] on link "Edit details" at bounding box center [743, 134] width 143 height 22
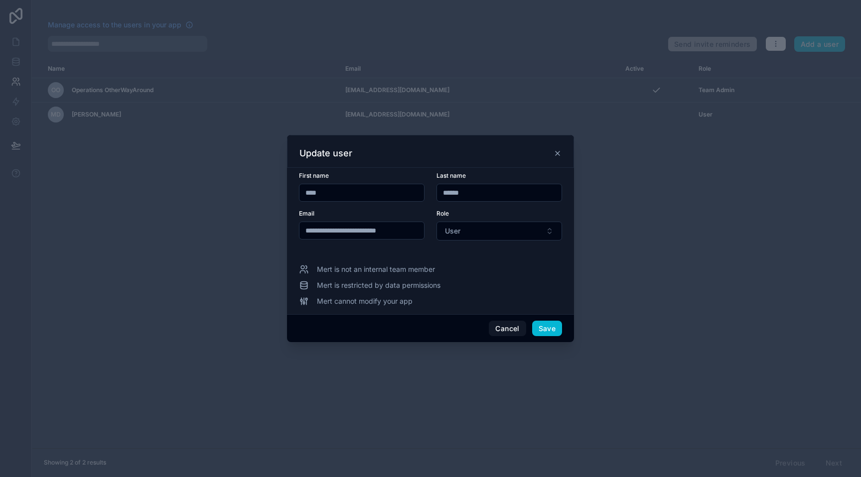
click at [559, 157] on div "Update user" at bounding box center [430, 153] width 262 height 12
click at [555, 155] on icon at bounding box center [557, 153] width 4 height 4
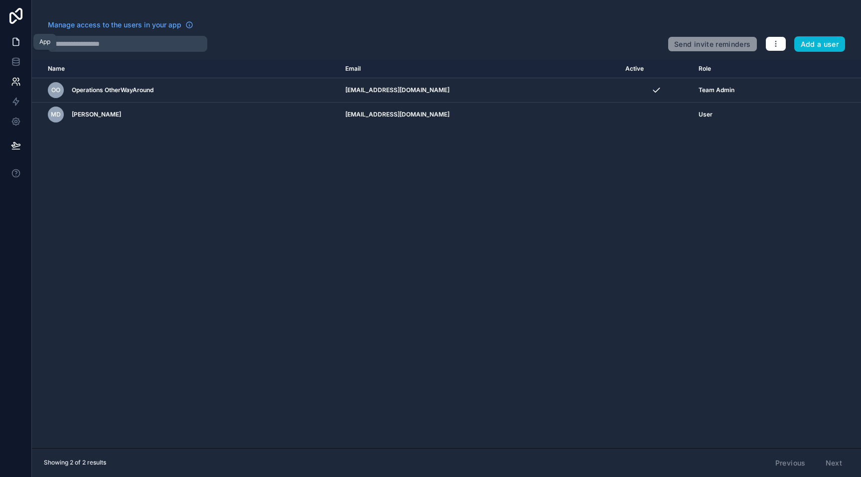
click at [17, 42] on icon at bounding box center [16, 42] width 10 height 10
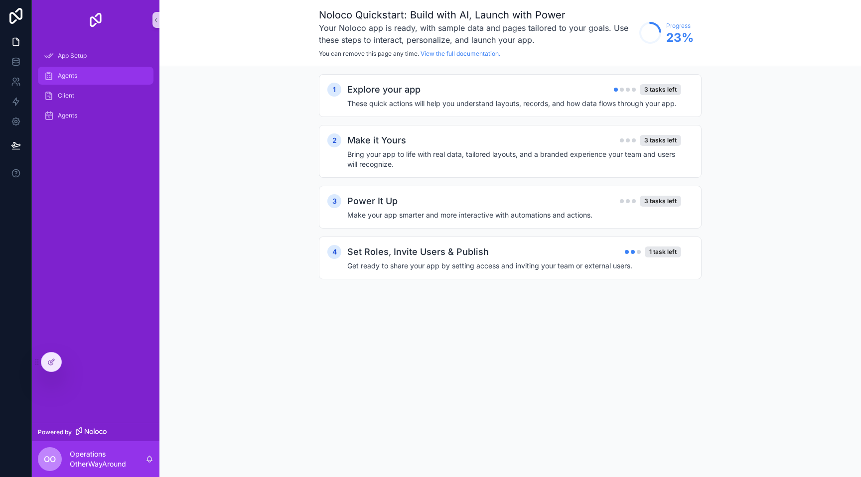
click at [89, 75] on div "Agents" at bounding box center [96, 76] width 104 height 16
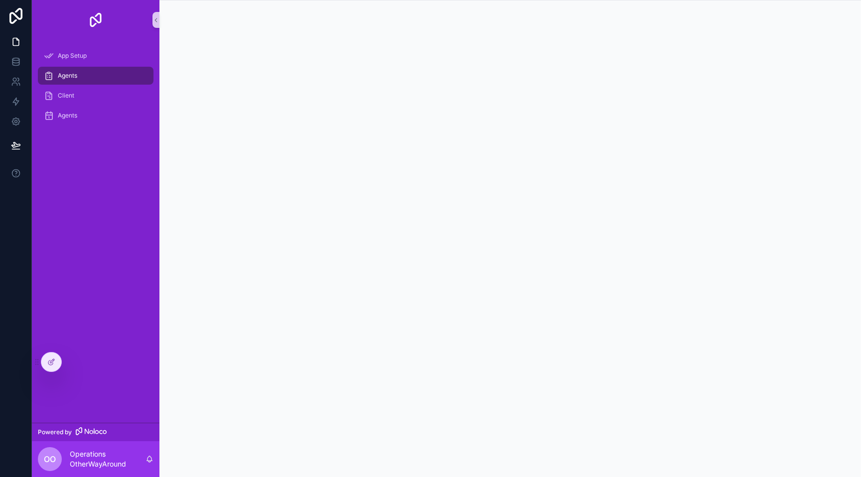
click at [95, 24] on img "scrollable content" at bounding box center [96, 20] width 16 height 16
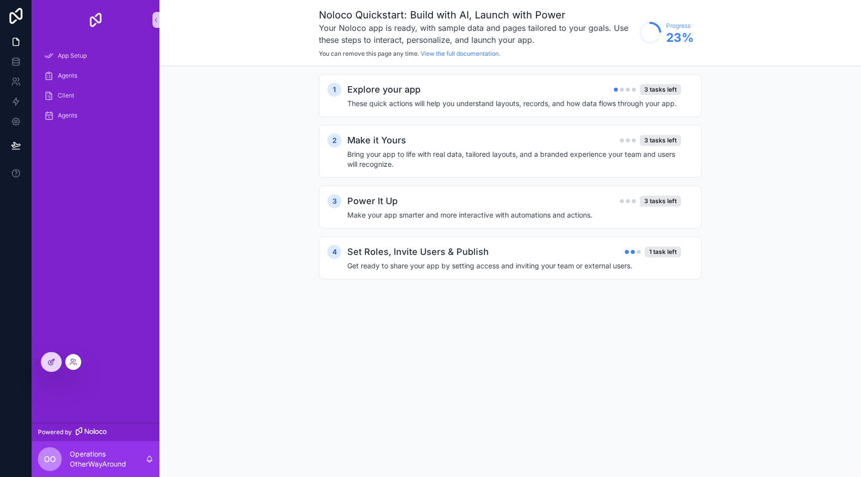
click at [44, 367] on div at bounding box center [51, 362] width 20 height 19
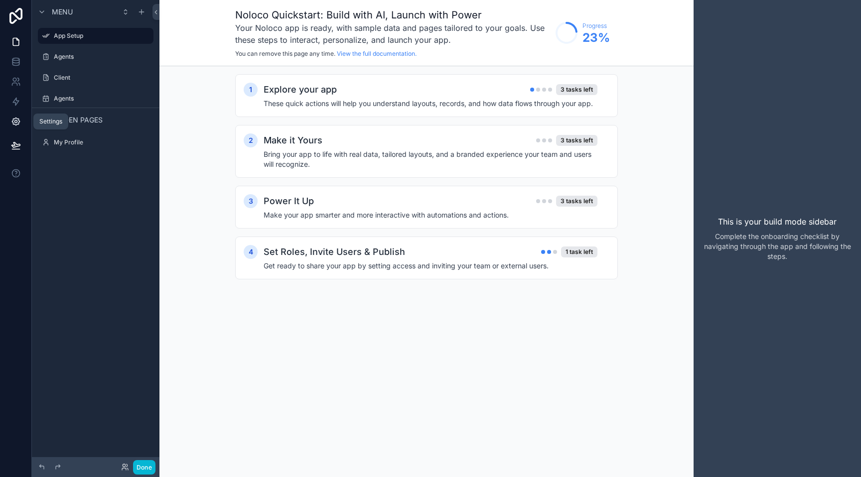
click at [15, 121] on icon at bounding box center [15, 122] width 2 height 2
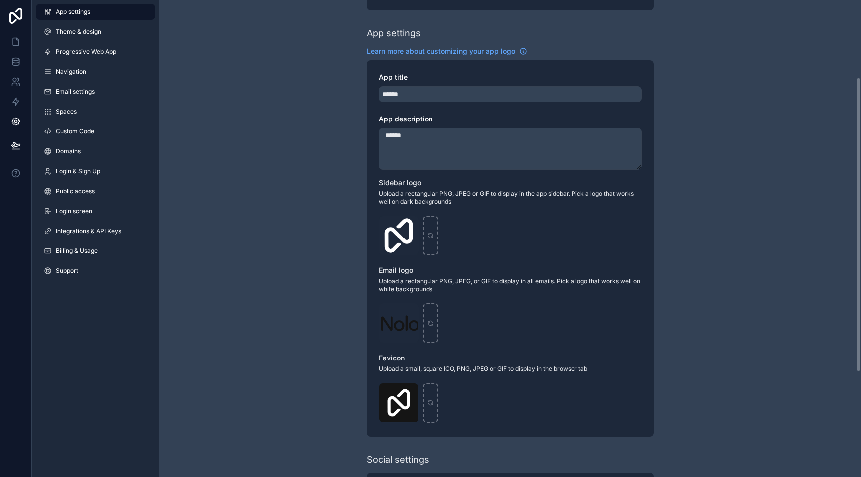
scroll to position [127, 0]
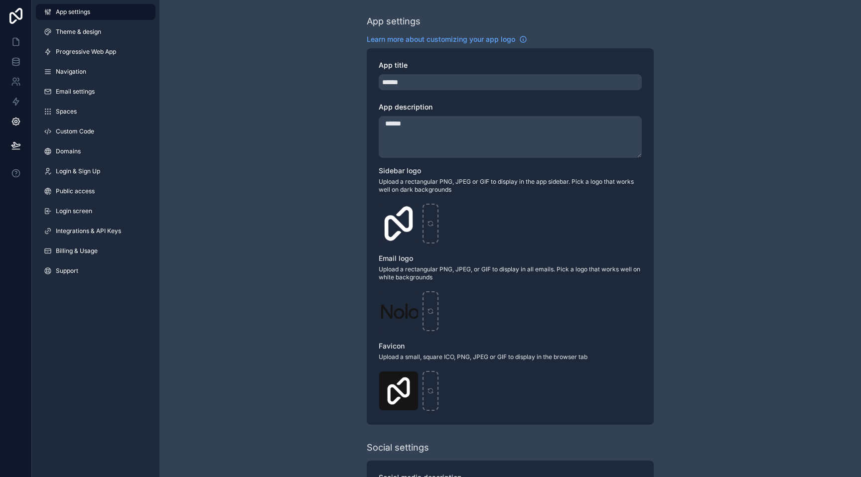
click at [437, 69] on div "App title" at bounding box center [510, 65] width 263 height 10
click at [435, 86] on input "******" at bounding box center [510, 82] width 263 height 16
type input "******"
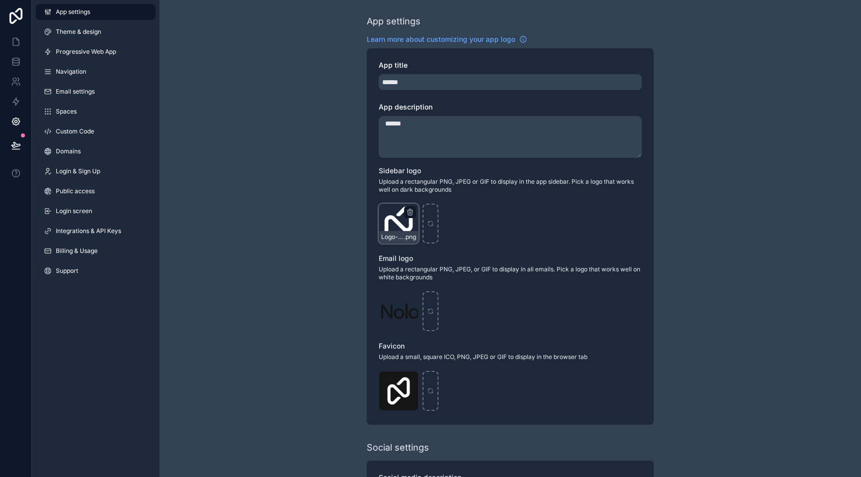
click at [401, 220] on div "Logo-Sq-No-Padding .png" at bounding box center [399, 224] width 40 height 40
click at [427, 226] on icon "scrollable content" at bounding box center [430, 223] width 7 height 7
type input "**********"
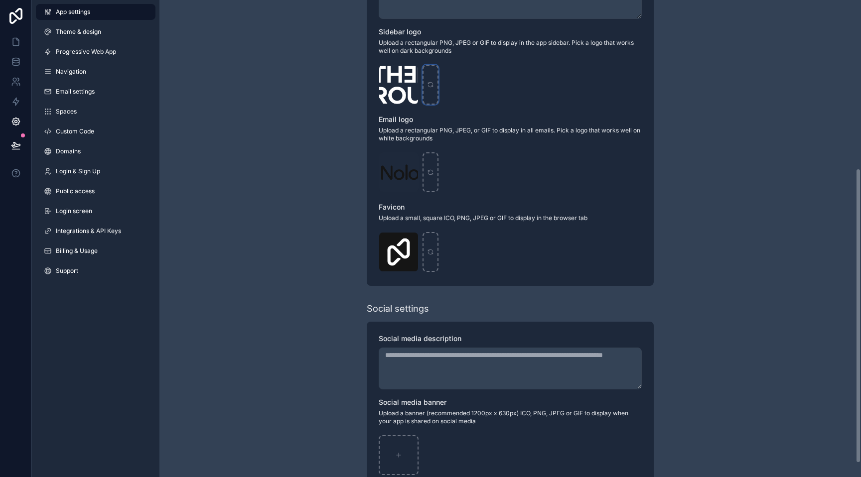
scroll to position [273, 0]
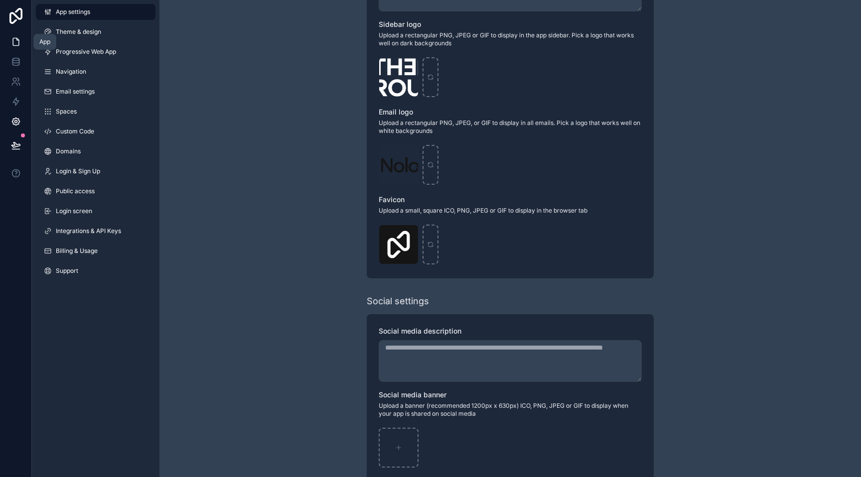
click at [18, 43] on icon at bounding box center [16, 41] width 6 height 7
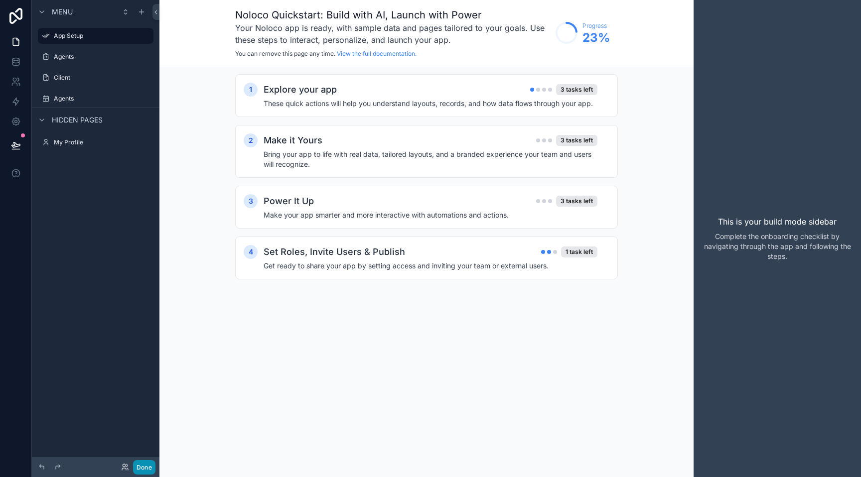
click at [143, 464] on button "Done" at bounding box center [144, 467] width 22 height 14
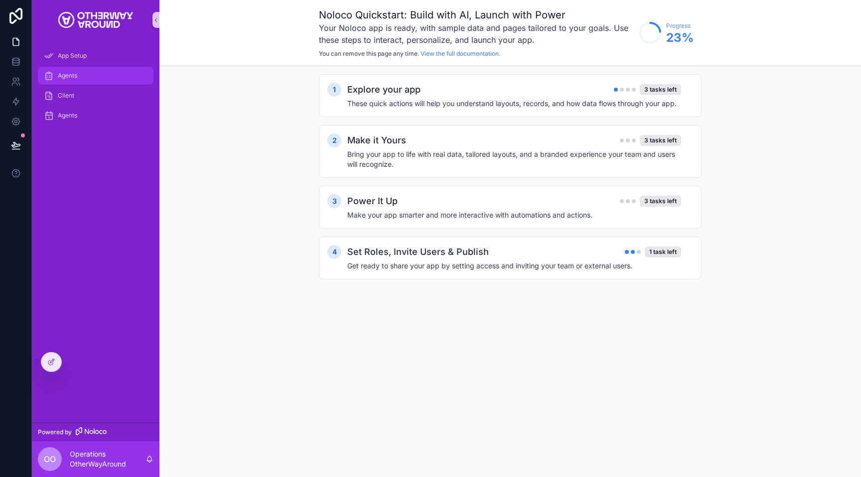
click at [101, 81] on div "Agents" at bounding box center [96, 76] width 104 height 16
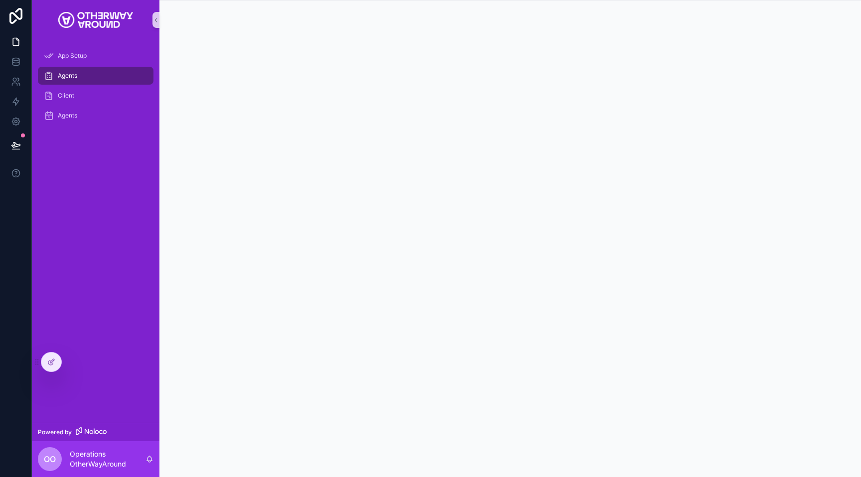
scroll to position [0, 0]
click at [106, 78] on div "Agents" at bounding box center [96, 76] width 104 height 16
click at [55, 358] on div at bounding box center [51, 362] width 20 height 19
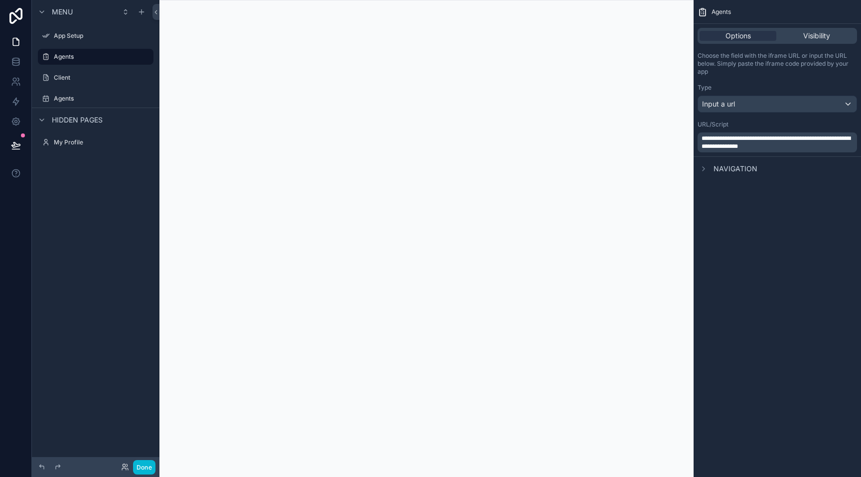
click at [94, 288] on div "Menu App Setup Agents Client Agents Hidden pages My Profile" at bounding box center [96, 232] width 128 height 465
click at [139, 16] on div "scrollable content" at bounding box center [141, 12] width 12 height 12
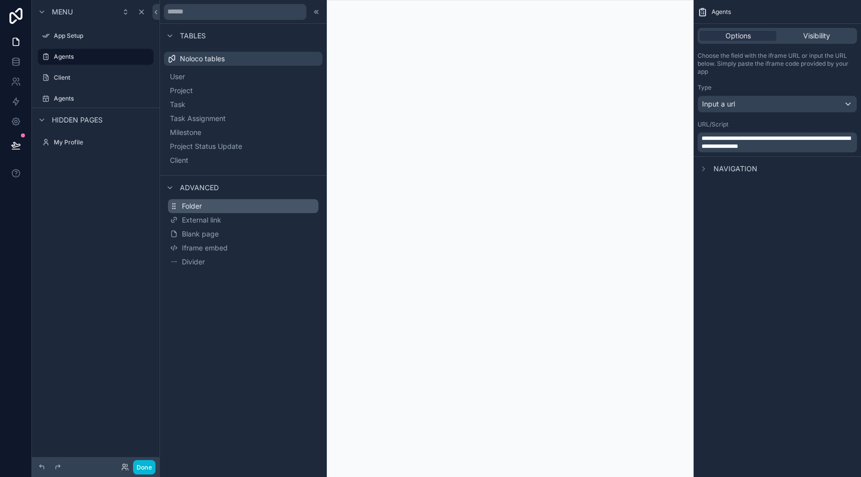
click at [195, 201] on span "Folder" at bounding box center [192, 206] width 20 height 10
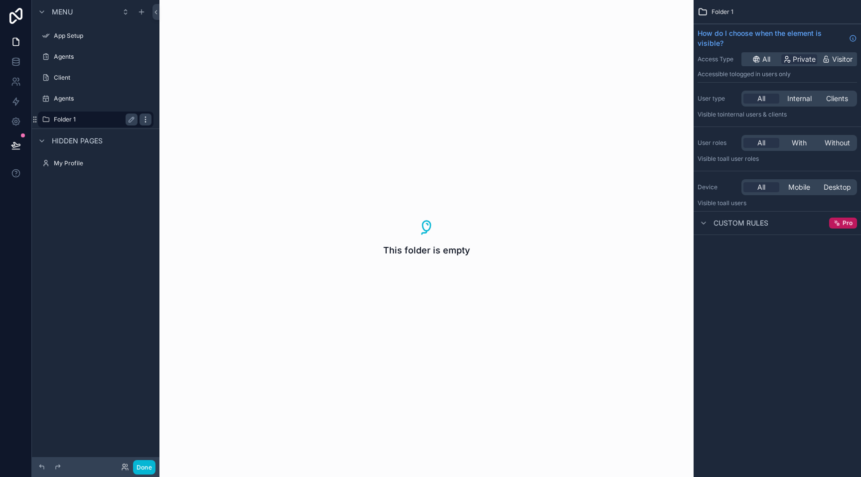
click at [141, 119] on div "scrollable content" at bounding box center [145, 120] width 12 height 12
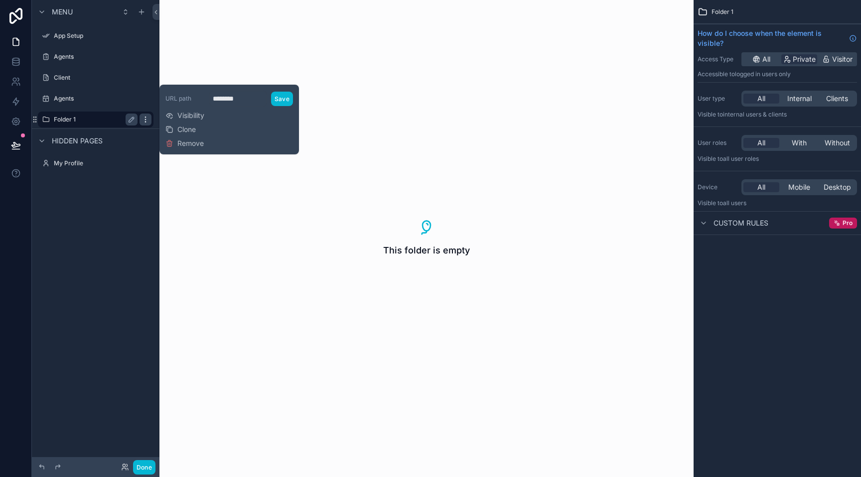
click at [140, 119] on div "scrollable content" at bounding box center [145, 120] width 12 height 12
click at [94, 118] on label "Folder 1" at bounding box center [94, 120] width 80 height 8
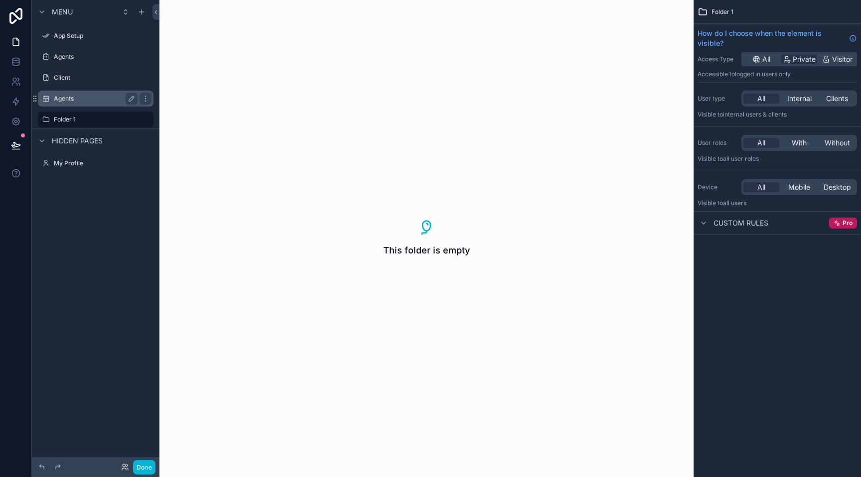
click at [91, 102] on label "Agents" at bounding box center [94, 99] width 80 height 8
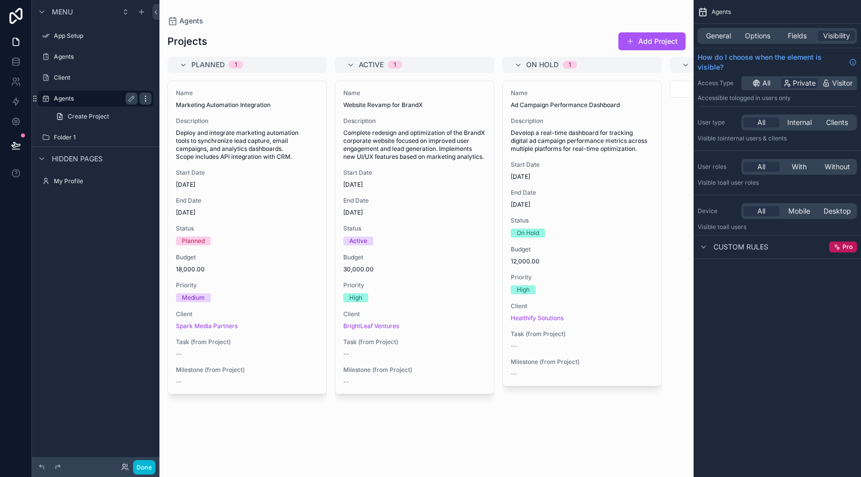
click at [141, 97] on icon "scrollable content" at bounding box center [145, 99] width 8 height 8
click at [110, 98] on label "Agents" at bounding box center [94, 99] width 80 height 8
click at [707, 35] on span "General" at bounding box center [718, 36] width 25 height 10
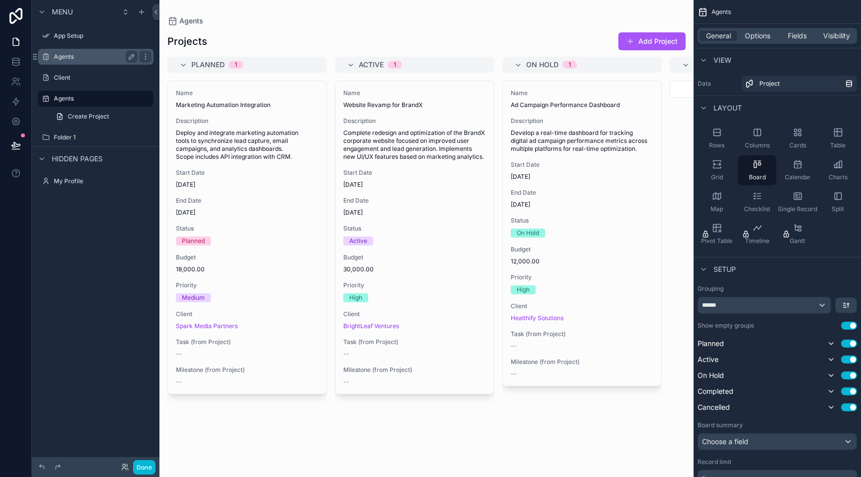
click at [95, 57] on label "Agents" at bounding box center [94, 57] width 80 height 8
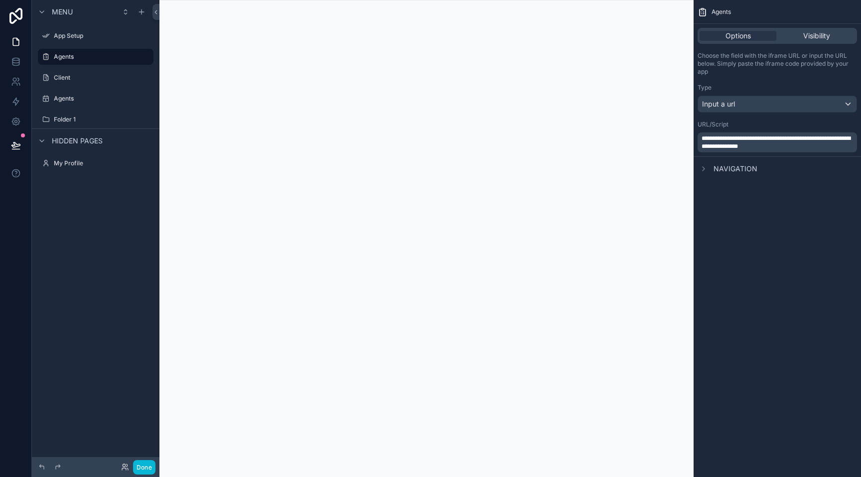
click at [729, 168] on span "Navigation" at bounding box center [735, 169] width 44 height 10
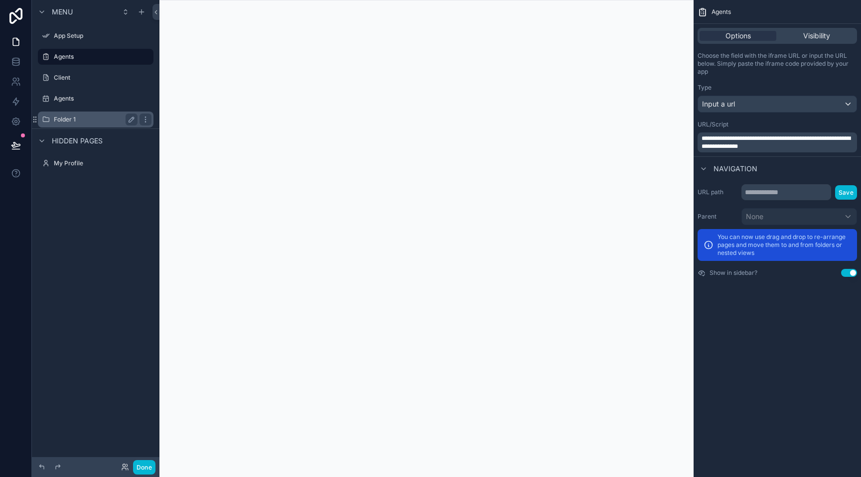
click at [106, 118] on label "Folder 1" at bounding box center [94, 120] width 80 height 8
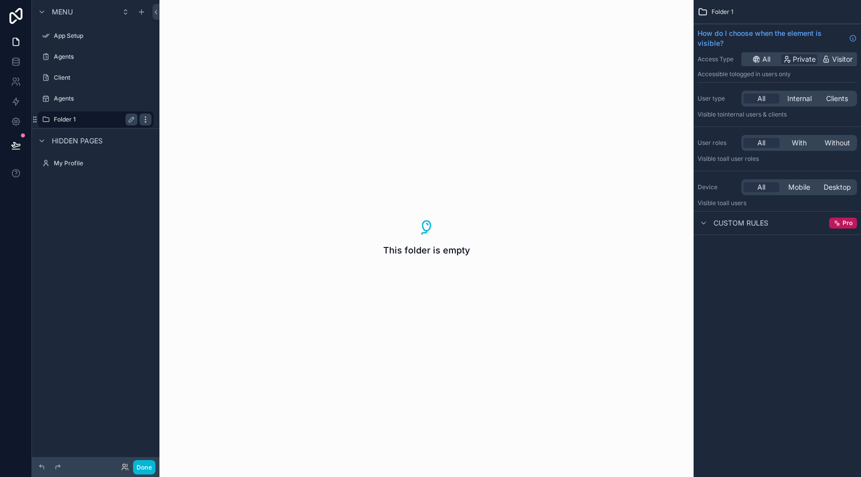
click at [142, 120] on icon "scrollable content" at bounding box center [145, 120] width 8 height 8
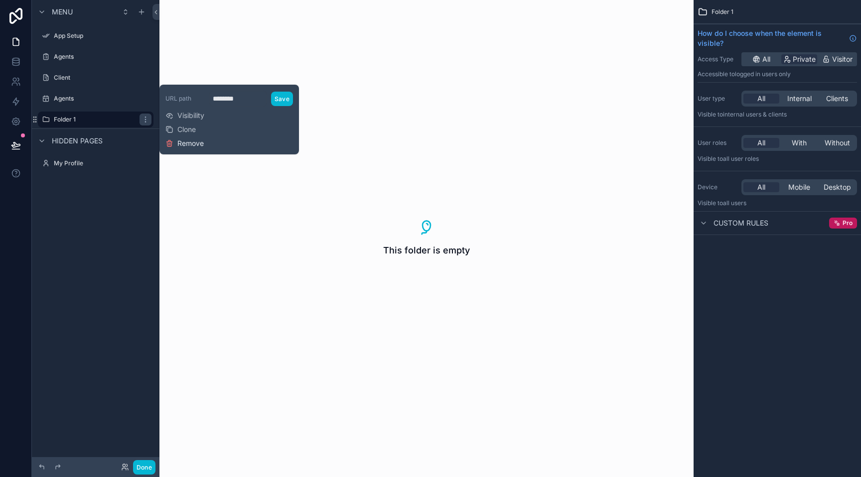
click at [185, 147] on span "Remove" at bounding box center [190, 143] width 26 height 10
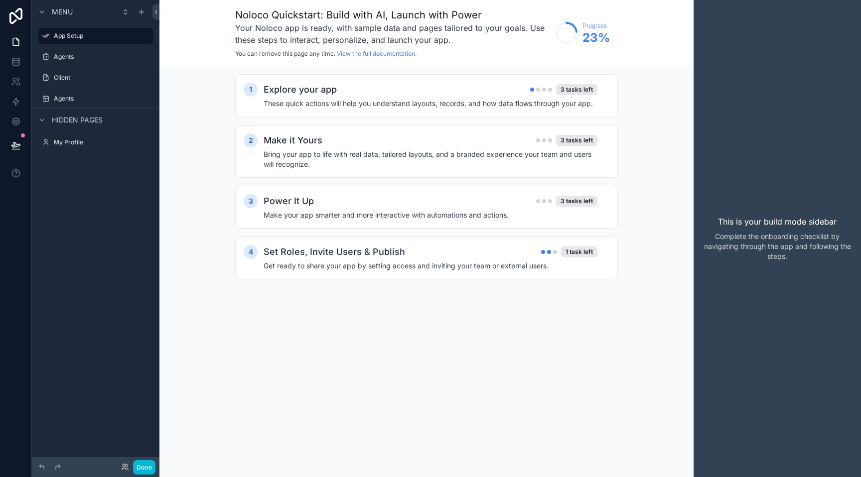
click at [74, 153] on div "Menu App Setup Agents Client Agents Hidden pages My Profile" at bounding box center [96, 79] width 128 height 159
click at [78, 150] on div "My Profile" at bounding box center [96, 142] width 112 height 16
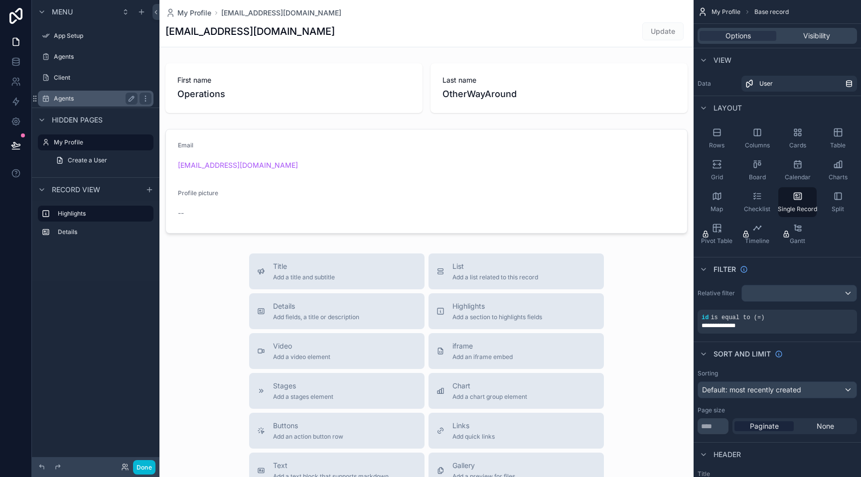
click at [85, 98] on label "Agents" at bounding box center [94, 99] width 80 height 8
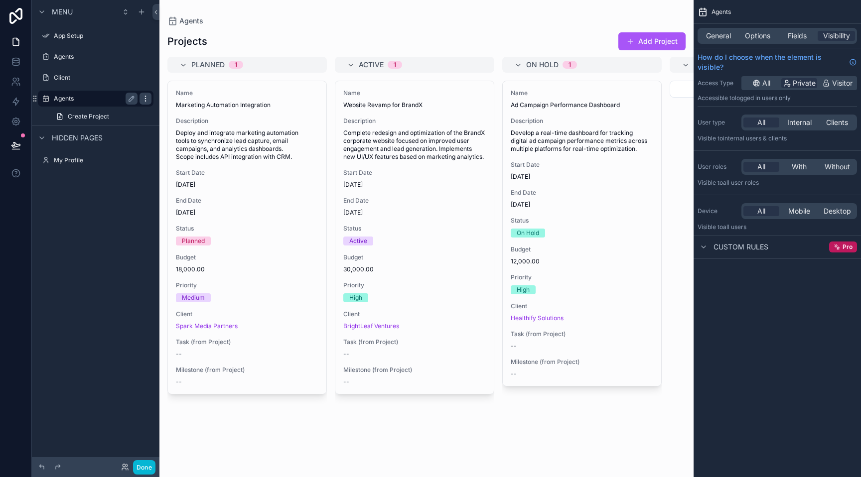
click at [143, 98] on icon "scrollable content" at bounding box center [145, 99] width 8 height 8
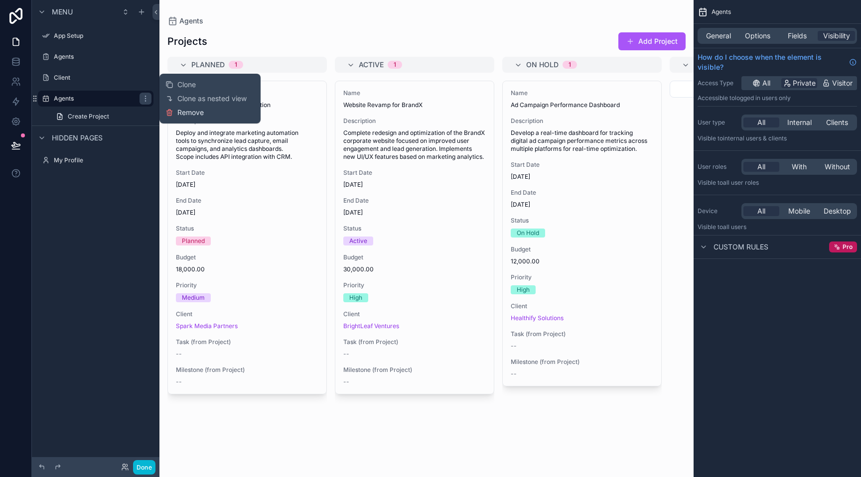
click at [171, 113] on icon at bounding box center [169, 113] width 8 height 8
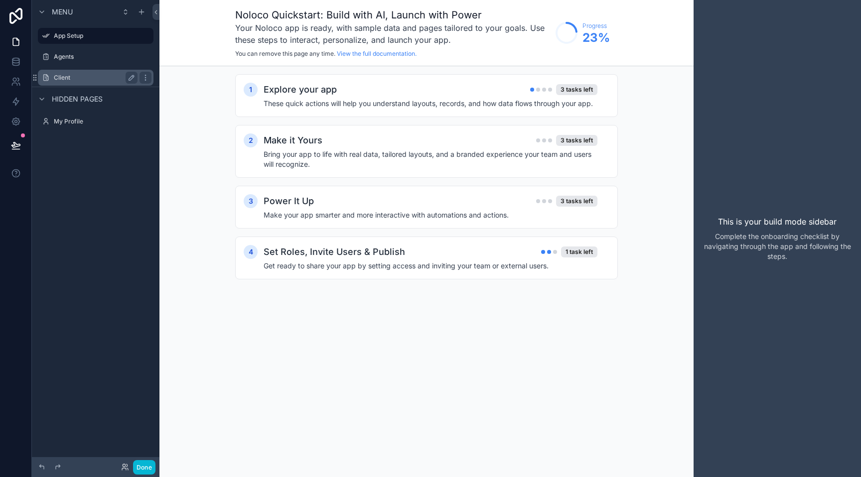
click at [99, 78] on label "Client" at bounding box center [94, 78] width 80 height 8
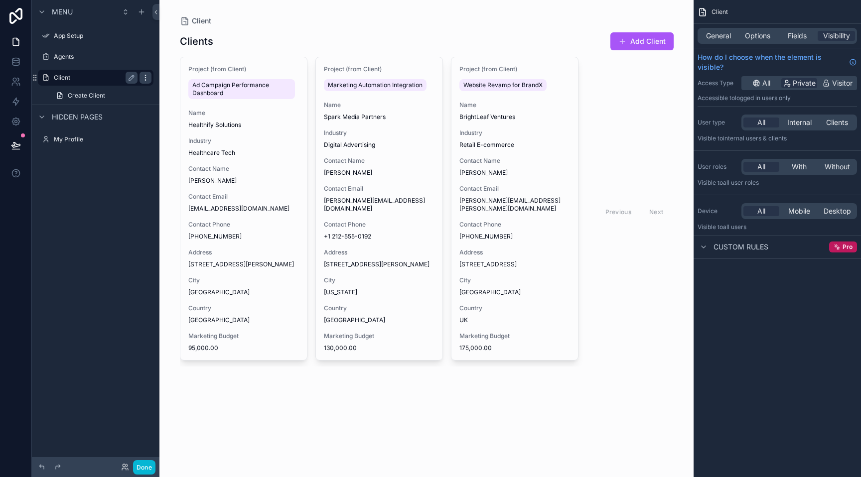
click at [148, 80] on icon "scrollable content" at bounding box center [145, 78] width 8 height 8
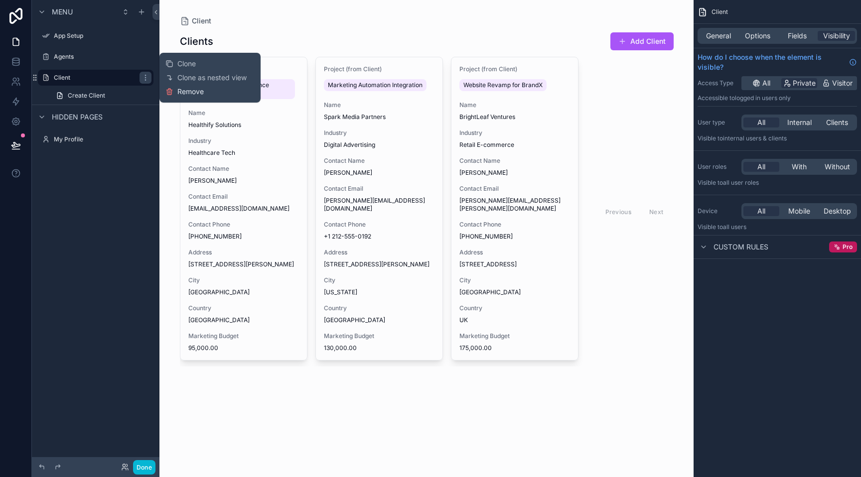
click at [178, 88] on span "Remove" at bounding box center [190, 92] width 26 height 10
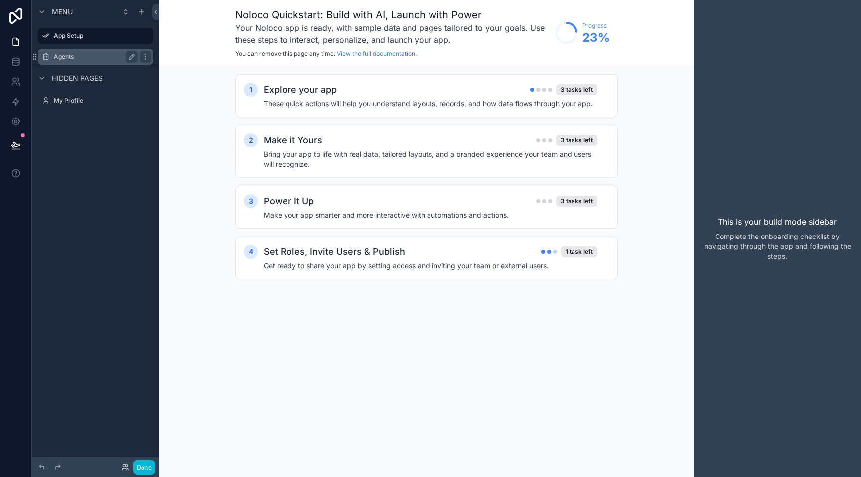
click at [89, 59] on label "Agents" at bounding box center [94, 57] width 80 height 8
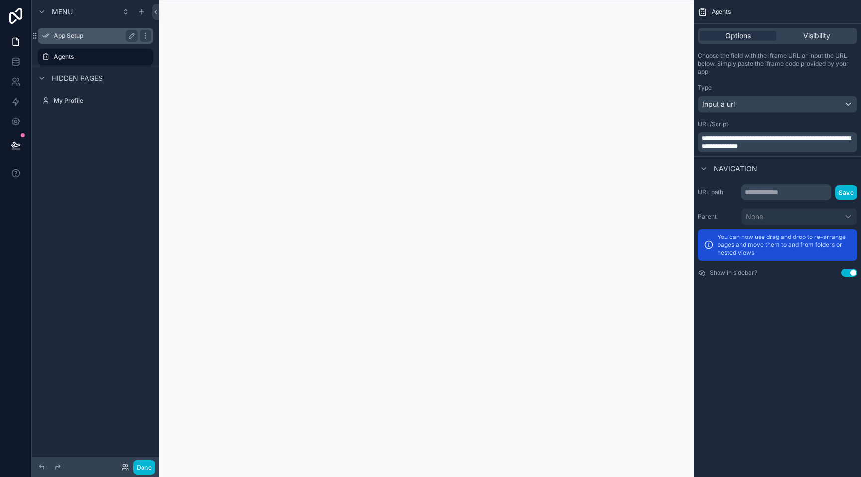
click at [103, 40] on div "App Setup" at bounding box center [96, 36] width 84 height 12
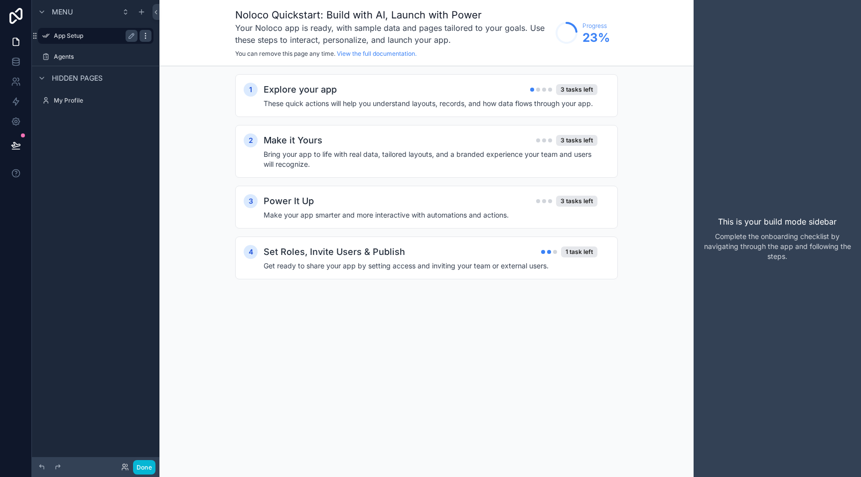
click at [149, 36] on icon "scrollable content" at bounding box center [145, 36] width 8 height 8
click at [173, 50] on div "Clone Remove" at bounding box center [184, 36] width 50 height 36
click at [182, 46] on span "Remove" at bounding box center [190, 43] width 26 height 10
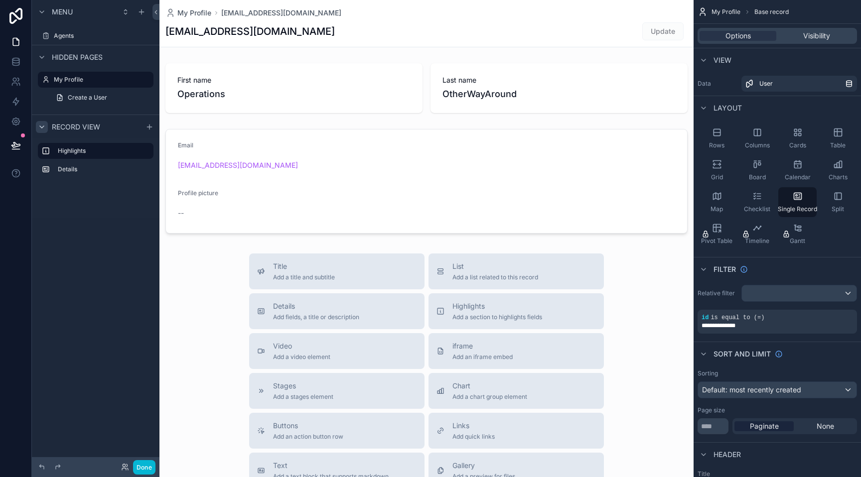
click at [40, 129] on icon "scrollable content" at bounding box center [42, 127] width 8 height 8
click at [43, 58] on icon "scrollable content" at bounding box center [42, 57] width 8 height 8
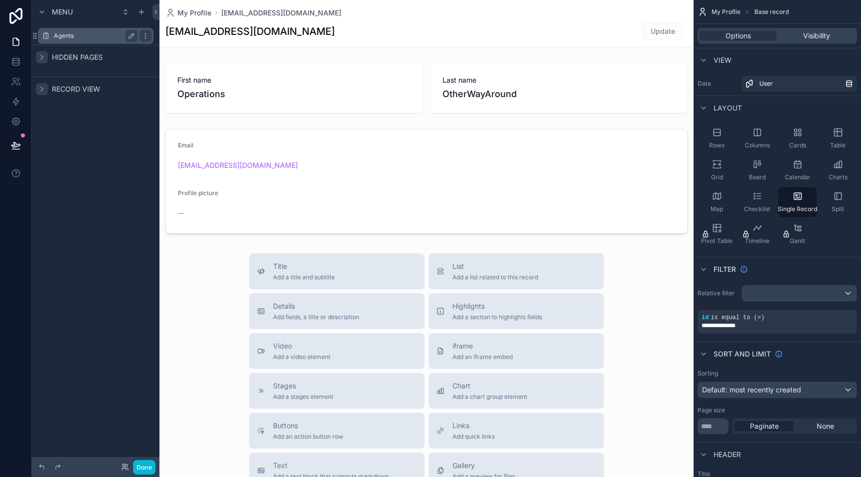
click at [99, 34] on label "Agents" at bounding box center [94, 36] width 80 height 8
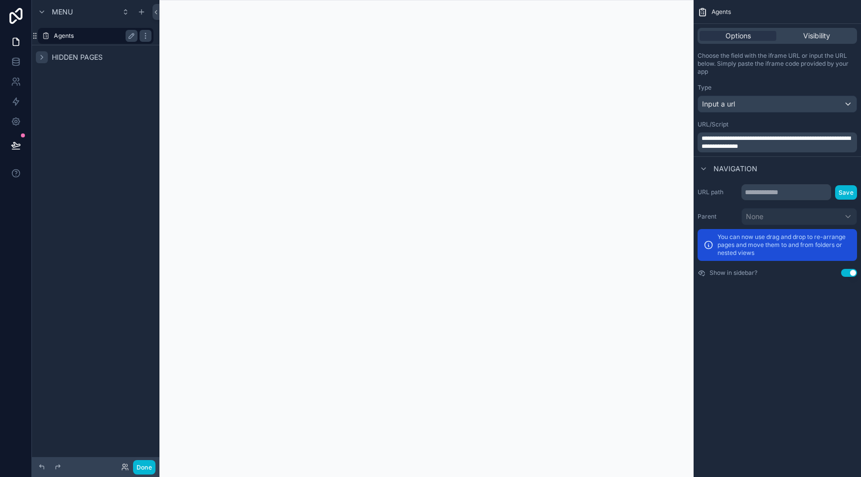
click at [99, 34] on label "Agents" at bounding box center [94, 36] width 80 height 8
click at [129, 36] on icon "scrollable content" at bounding box center [131, 35] width 5 height 5
click at [57, 36] on input "******" at bounding box center [88, 36] width 68 height 12
click at [139, 9] on icon "scrollable content" at bounding box center [141, 12] width 8 height 8
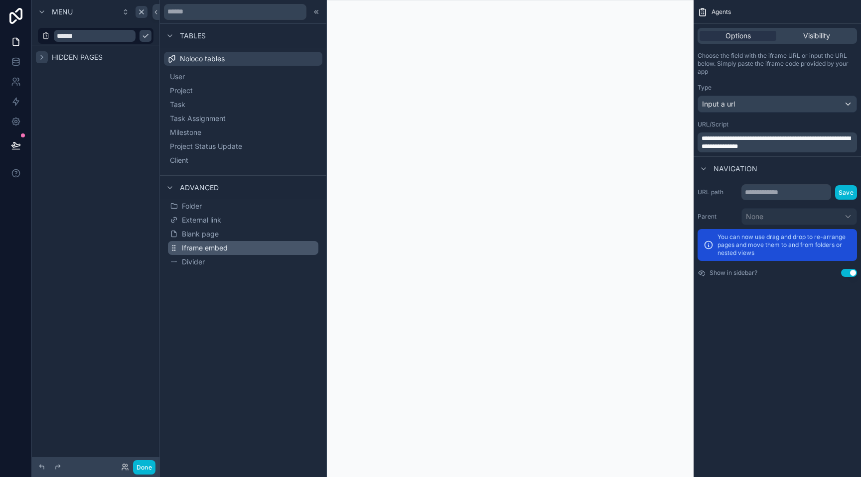
click at [209, 242] on button "Iframe embed" at bounding box center [243, 248] width 150 height 14
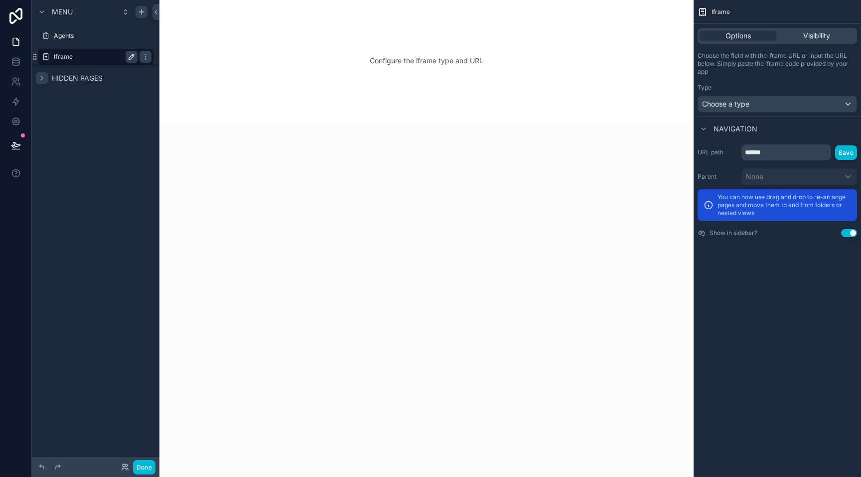
click at [129, 55] on icon "scrollable content" at bounding box center [132, 57] width 8 height 8
click at [104, 58] on input "******" at bounding box center [88, 57] width 68 height 12
type input "**********"
click at [139, 59] on button "scrollable content" at bounding box center [145, 57] width 12 height 12
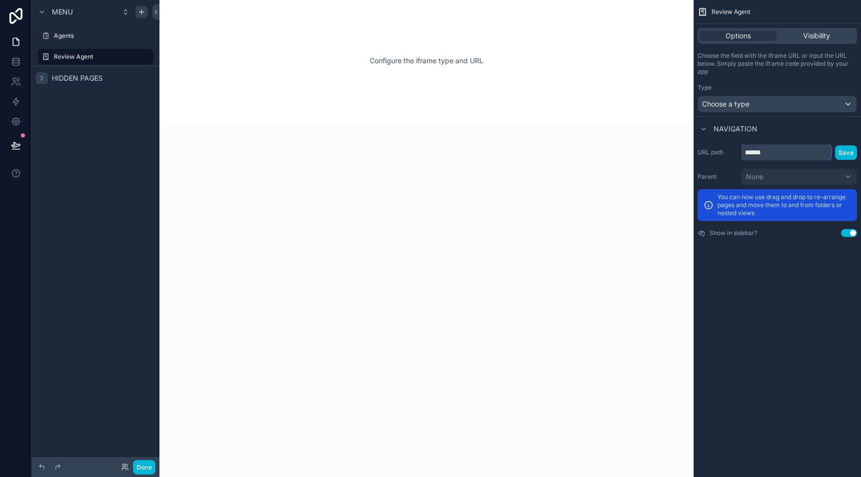
click at [770, 153] on input "******" at bounding box center [786, 152] width 90 height 16
type input "**********"
click at [744, 99] on div "Choose a type" at bounding box center [777, 104] width 158 height 16
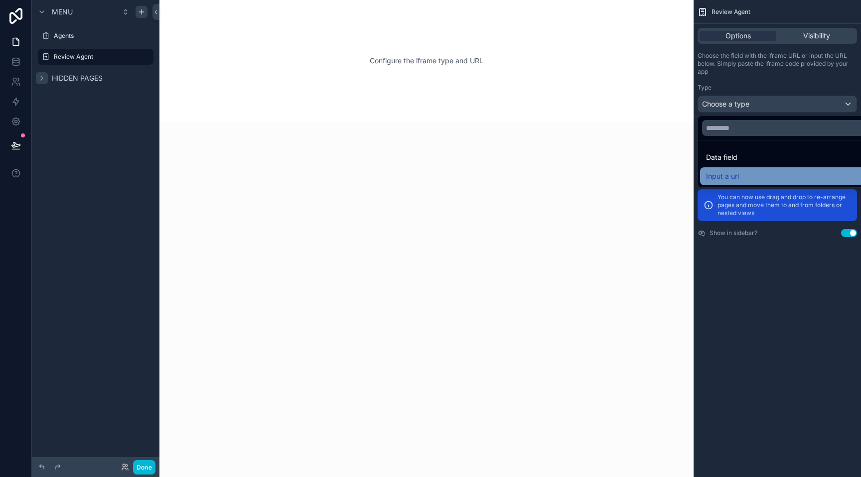
click at [735, 172] on span "Input a url" at bounding box center [722, 176] width 33 height 12
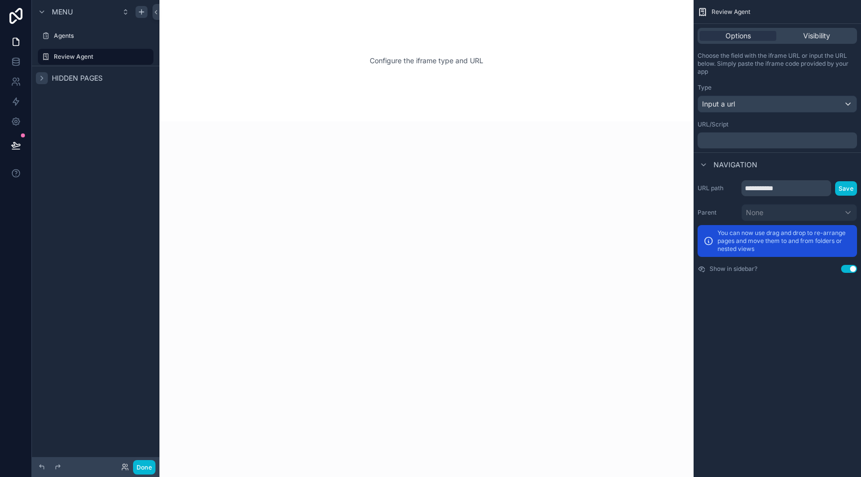
click at [746, 138] on p "﻿" at bounding box center [777, 140] width 153 height 8
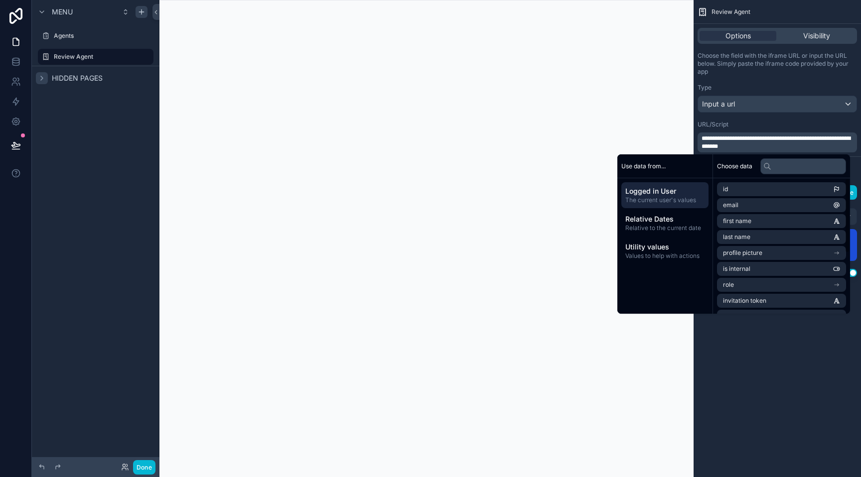
click at [775, 417] on div "**********" at bounding box center [776, 238] width 167 height 477
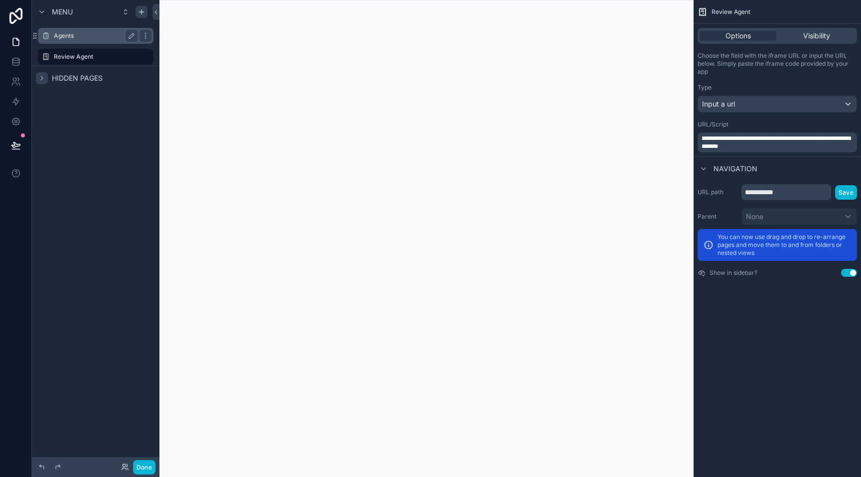
click at [69, 36] on label "Agents" at bounding box center [94, 36] width 80 height 8
click at [132, 36] on icon "scrollable content" at bounding box center [131, 35] width 5 height 5
click at [56, 32] on input "******" at bounding box center [88, 36] width 68 height 12
type input "*********"
click at [141, 34] on icon "scrollable content" at bounding box center [145, 36] width 8 height 8
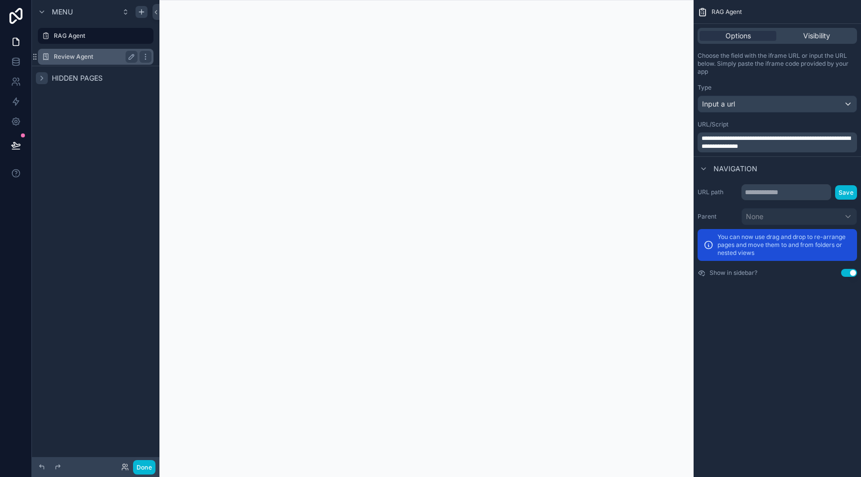
click at [93, 59] on label "Review Agent" at bounding box center [94, 57] width 80 height 8
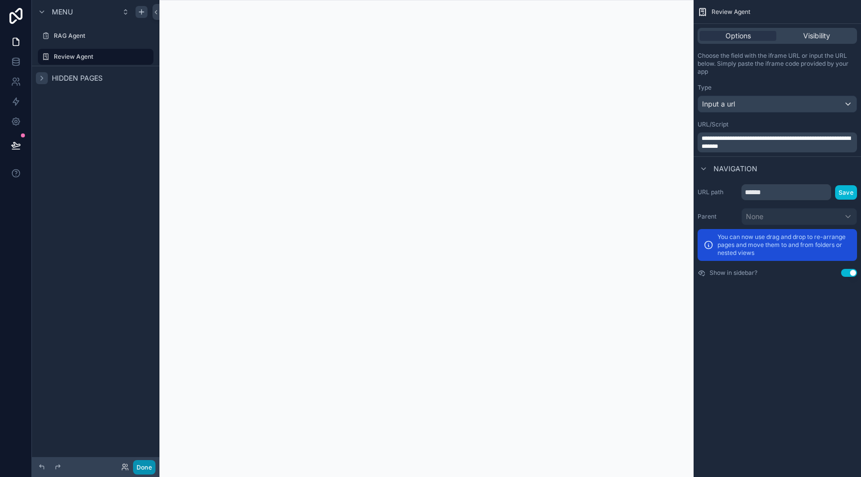
click at [144, 466] on button "Done" at bounding box center [144, 467] width 22 height 14
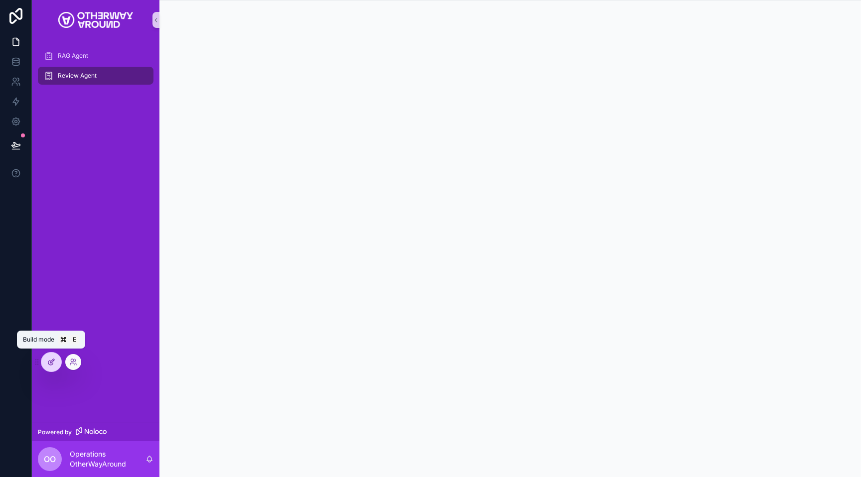
click at [56, 363] on div at bounding box center [51, 362] width 20 height 19
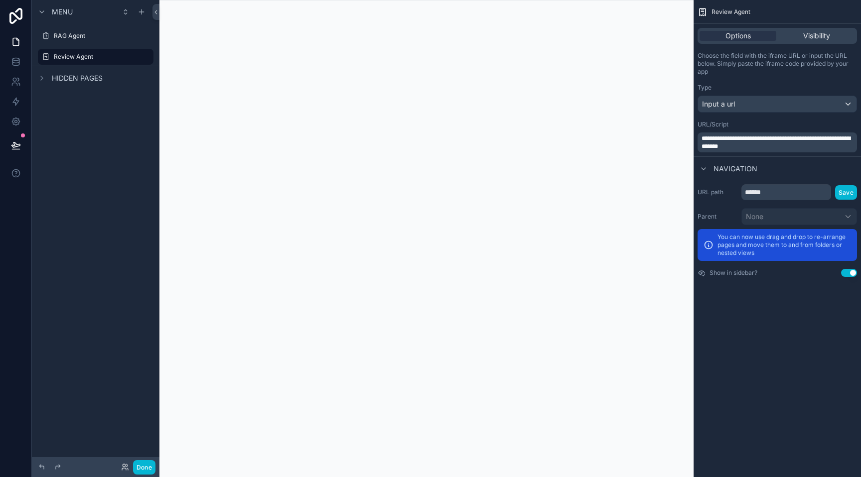
click at [398, 181] on div "scrollable content" at bounding box center [426, 238] width 534 height 477
click at [743, 138] on span "**********" at bounding box center [775, 142] width 149 height 14
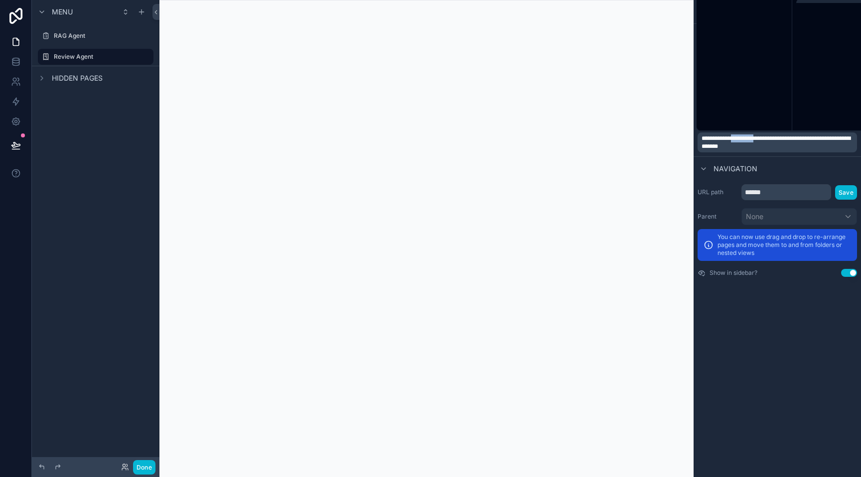
click at [743, 138] on span "**********" at bounding box center [775, 142] width 149 height 14
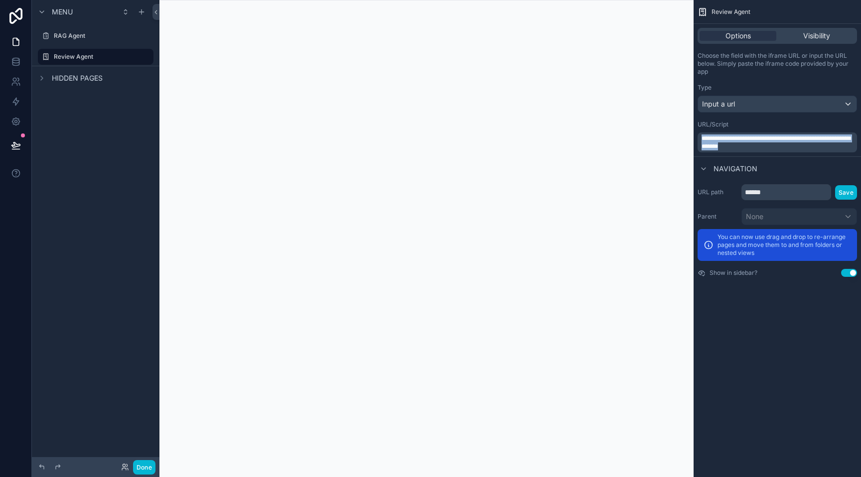
click at [743, 138] on span "**********" at bounding box center [775, 142] width 149 height 14
click at [738, 315] on div "**********" at bounding box center [776, 238] width 167 height 477
click at [141, 465] on button "Done" at bounding box center [144, 467] width 22 height 14
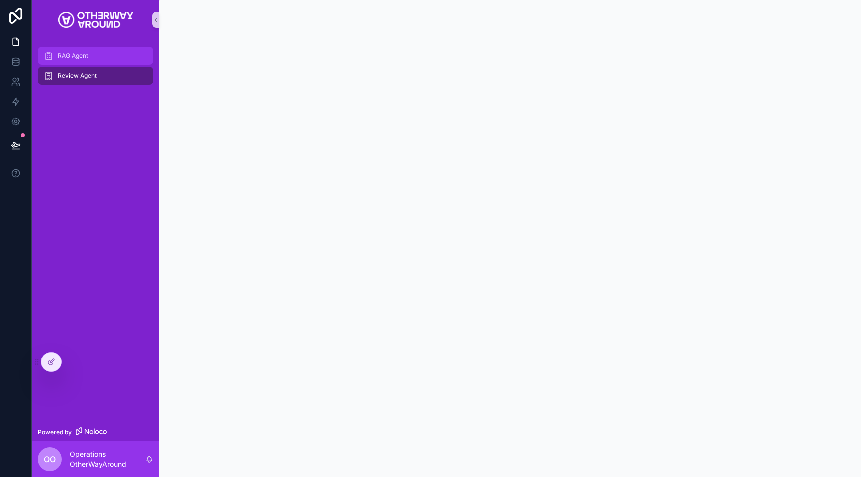
click at [127, 57] on div "RAG Agent" at bounding box center [96, 56] width 104 height 16
click at [114, 71] on div "Review Agent" at bounding box center [96, 76] width 104 height 16
click at [48, 359] on icon at bounding box center [51, 362] width 8 height 8
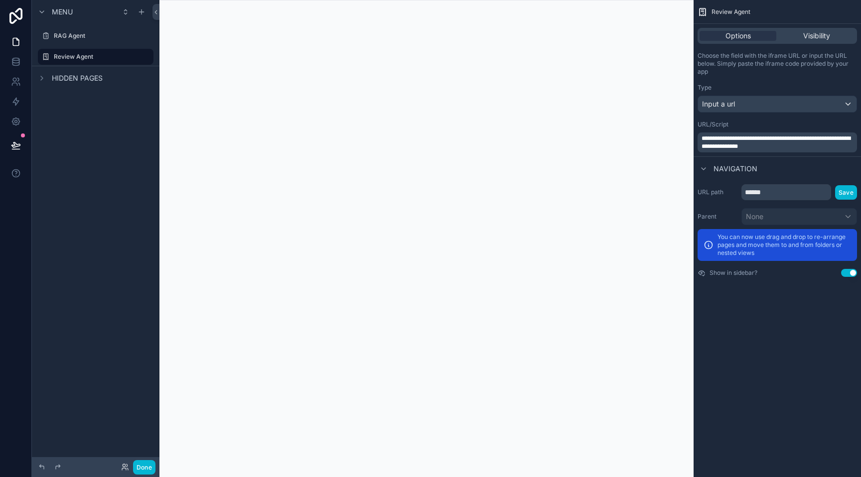
click at [94, 232] on div "Menu RAG Agent Review Agent Hidden pages" at bounding box center [96, 232] width 128 height 465
click at [16, 117] on icon at bounding box center [16, 122] width 10 height 10
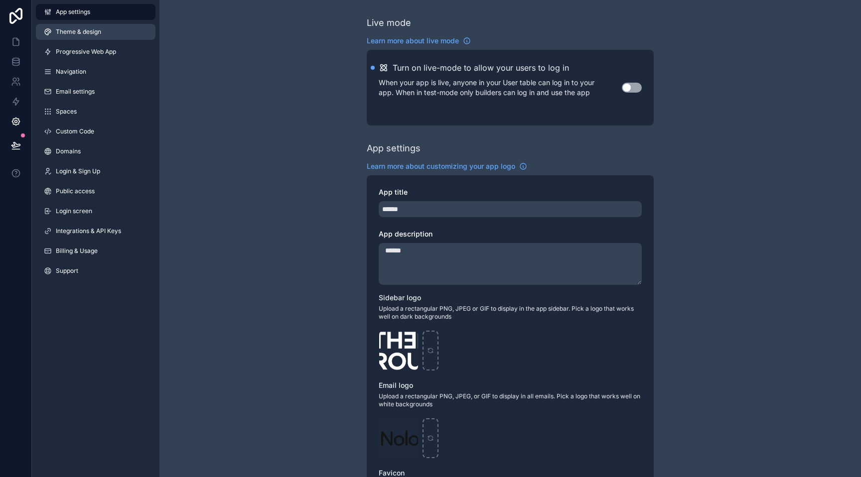
click at [98, 32] on span "Theme & design" at bounding box center [78, 32] width 45 height 8
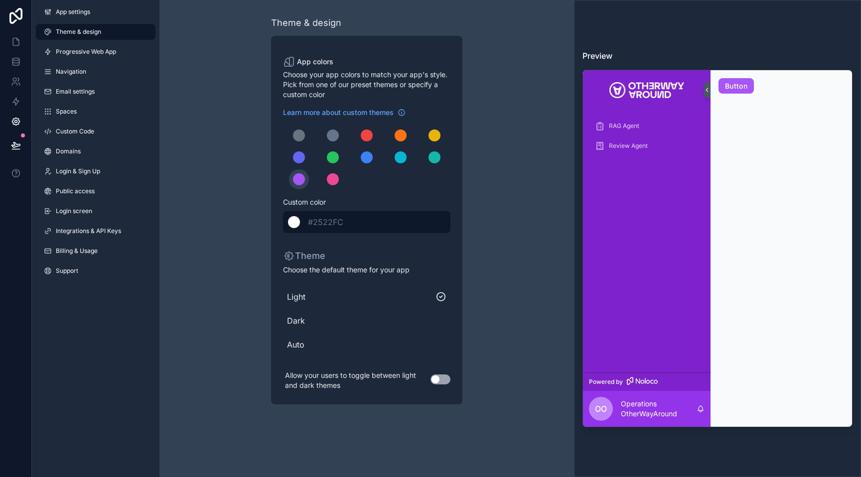
click at [319, 221] on span "#2522FC" at bounding box center [325, 222] width 35 height 10
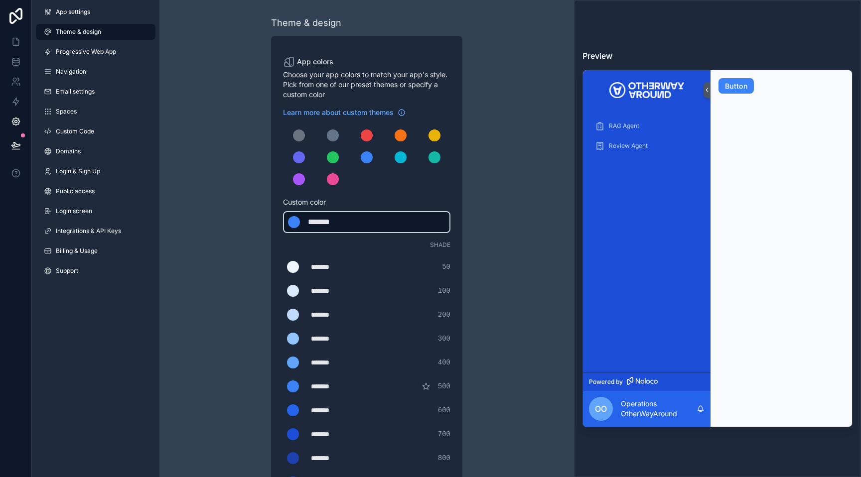
click at [347, 224] on div "*******" at bounding box center [333, 222] width 50 height 12
click at [355, 222] on div "*******" at bounding box center [333, 222] width 50 height 12
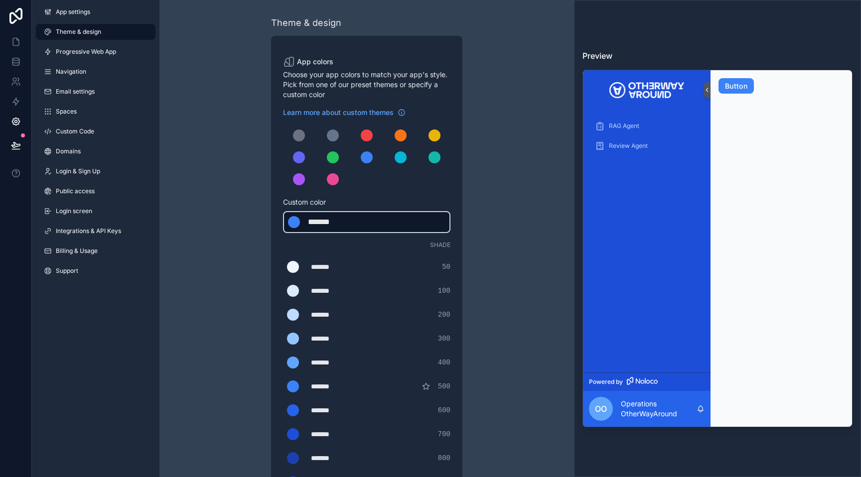
type div "*******"
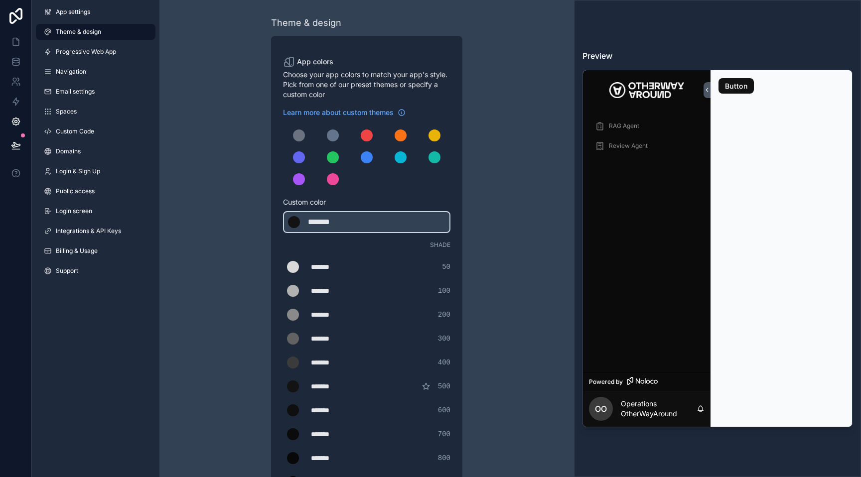
click at [451, 193] on div "App colors Choose your app colors to match your app's style. Pick from one of o…" at bounding box center [366, 350] width 191 height 628
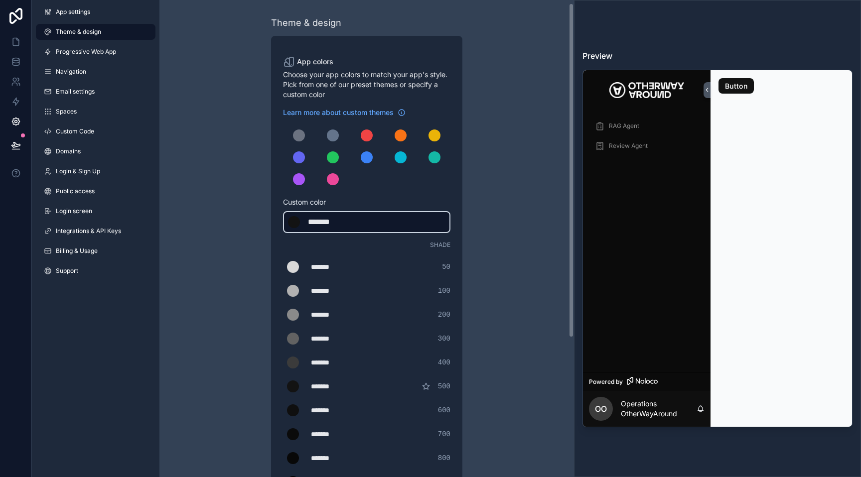
scroll to position [202, 0]
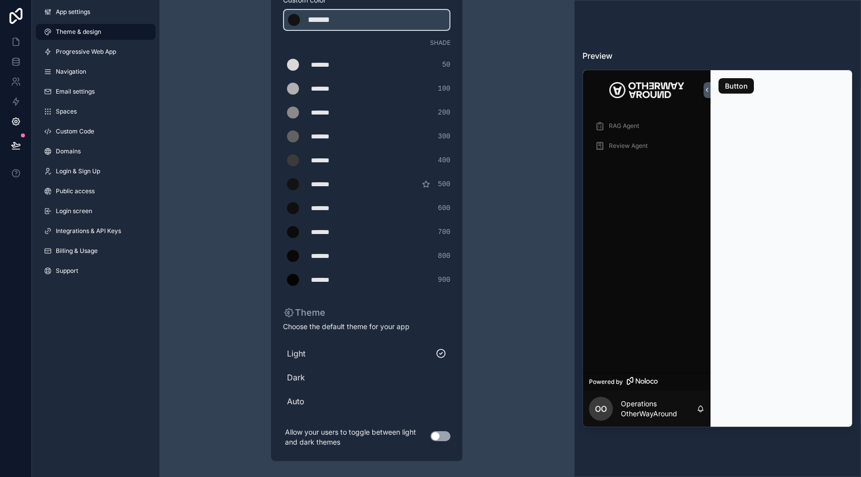
click at [306, 378] on span "Dark" at bounding box center [366, 378] width 159 height 12
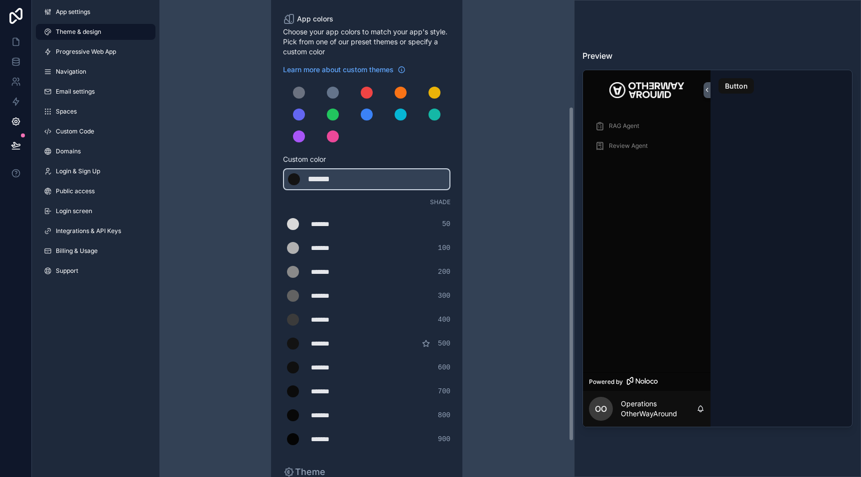
scroll to position [0, 0]
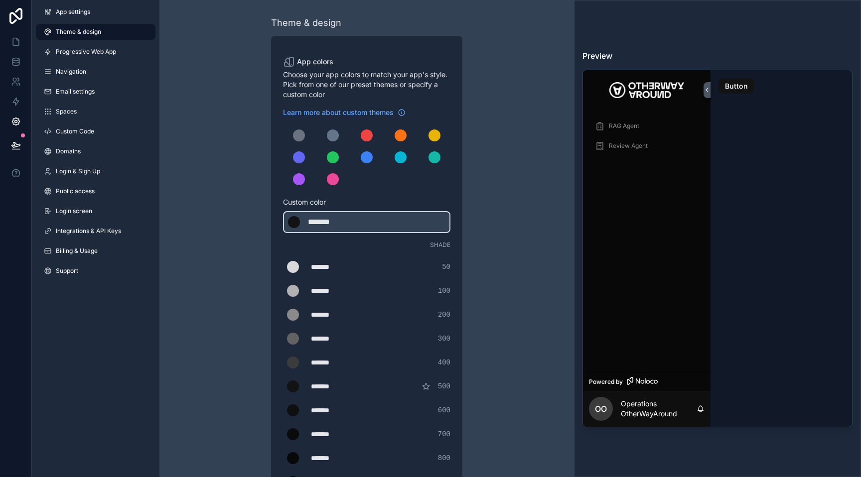
click at [118, 29] on link "Theme & design" at bounding box center [96, 32] width 120 height 16
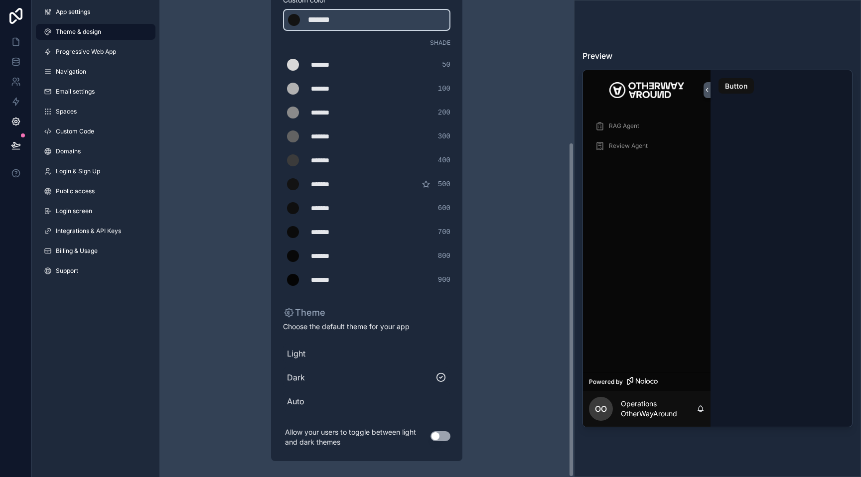
click at [298, 351] on span "Light" at bounding box center [366, 354] width 159 height 12
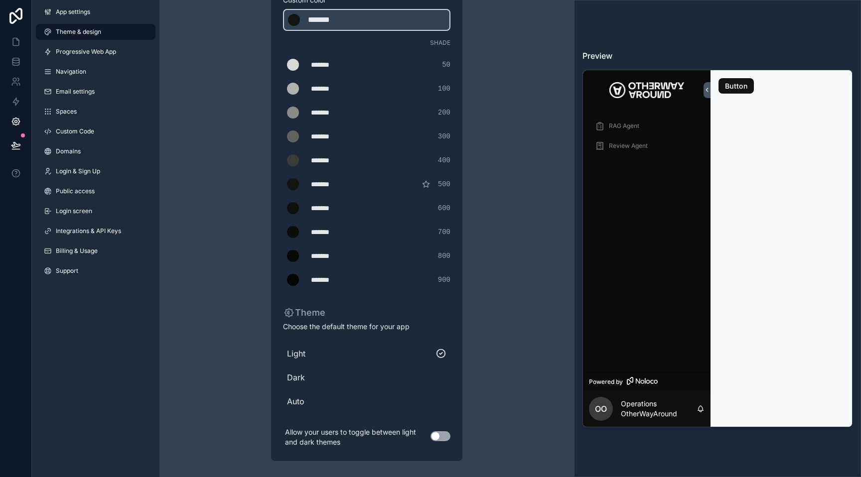
click at [296, 379] on span "Dark" at bounding box center [366, 378] width 159 height 12
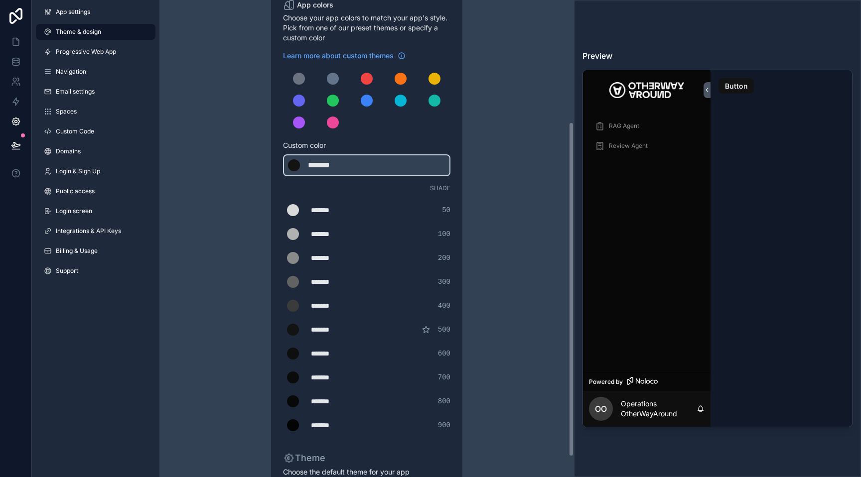
scroll to position [0, 0]
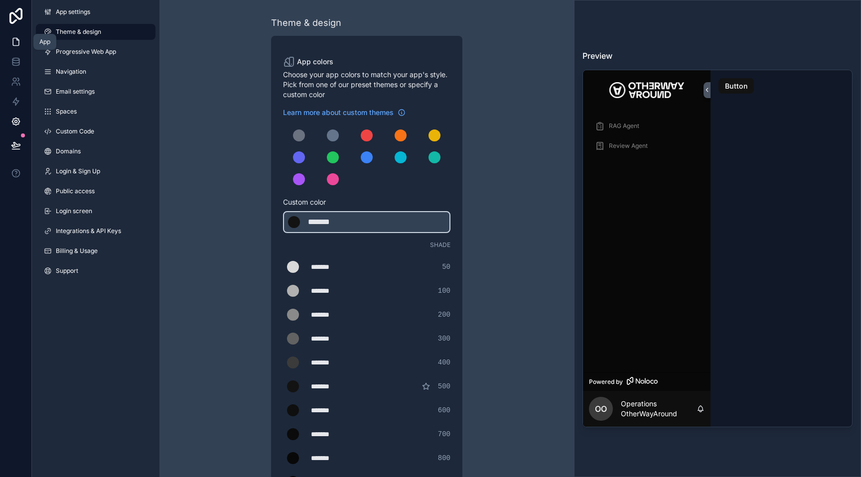
click at [13, 36] on link at bounding box center [15, 42] width 31 height 20
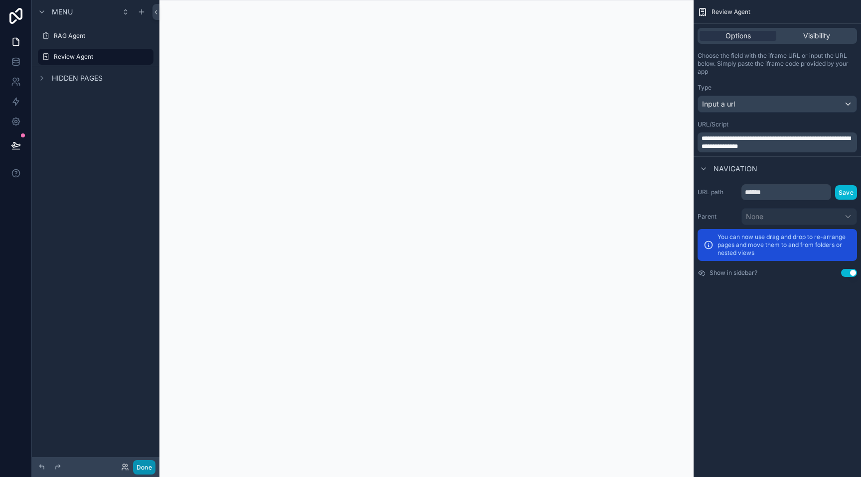
click at [145, 467] on button "Done" at bounding box center [144, 467] width 22 height 14
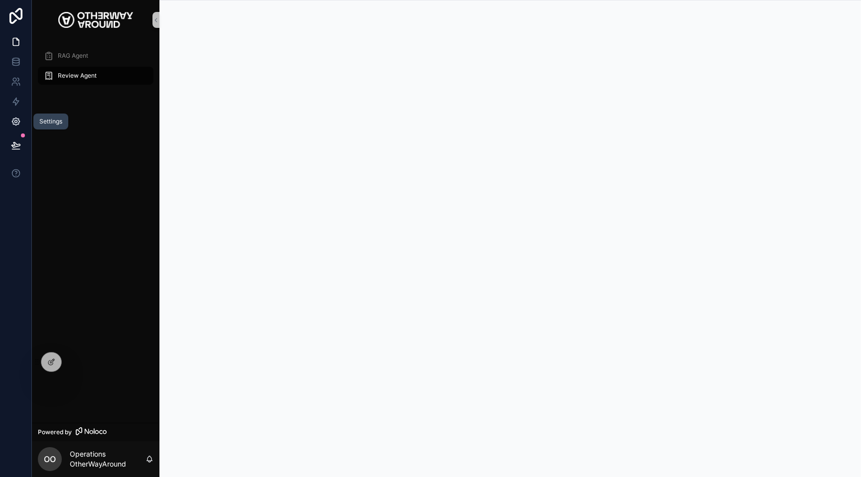
click at [20, 121] on icon at bounding box center [16, 122] width 10 height 10
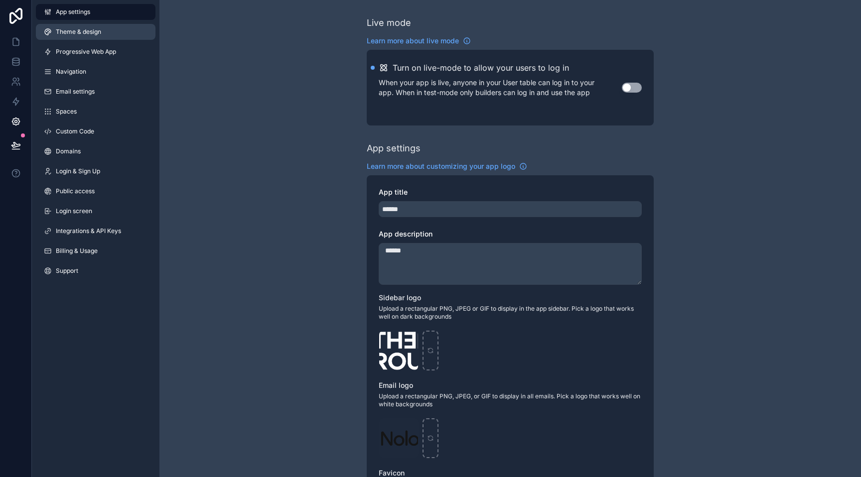
click at [111, 29] on link "Theme & design" at bounding box center [96, 32] width 120 height 16
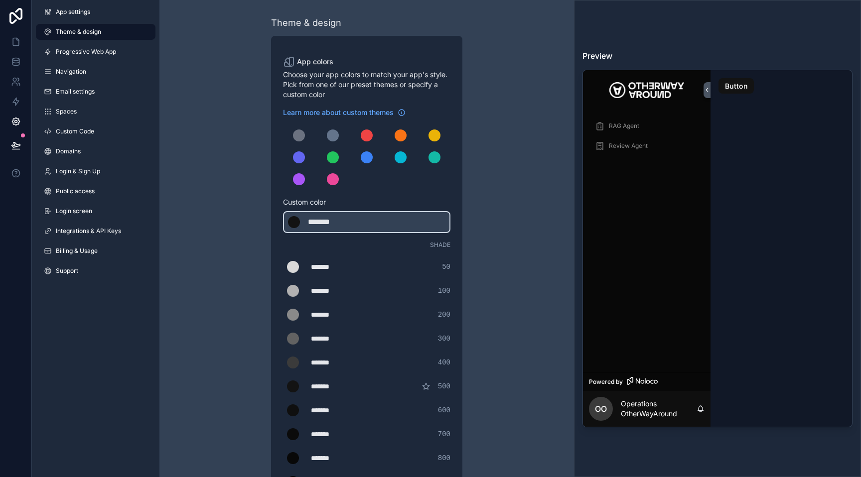
click at [343, 107] on div "App colors Choose your app colors to match your app's style. Pick from one of o…" at bounding box center [366, 350] width 191 height 628
click at [343, 112] on span "Learn more about custom themes" at bounding box center [338, 113] width 111 height 10
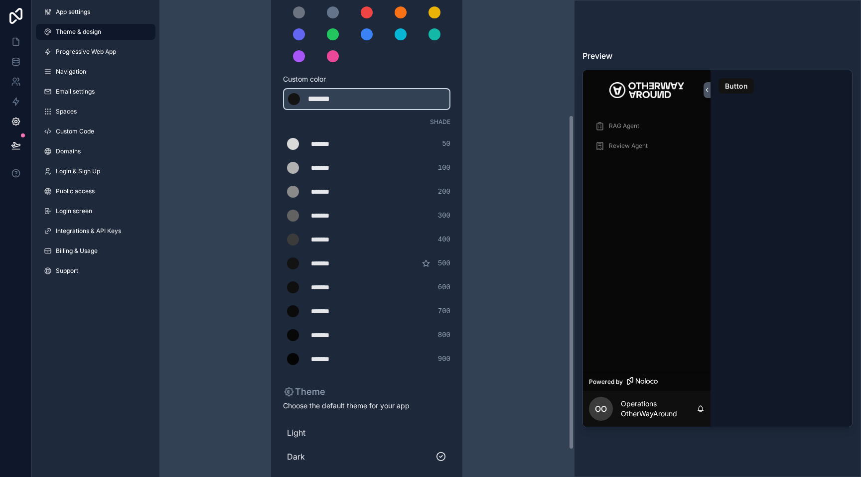
scroll to position [202, 0]
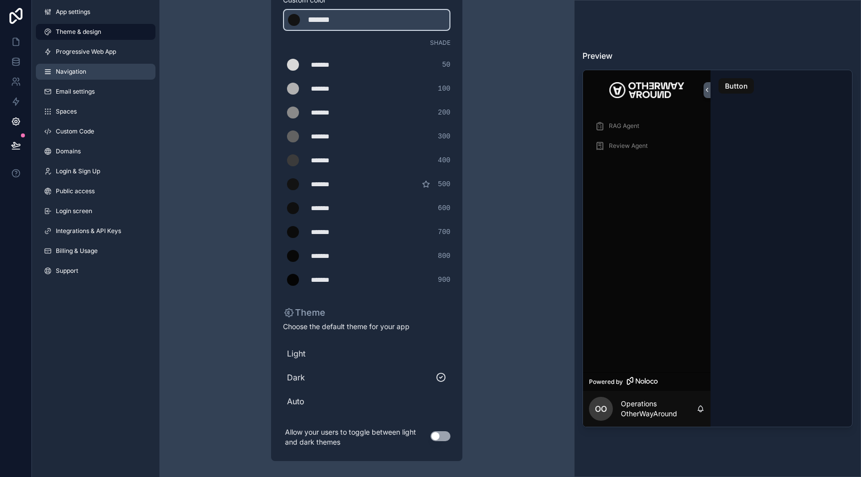
click at [120, 75] on link "Navigation" at bounding box center [96, 72] width 120 height 16
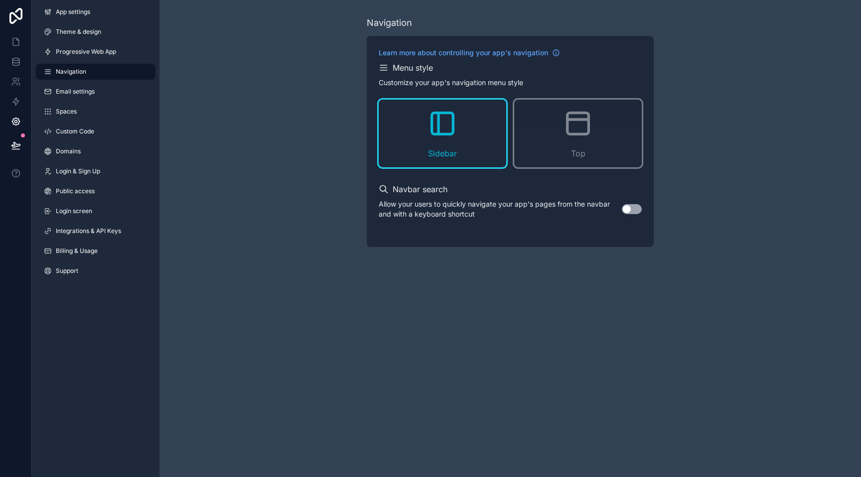
click at [625, 209] on button "Use setting" at bounding box center [632, 209] width 20 height 10
click at [408, 151] on div "Sidebar" at bounding box center [443, 134] width 128 height 68
click at [385, 70] on icon "scrollable content" at bounding box center [383, 70] width 6 height 0
click at [57, 29] on span "Theme & design" at bounding box center [78, 32] width 45 height 8
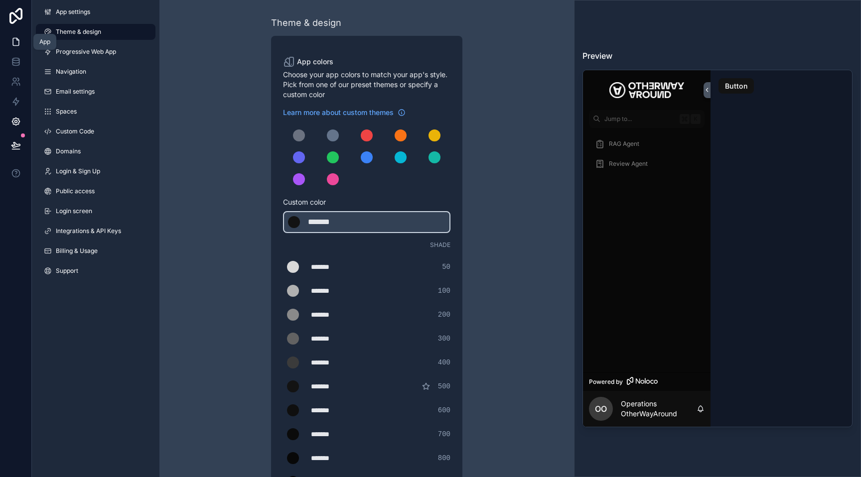
click at [14, 43] on icon at bounding box center [16, 42] width 10 height 10
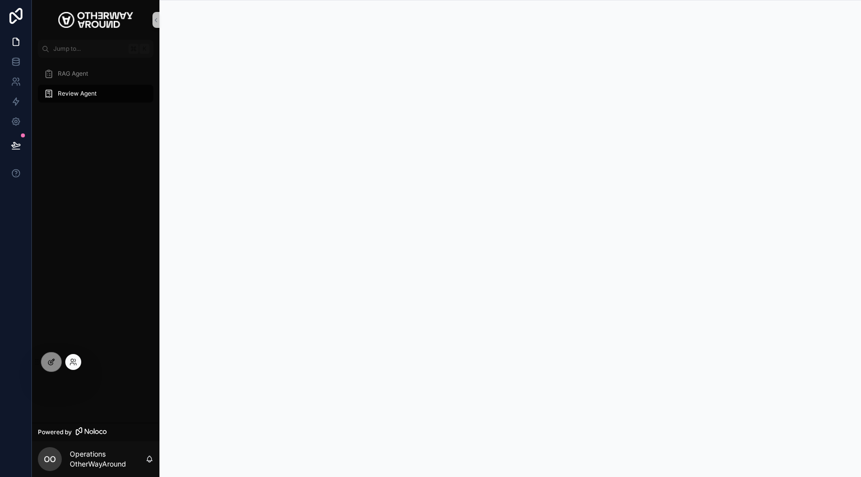
click at [54, 361] on icon at bounding box center [51, 362] width 8 height 8
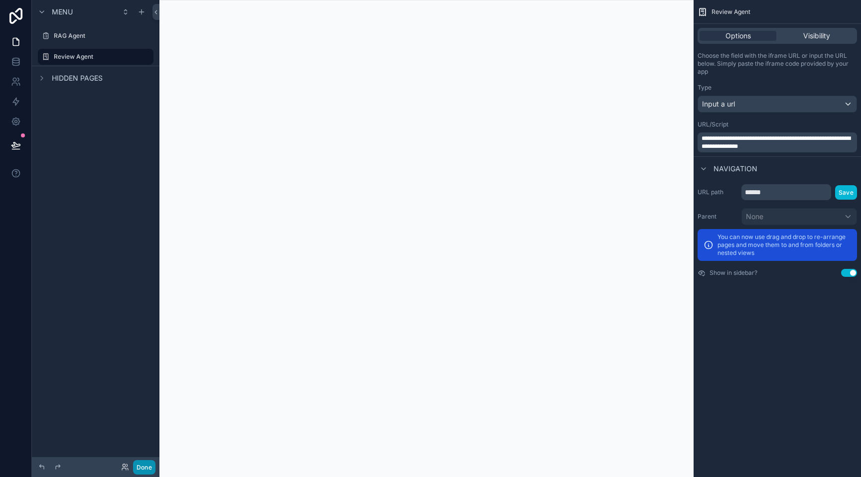
click at [137, 460] on button "Done" at bounding box center [144, 467] width 22 height 14
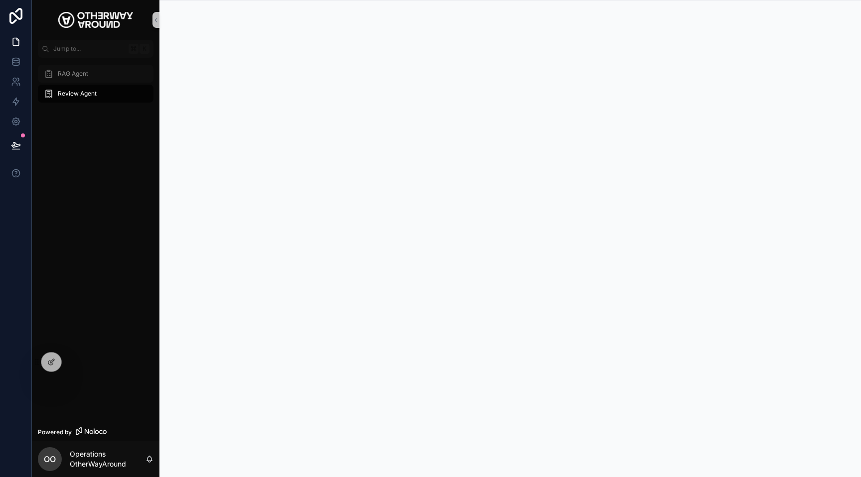
click at [81, 74] on span "RAG Agent" at bounding box center [73, 74] width 30 height 8
click at [97, 42] on button "Jump to... K" at bounding box center [96, 49] width 116 height 18
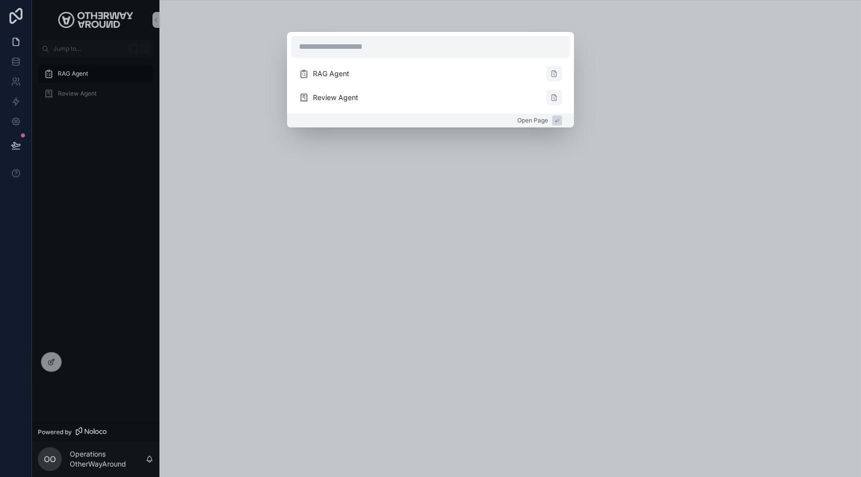
click at [323, 224] on div "RAG Agent Review Agent Open Page" at bounding box center [430, 238] width 861 height 477
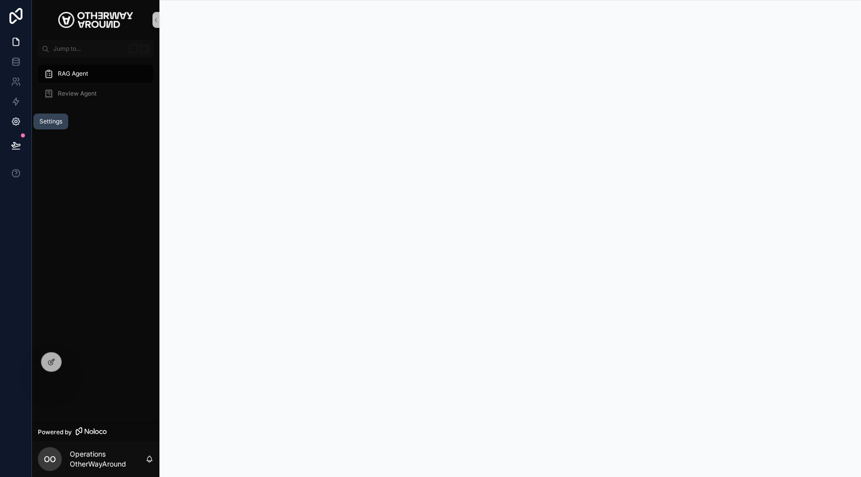
click at [15, 124] on icon at bounding box center [16, 122] width 10 height 10
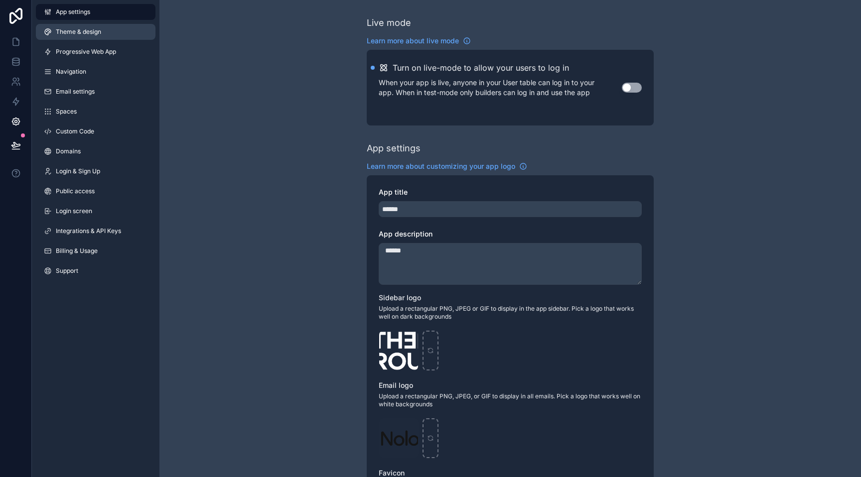
click at [117, 34] on link "Theme & design" at bounding box center [96, 32] width 120 height 16
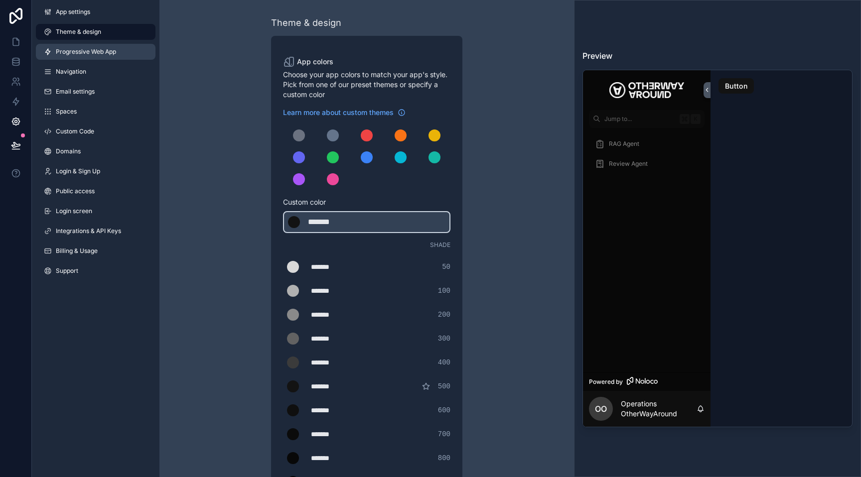
click at [119, 54] on link "Progressive Web App" at bounding box center [96, 52] width 120 height 16
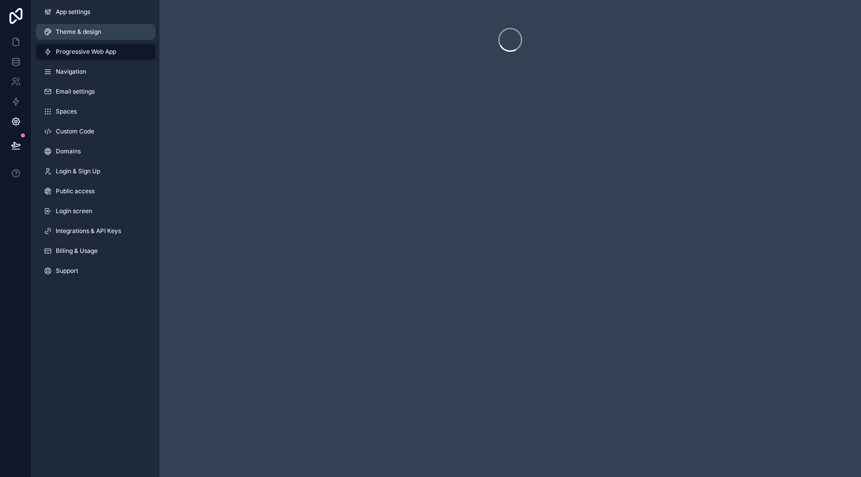
click at [120, 34] on link "Theme & design" at bounding box center [96, 32] width 120 height 16
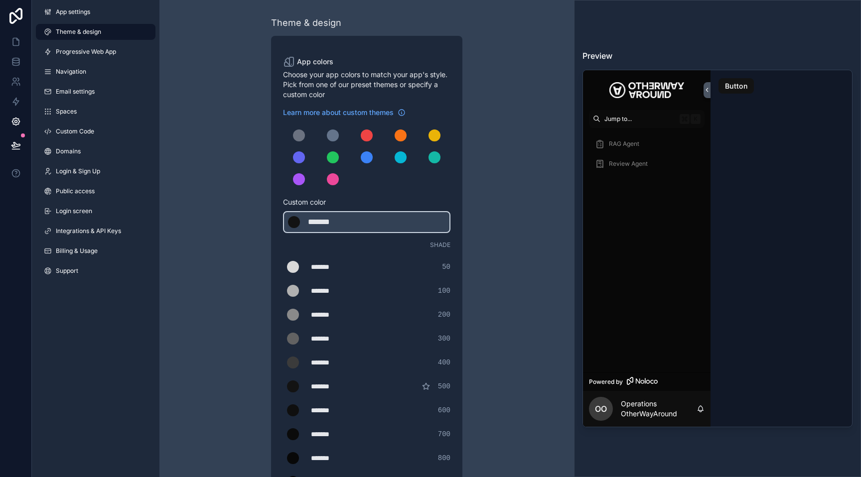
click at [619, 124] on button "Jump to... K" at bounding box center [647, 119] width 116 height 18
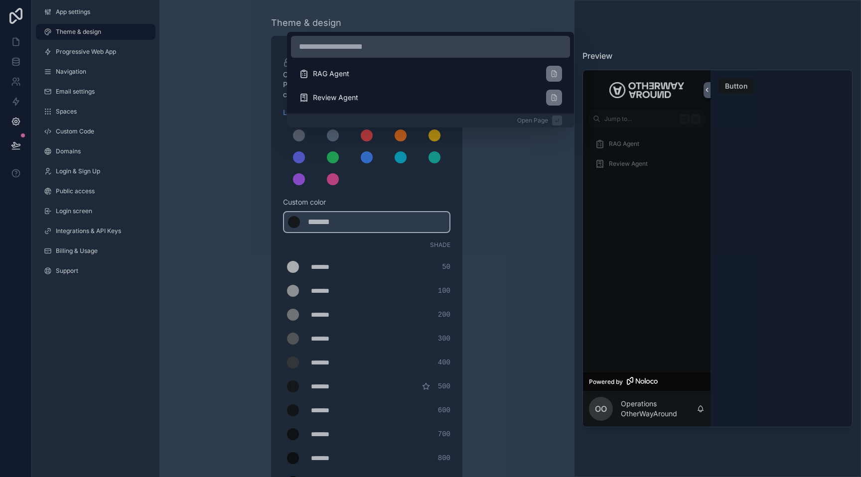
click at [618, 153] on div "RAG Agent Review Agent Open Page" at bounding box center [430, 238] width 861 height 477
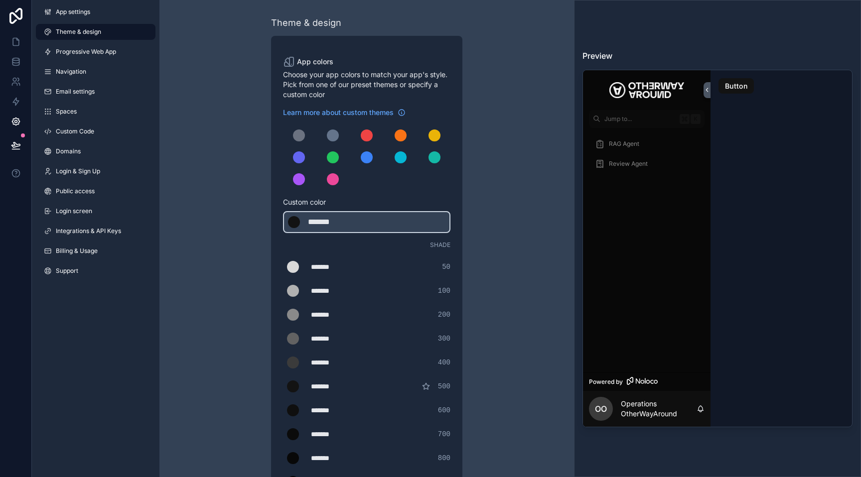
click at [632, 255] on div "RAG Agent Review Agent" at bounding box center [647, 250] width 128 height 245
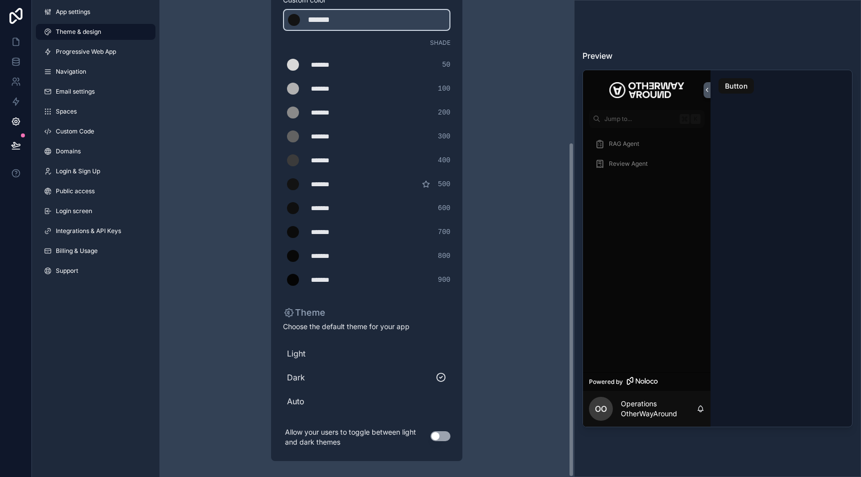
click at [354, 353] on span "Light" at bounding box center [366, 354] width 159 height 12
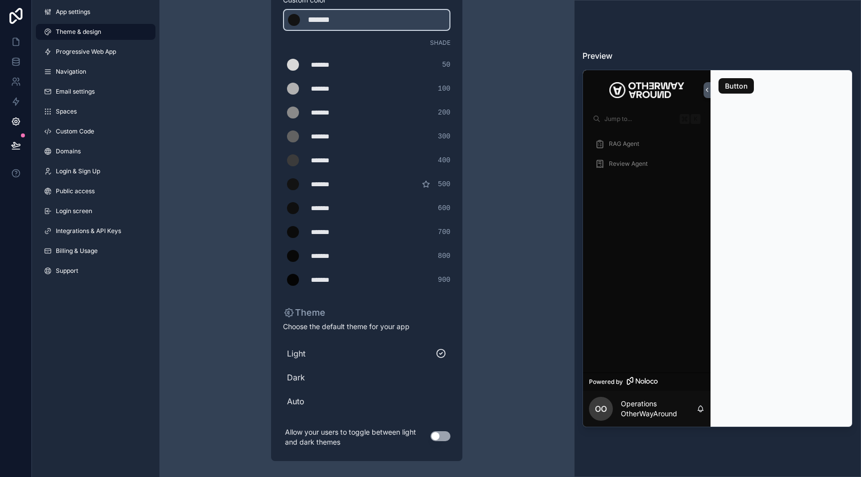
click at [355, 363] on div "Light" at bounding box center [366, 354] width 167 height 20
click at [355, 368] on div "Dark" at bounding box center [366, 378] width 167 height 20
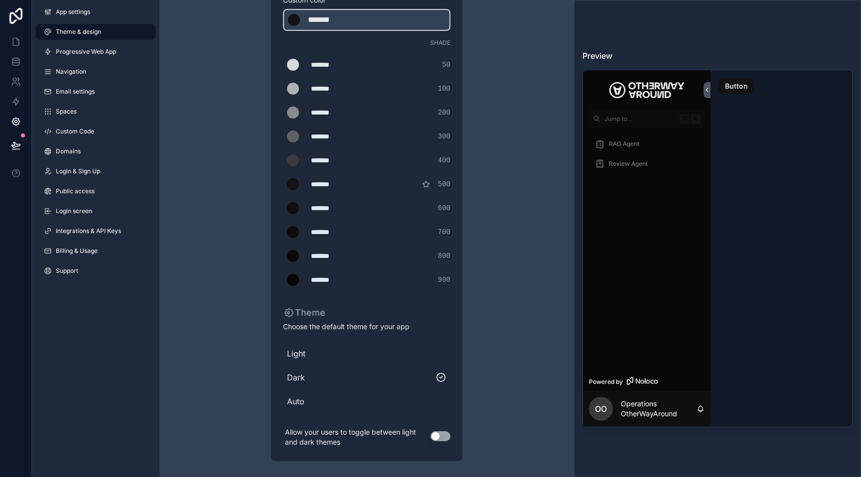
click at [350, 406] on span "Auto" at bounding box center [366, 401] width 159 height 12
click at [353, 383] on span "Dark" at bounding box center [366, 378] width 159 height 12
click at [435, 439] on button "Use setting" at bounding box center [440, 436] width 20 height 10
click at [436, 437] on button "Use setting" at bounding box center [440, 436] width 20 height 10
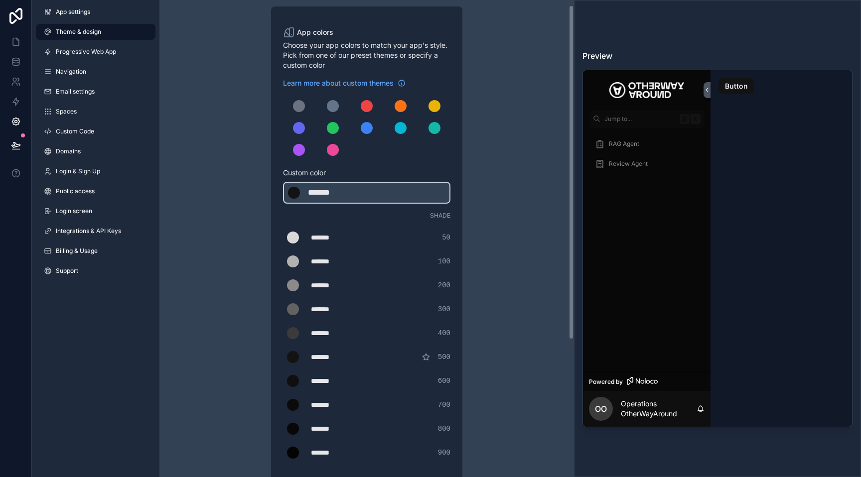
scroll to position [7, 0]
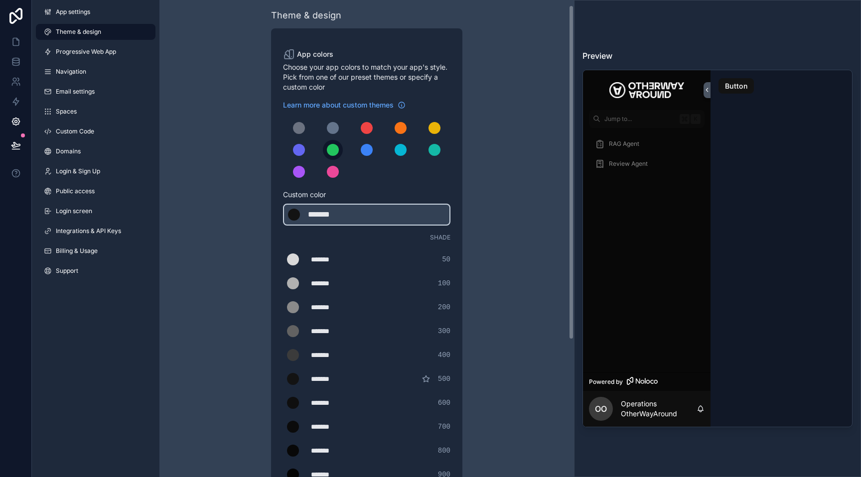
click at [334, 143] on button "scrollable content" at bounding box center [333, 150] width 20 height 20
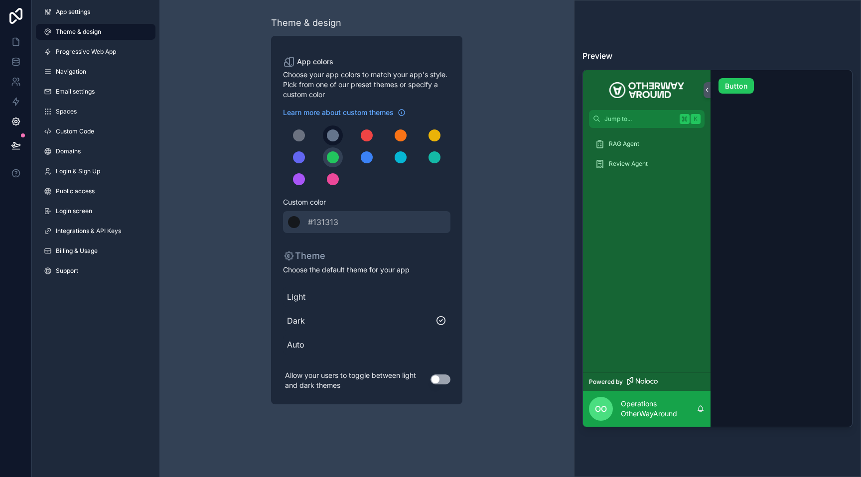
click at [333, 134] on div "scrollable content" at bounding box center [333, 136] width 12 height 12
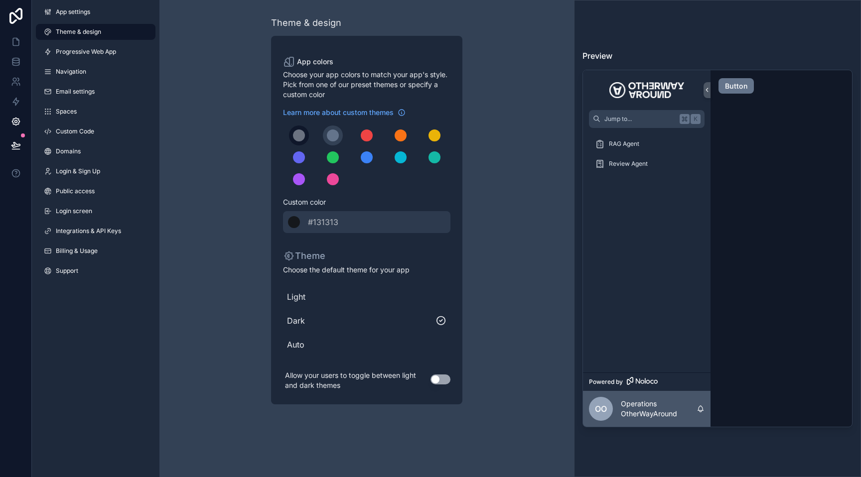
click at [305, 132] on button "scrollable content" at bounding box center [299, 136] width 20 height 20
click at [333, 133] on div "scrollable content" at bounding box center [333, 136] width 12 height 12
click at [300, 133] on div "scrollable content" at bounding box center [299, 136] width 12 height 12
click at [15, 59] on icon at bounding box center [16, 62] width 10 height 10
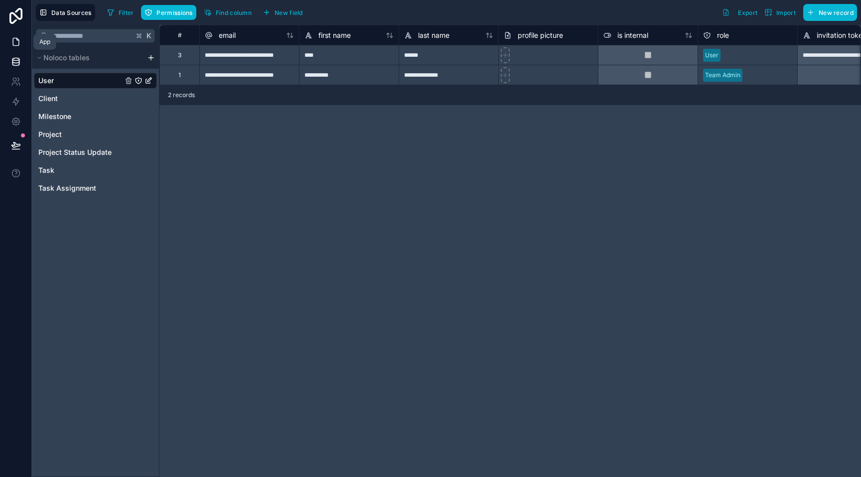
click at [16, 44] on icon at bounding box center [16, 42] width 10 height 10
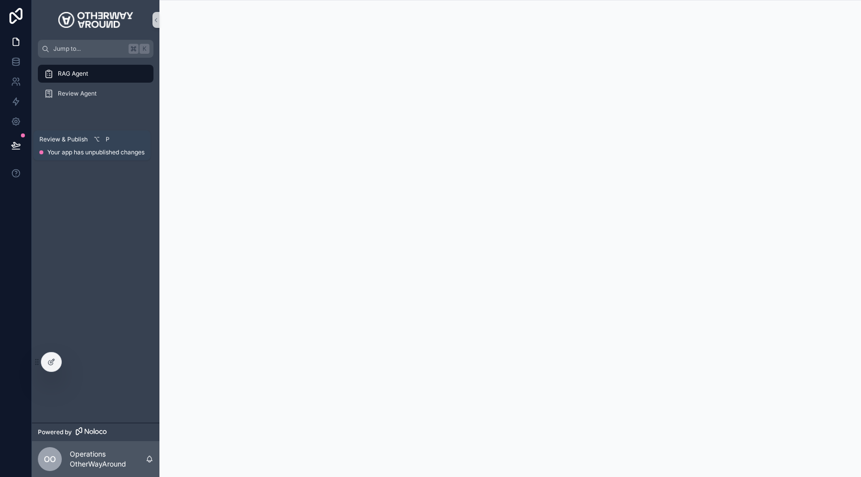
click at [15, 144] on icon at bounding box center [16, 145] width 10 height 10
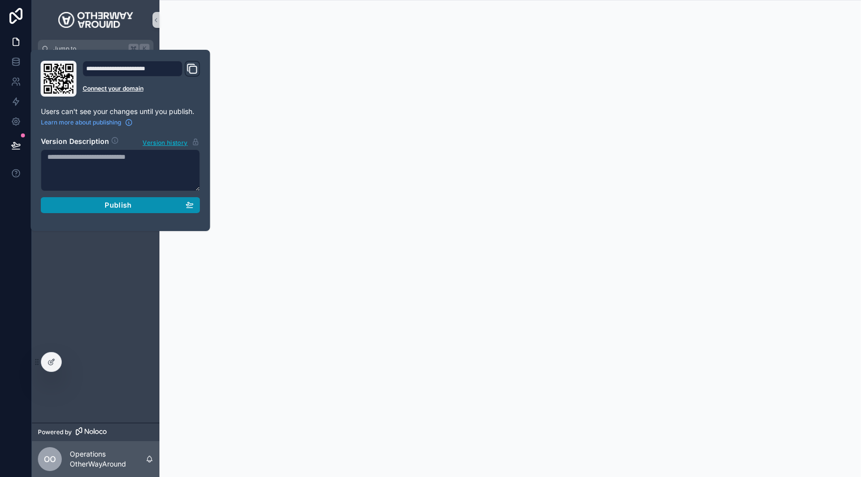
click at [92, 204] on div "Publish" at bounding box center [120, 205] width 146 height 9
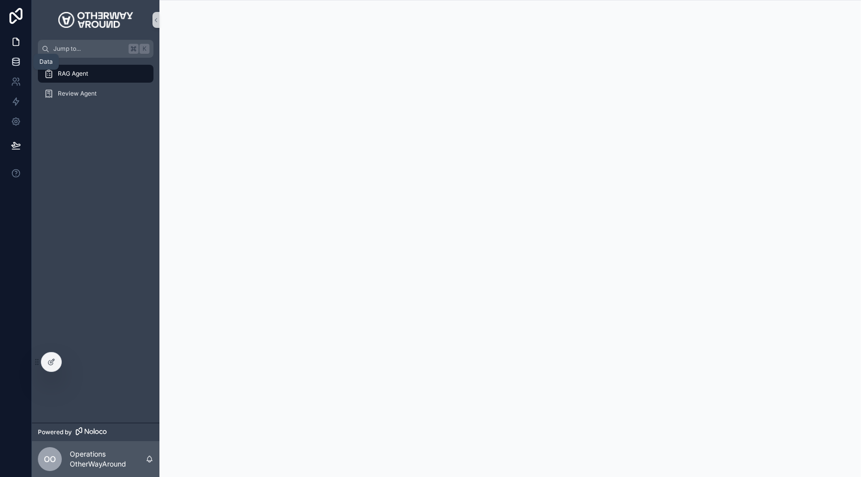
click at [16, 64] on icon at bounding box center [16, 62] width 10 height 10
click at [17, 61] on icon at bounding box center [16, 62] width 10 height 10
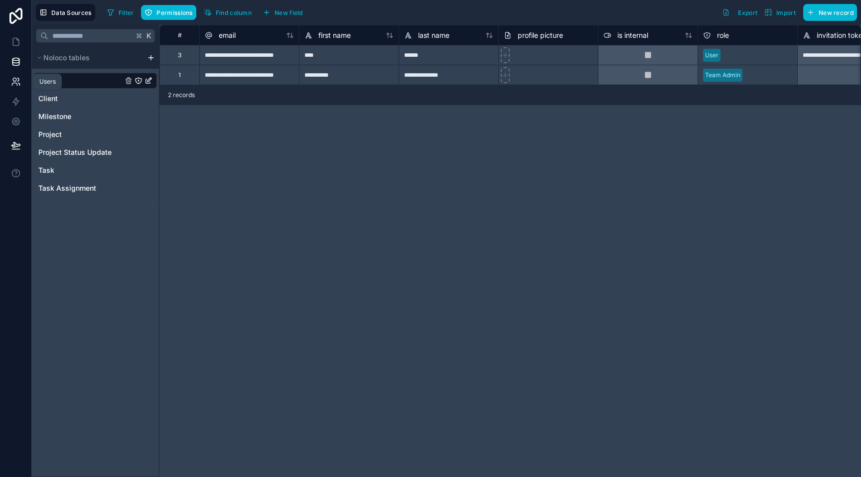
click at [18, 83] on icon at bounding box center [16, 82] width 10 height 10
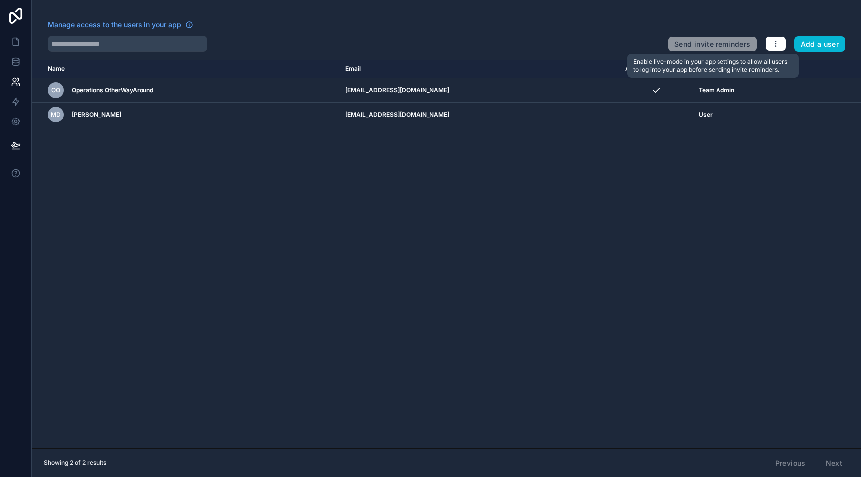
click at [729, 42] on span "Send invite reminders" at bounding box center [711, 42] width 89 height 20
click at [775, 44] on icon "button" at bounding box center [776, 44] width 8 height 8
click at [776, 48] on button "button" at bounding box center [775, 43] width 21 height 15
click at [811, 50] on button "Add a user" at bounding box center [819, 44] width 51 height 16
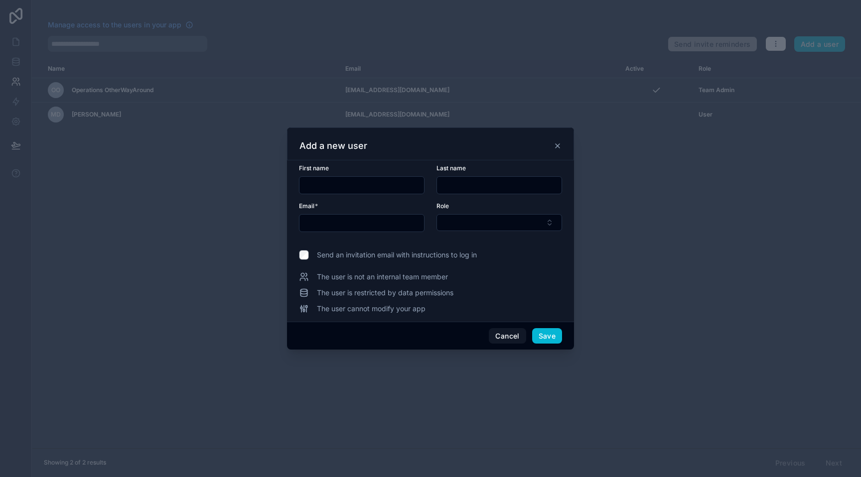
click at [556, 149] on div "Add a new user" at bounding box center [430, 146] width 262 height 12
click at [557, 148] on icon at bounding box center [557, 146] width 8 height 8
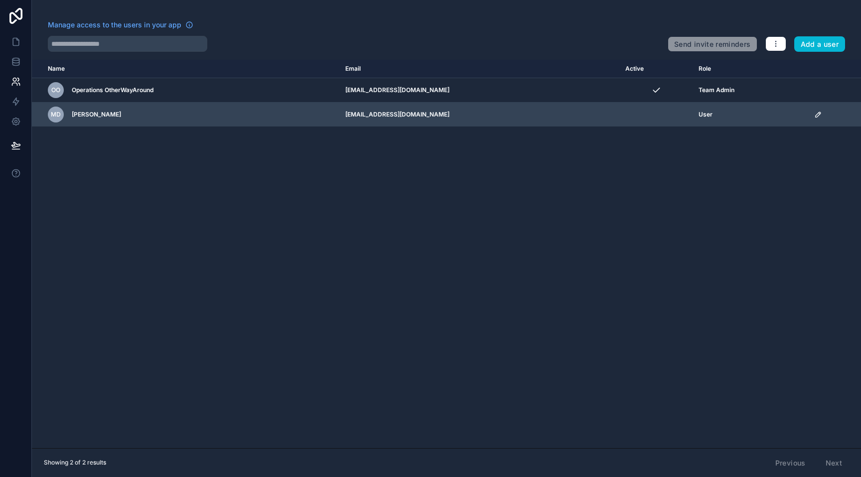
click at [811, 113] on td "scrollable content" at bounding box center [834, 115] width 53 height 24
click at [820, 118] on div "scrollable content" at bounding box center [834, 115] width 41 height 8
click at [814, 116] on icon "scrollable content" at bounding box center [818, 115] width 8 height 8
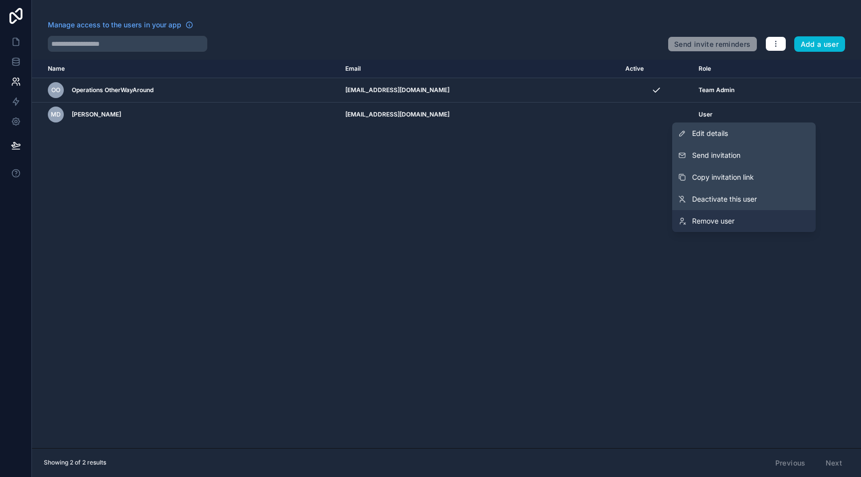
click at [699, 216] on span "Remove user" at bounding box center [713, 221] width 42 height 10
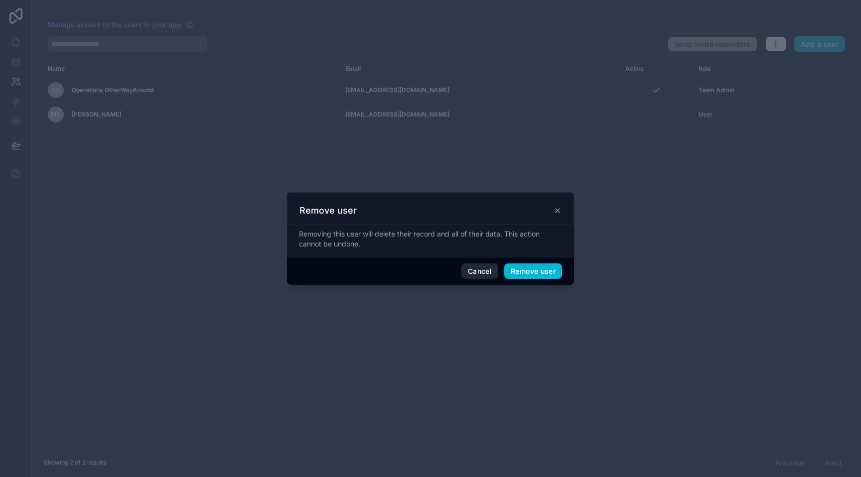
click at [480, 273] on button "Cancel" at bounding box center [479, 271] width 37 height 16
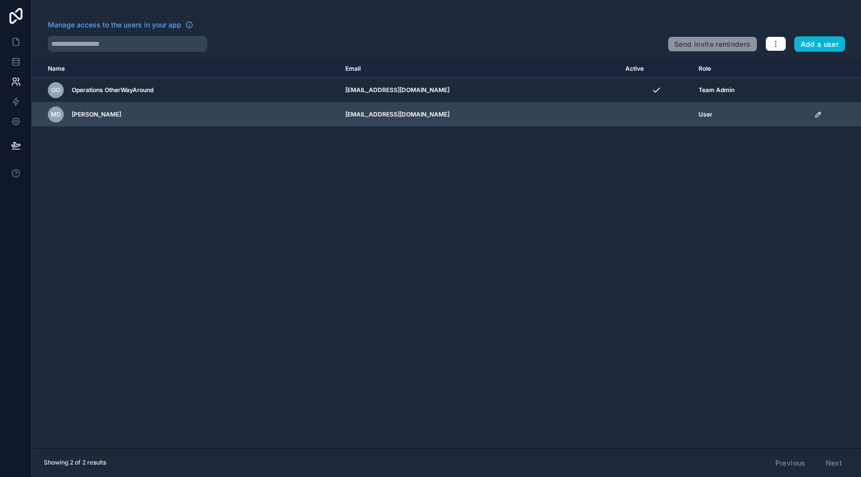
click at [814, 115] on icon "scrollable content" at bounding box center [818, 115] width 8 height 8
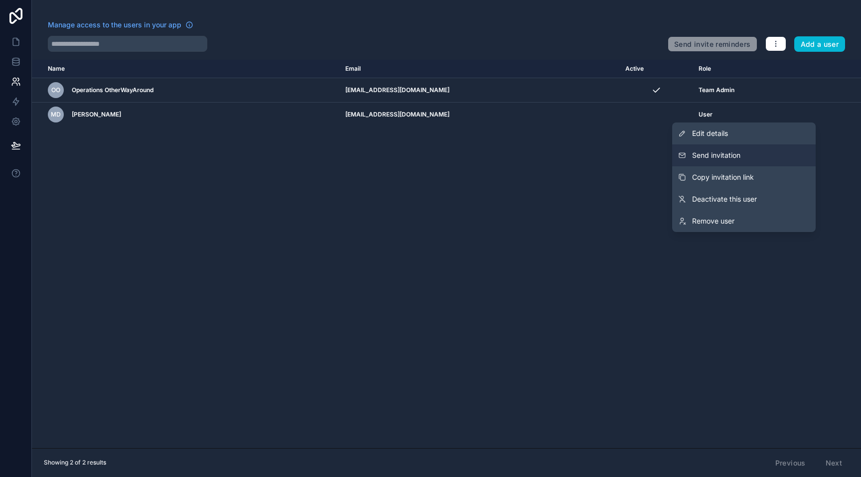
click at [749, 156] on button "Send invitation" at bounding box center [743, 155] width 143 height 22
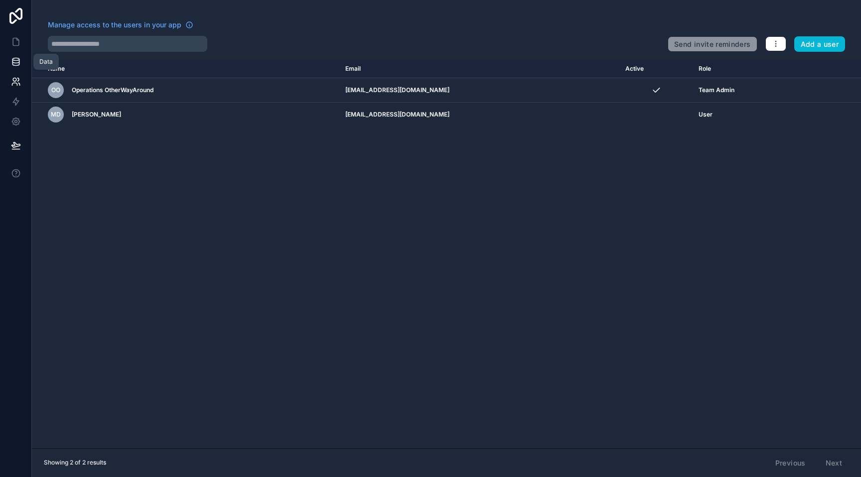
click at [20, 59] on icon at bounding box center [16, 62] width 10 height 10
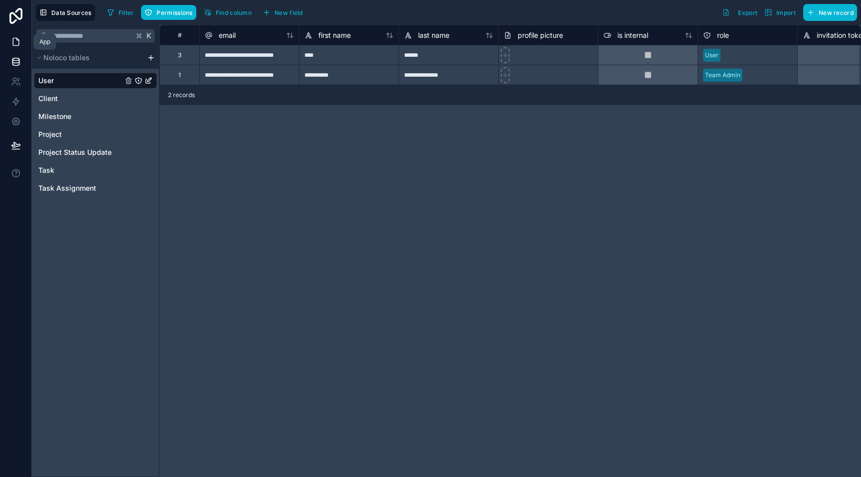
click at [15, 39] on icon at bounding box center [16, 42] width 10 height 10
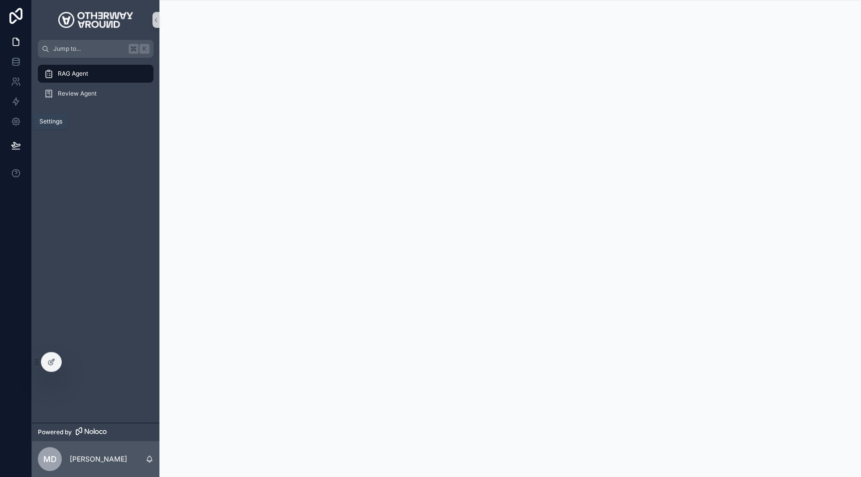
click at [17, 141] on icon at bounding box center [16, 145] width 10 height 10
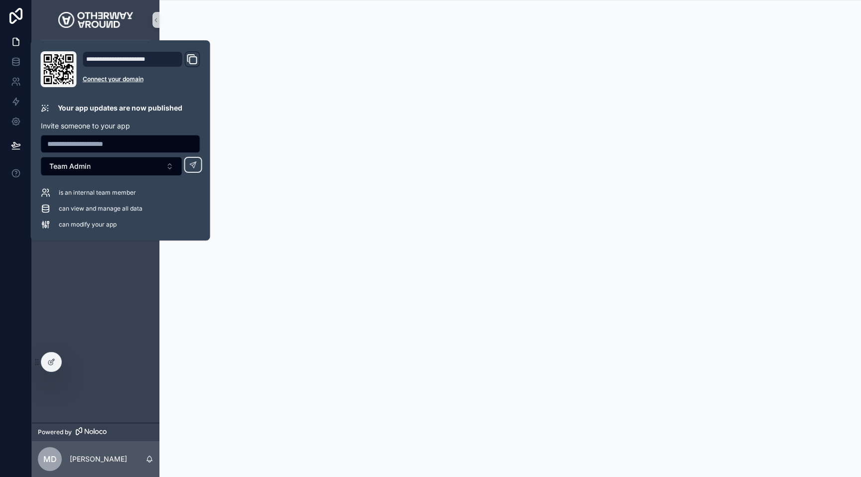
drag, startPoint x: 193, startPoint y: 57, endPoint x: 198, endPoint y: 60, distance: 5.7
click at [193, 57] on icon "Domain and Custom Link" at bounding box center [193, 60] width 7 height 7
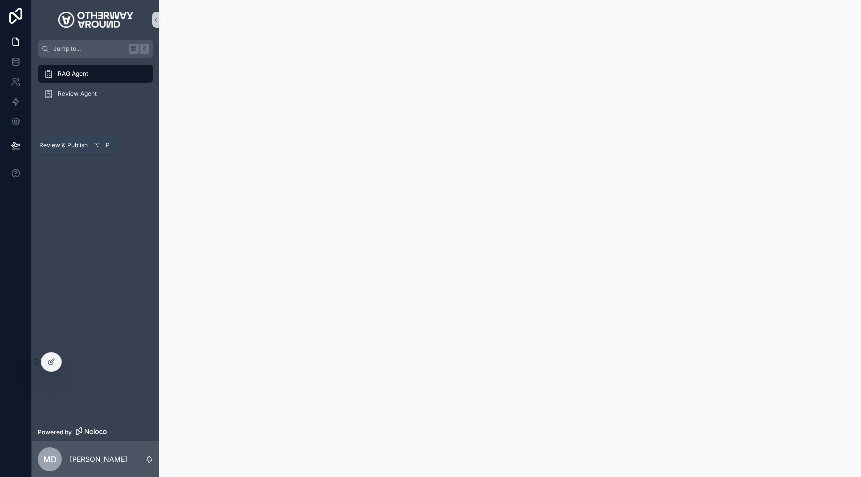
click at [17, 145] on icon at bounding box center [16, 145] width 10 height 10
click at [79, 146] on span "Review & Publish" at bounding box center [63, 145] width 48 height 8
click at [51, 364] on icon at bounding box center [51, 362] width 8 height 8
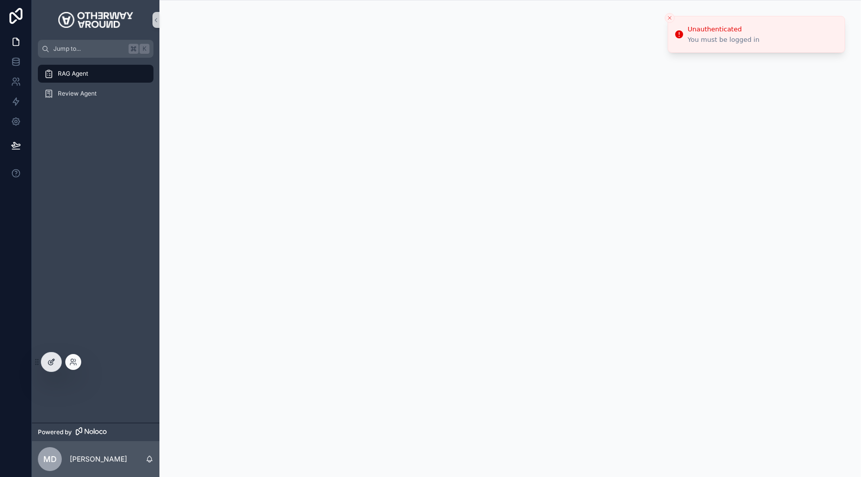
click at [46, 364] on div at bounding box center [51, 362] width 20 height 19
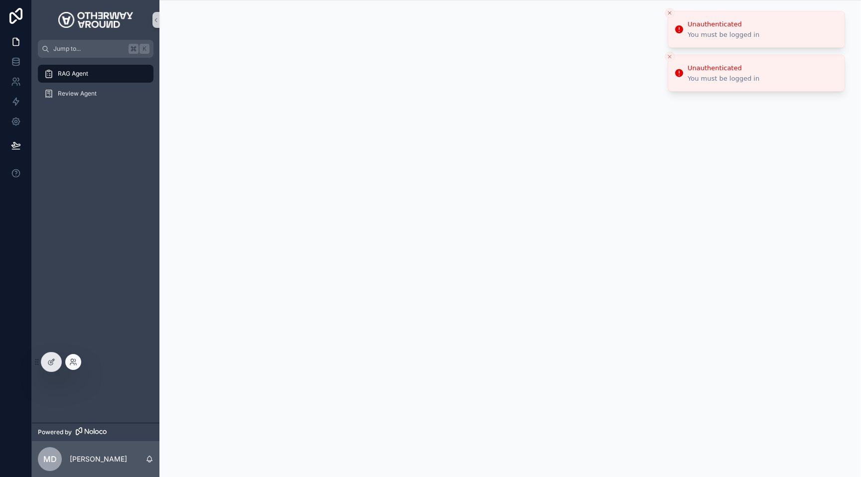
click at [710, 43] on li "Unauthenticated You must be logged in" at bounding box center [755, 29] width 177 height 37
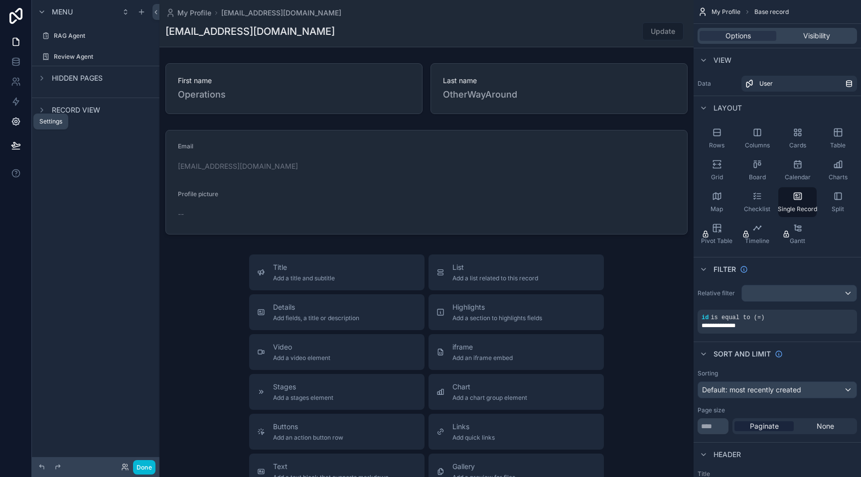
click at [15, 123] on icon at bounding box center [15, 122] width 2 height 2
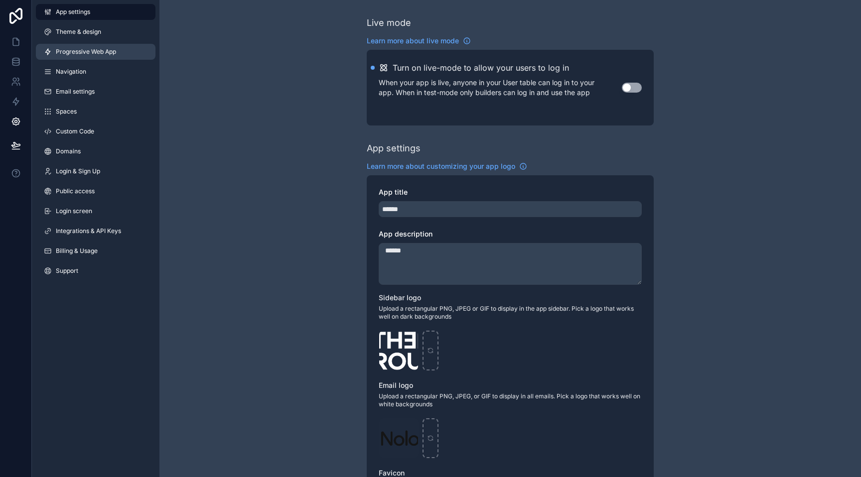
click at [118, 48] on link "Progressive Web App" at bounding box center [96, 52] width 120 height 16
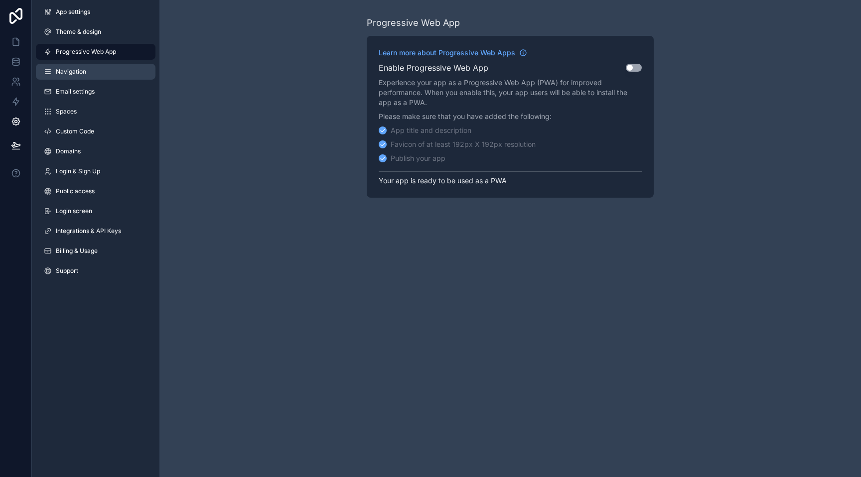
click at [114, 65] on link "Navigation" at bounding box center [96, 72] width 120 height 16
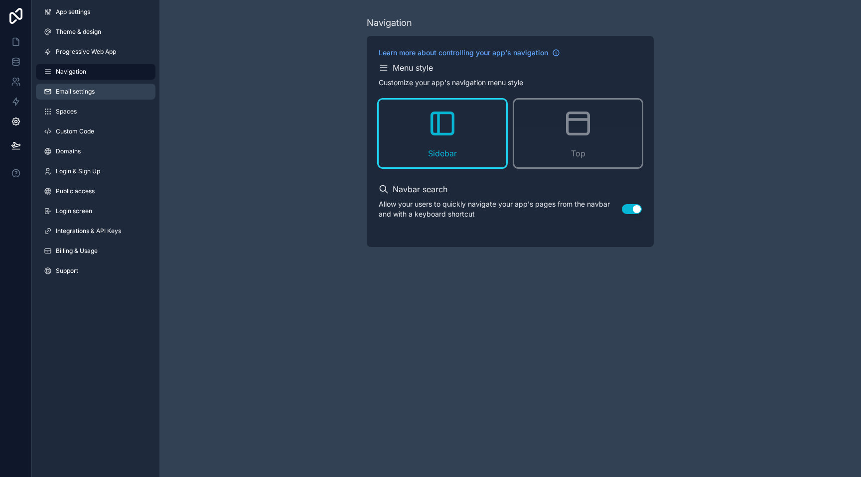
click at [104, 97] on link "Email settings" at bounding box center [96, 92] width 120 height 16
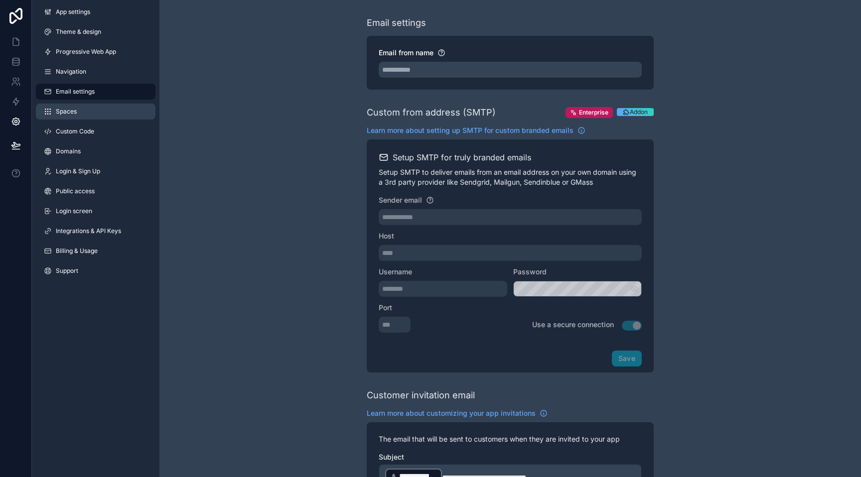
click at [102, 113] on link "Spaces" at bounding box center [96, 112] width 120 height 16
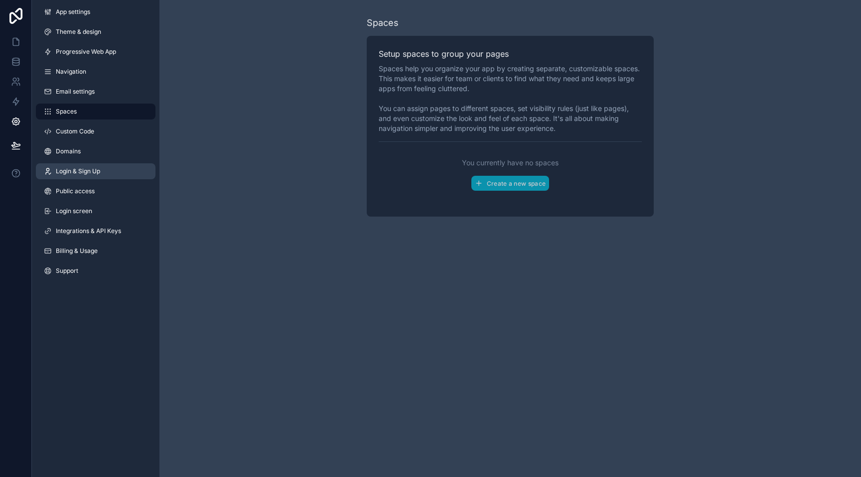
click at [98, 169] on span "Login & Sign Up" at bounding box center [78, 171] width 44 height 8
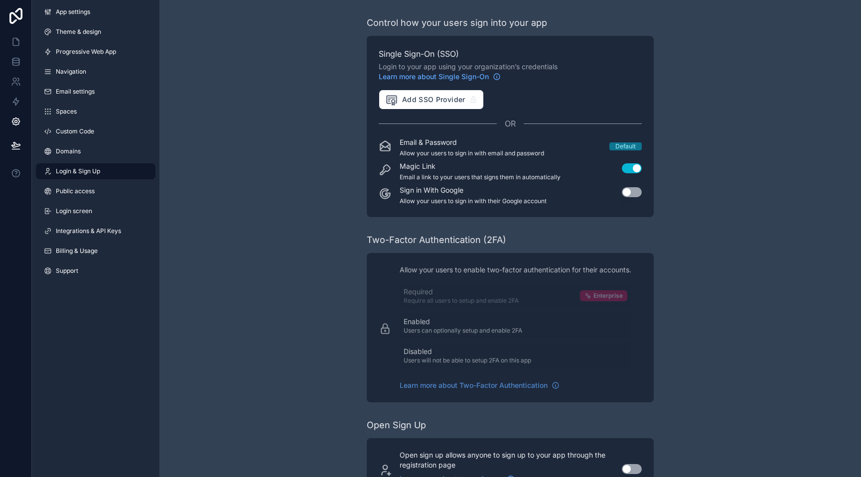
click at [637, 190] on button "Use setting" at bounding box center [632, 192] width 20 height 10
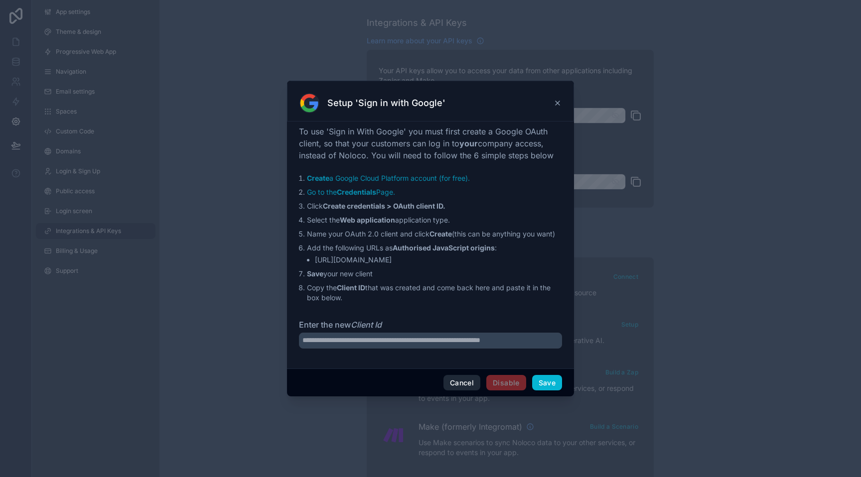
click at [452, 386] on button "Cancel" at bounding box center [461, 383] width 37 height 16
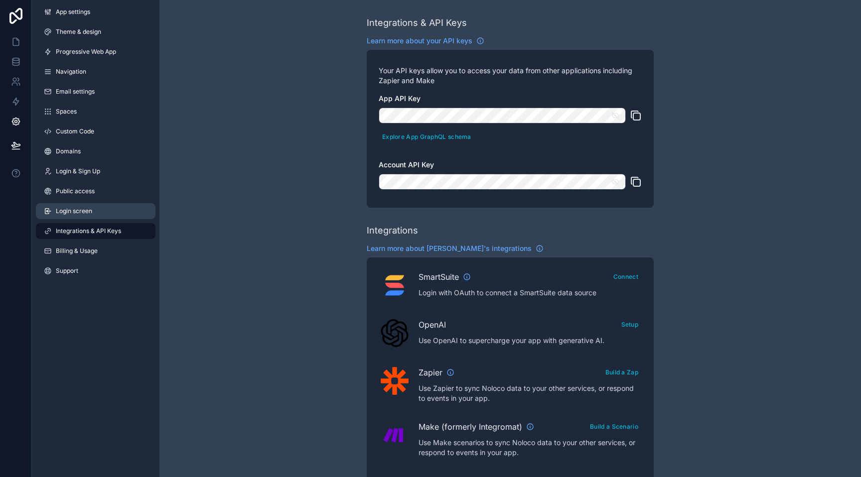
click at [95, 211] on link "Login screen" at bounding box center [96, 211] width 120 height 16
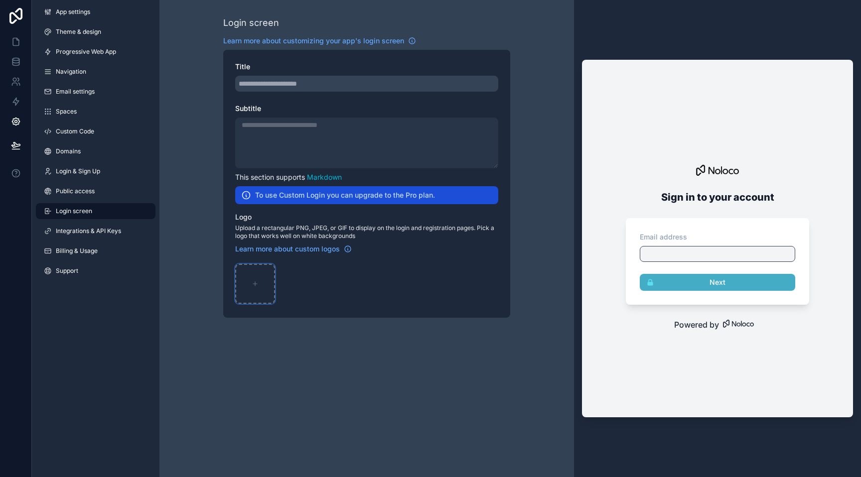
click at [247, 276] on div "scrollable content" at bounding box center [255, 284] width 40 height 40
click at [251, 290] on div "scrollable content" at bounding box center [255, 284] width 40 height 40
click at [87, 15] on span "App settings" at bounding box center [73, 12] width 34 height 8
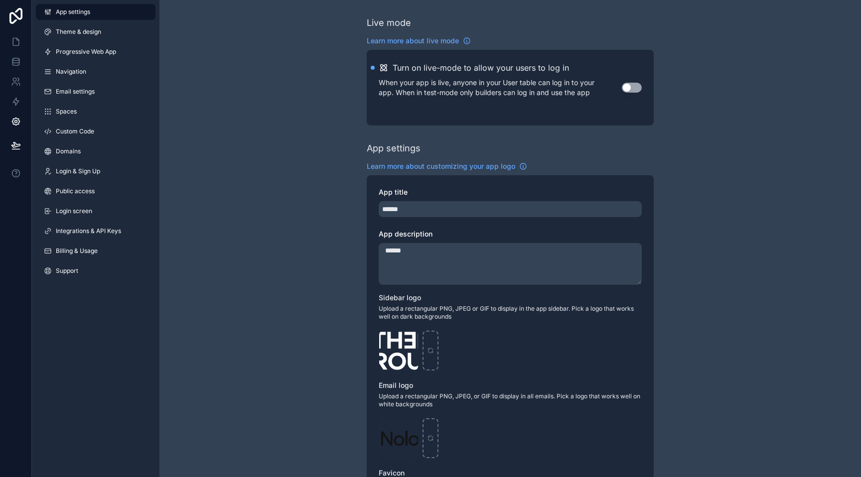
click at [633, 87] on button "Use setting" at bounding box center [632, 88] width 20 height 10
click at [88, 244] on link "Billing & Usage" at bounding box center [96, 251] width 120 height 16
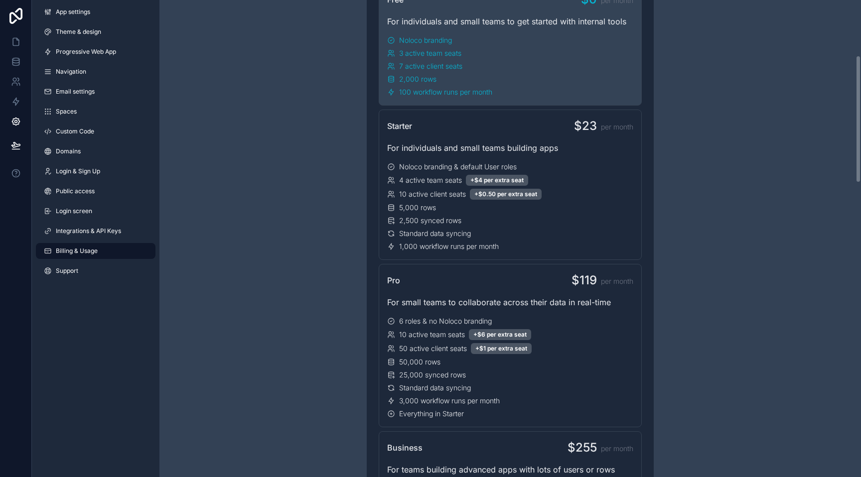
scroll to position [206, 0]
click at [97, 14] on link "App settings" at bounding box center [96, 12] width 120 height 16
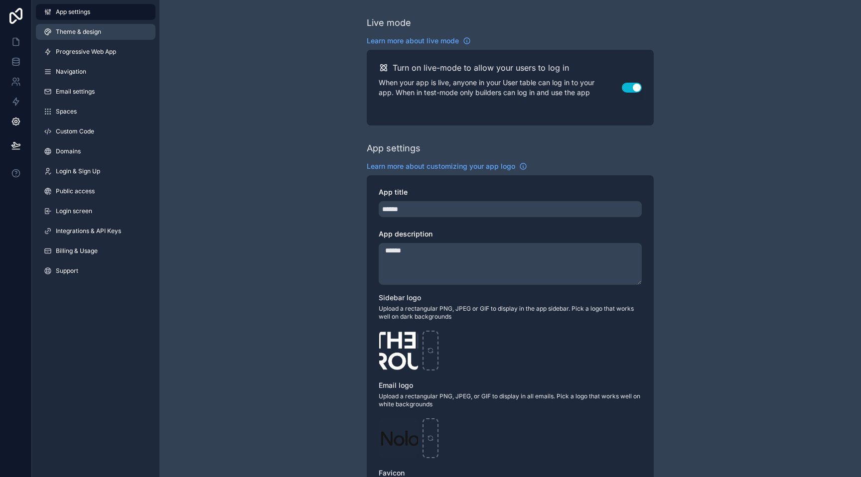
click at [104, 34] on link "Theme & design" at bounding box center [96, 32] width 120 height 16
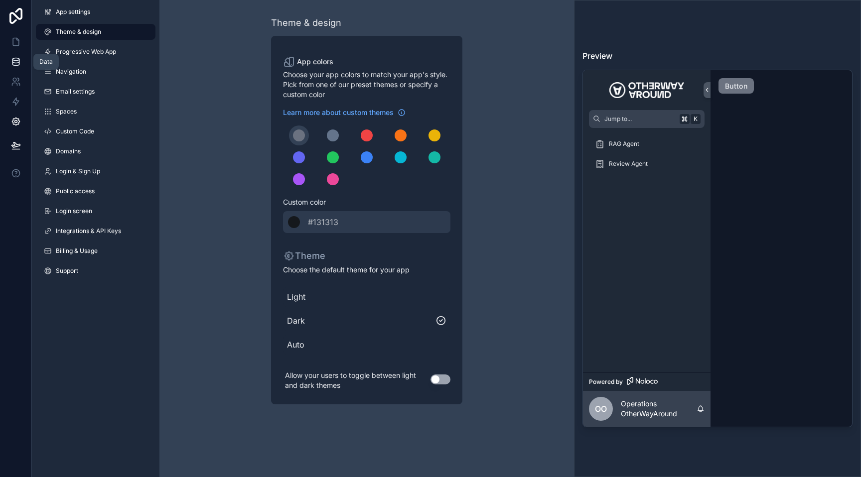
click at [21, 62] on link at bounding box center [15, 62] width 31 height 20
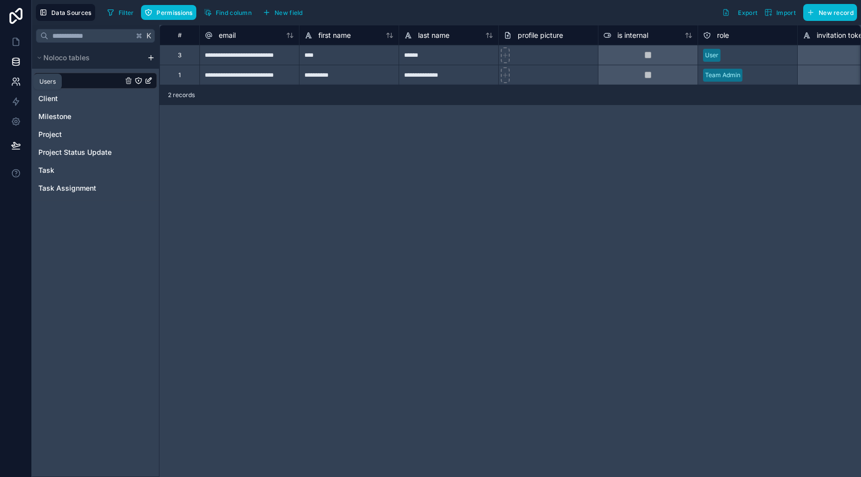
click at [15, 77] on icon at bounding box center [16, 82] width 10 height 10
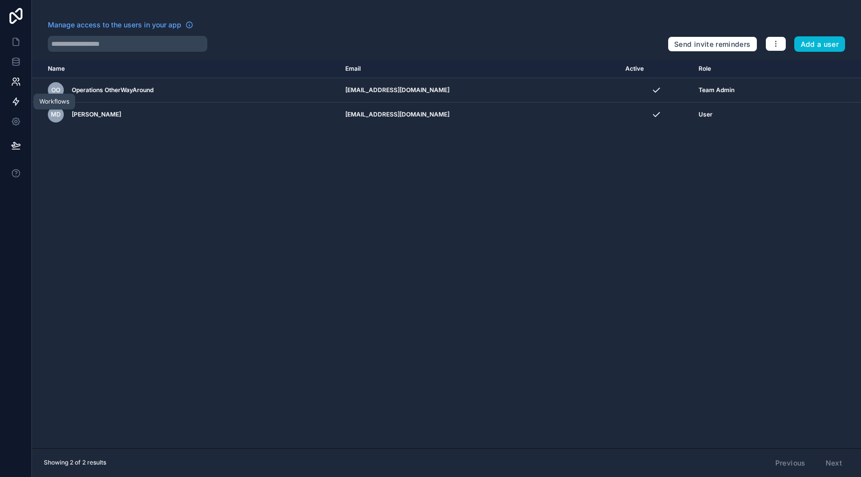
click at [20, 102] on icon at bounding box center [16, 102] width 10 height 10
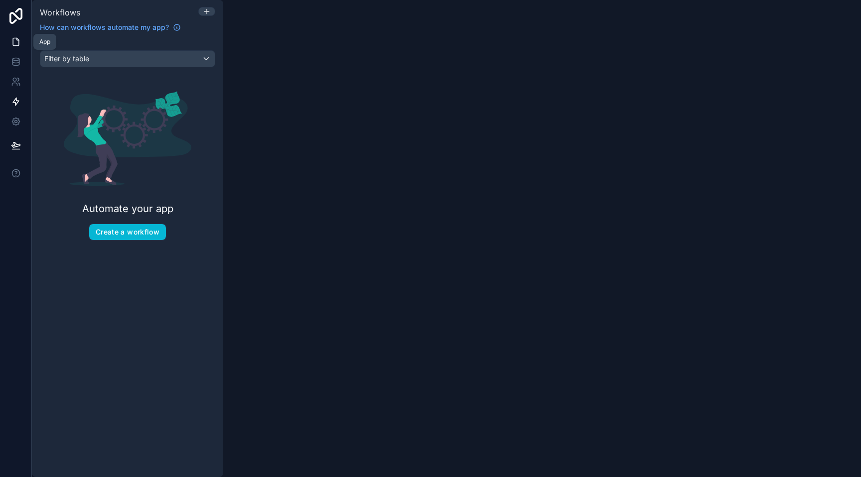
click at [23, 44] on link at bounding box center [15, 42] width 31 height 20
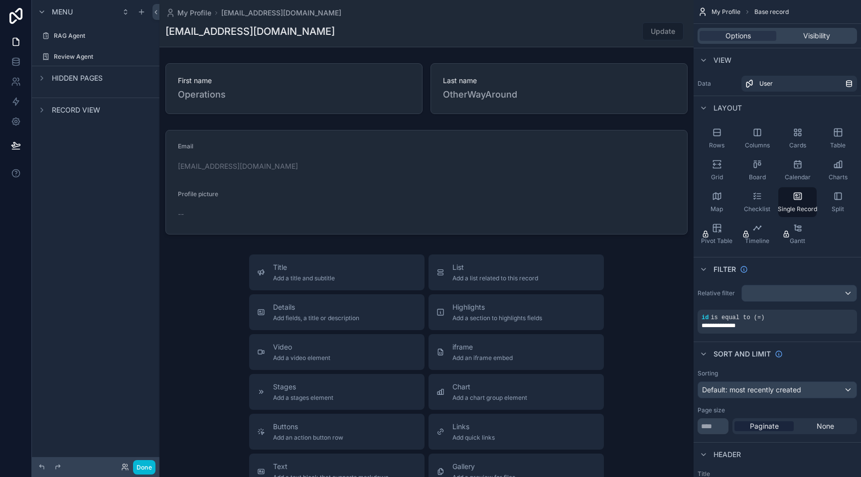
click at [217, 304] on div "scrollable content" at bounding box center [426, 344] width 534 height 689
click at [111, 39] on label "RAG Agent" at bounding box center [94, 36] width 80 height 8
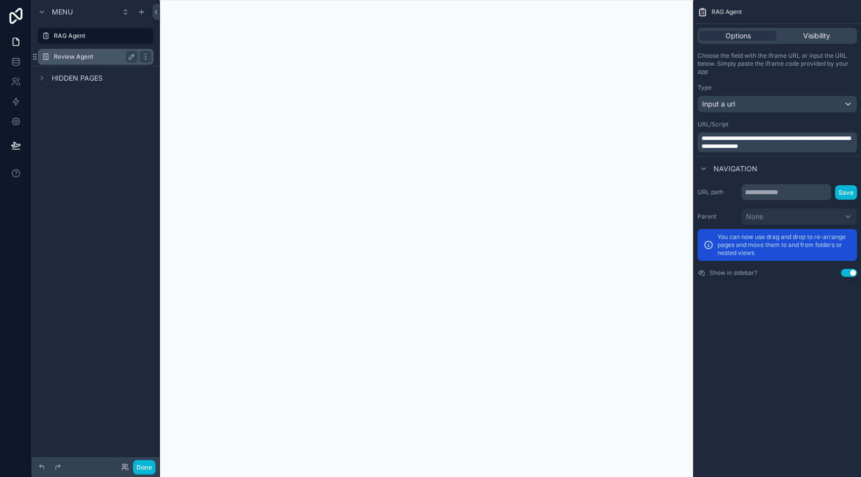
click at [81, 58] on label "Review Agent" at bounding box center [94, 57] width 80 height 8
click at [86, 40] on div "RAG Agent" at bounding box center [96, 36] width 84 height 12
click at [148, 465] on button "Done" at bounding box center [144, 467] width 22 height 14
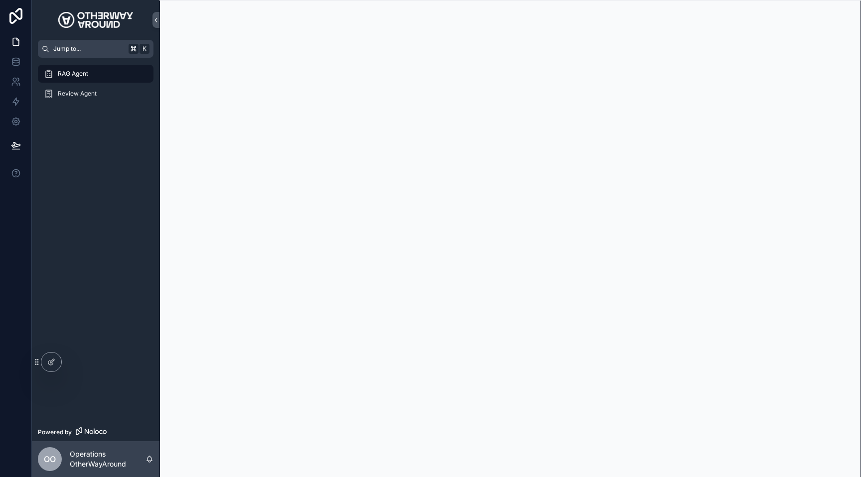
click at [100, 40] on button "Jump to... K" at bounding box center [96, 49] width 116 height 18
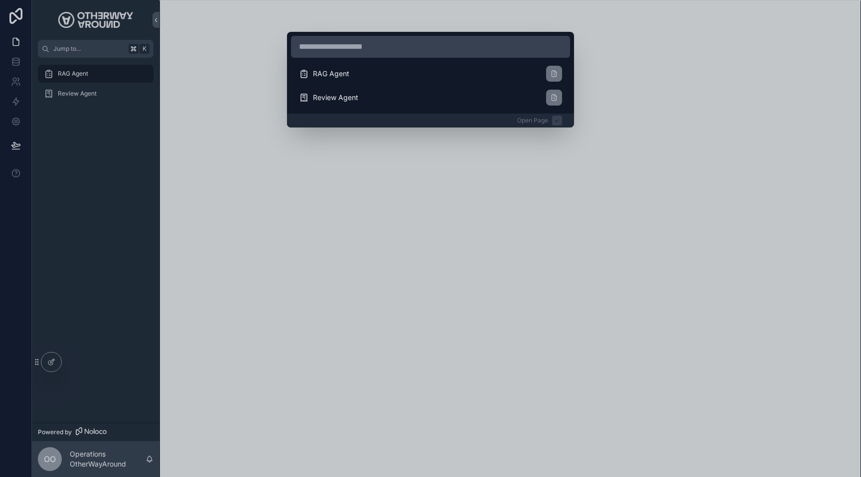
click at [75, 189] on div "RAG Agent Review Agent Open Page" at bounding box center [430, 238] width 861 height 477
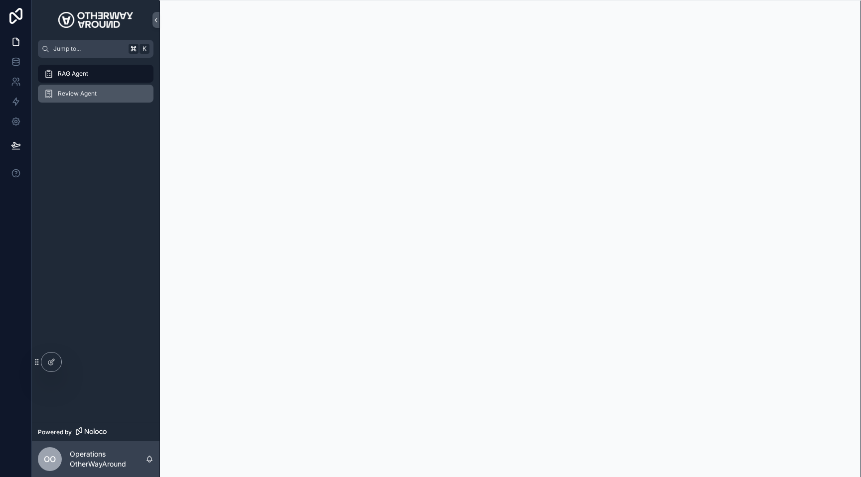
click at [98, 97] on div "Review Agent" at bounding box center [96, 94] width 104 height 16
click at [92, 78] on div "RAG Agent" at bounding box center [96, 74] width 104 height 16
click at [21, 120] on link at bounding box center [15, 122] width 31 height 20
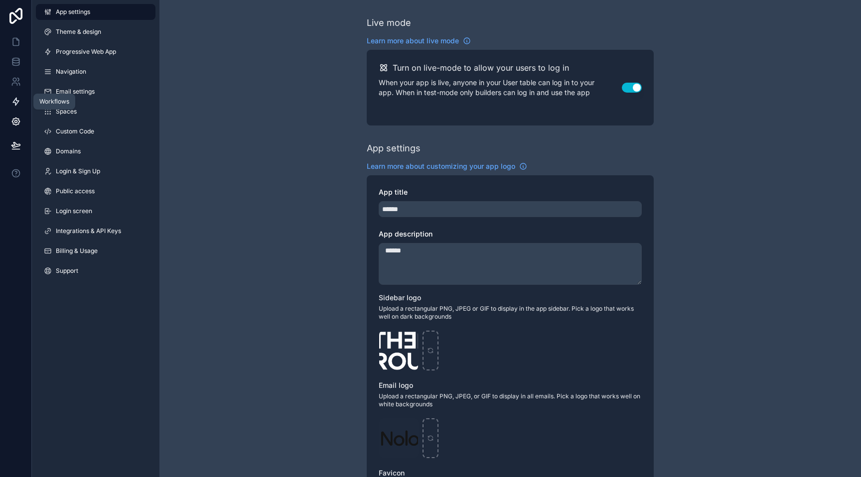
click at [9, 98] on link at bounding box center [15, 102] width 31 height 20
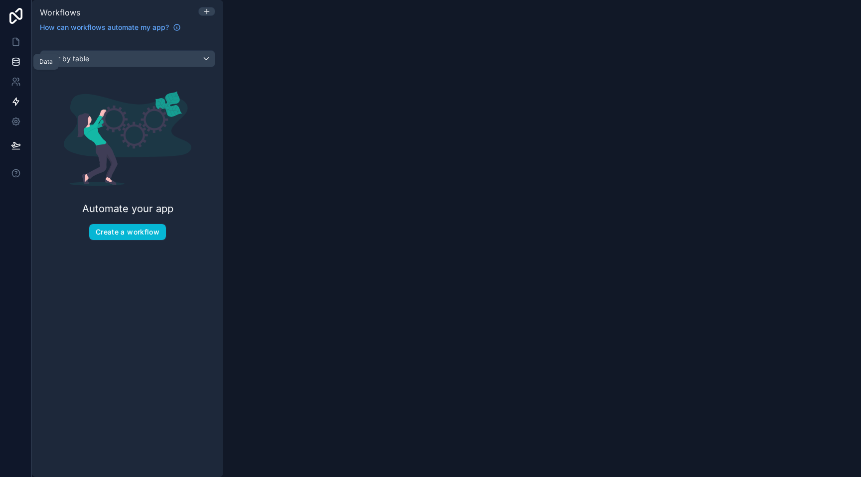
click at [12, 60] on icon at bounding box center [15, 61] width 6 height 4
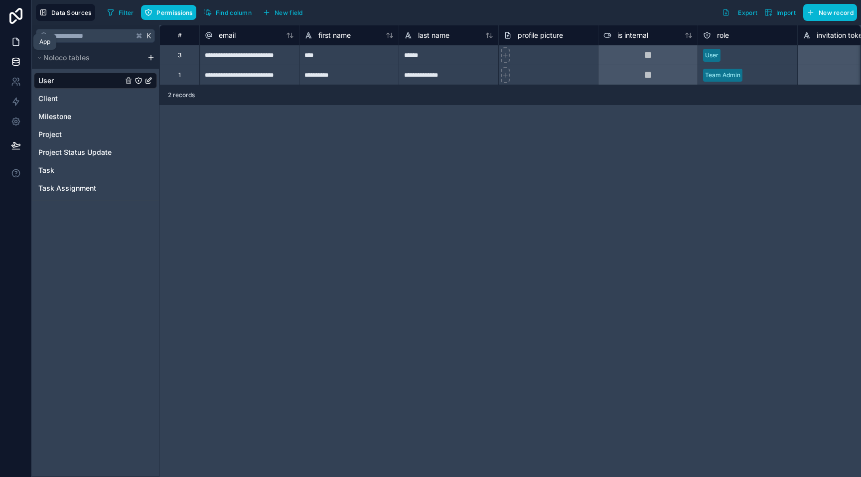
click at [15, 44] on icon at bounding box center [16, 42] width 10 height 10
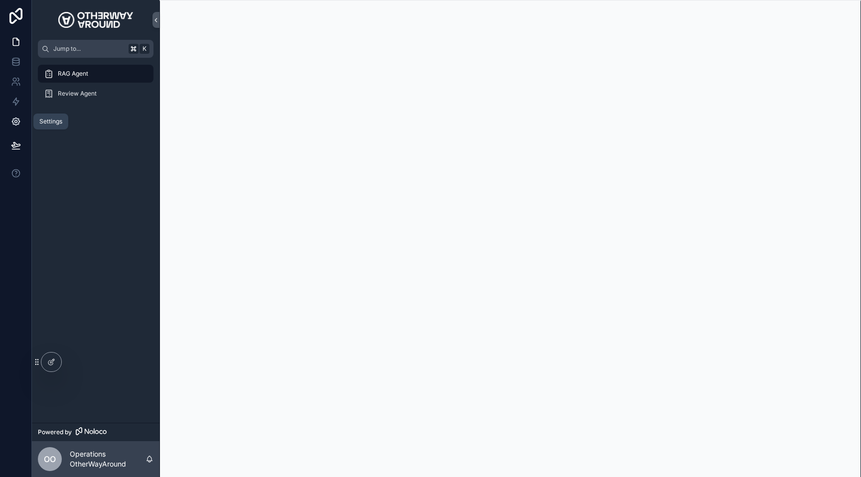
click at [15, 118] on icon at bounding box center [15, 121] width 7 height 7
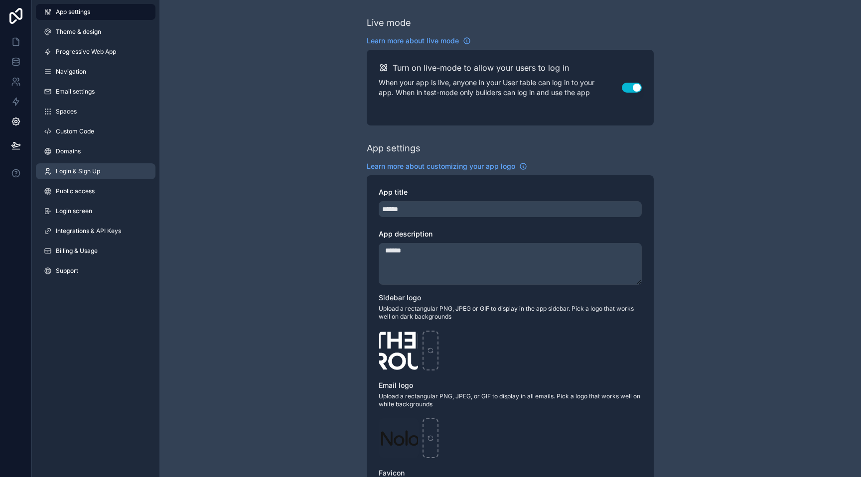
click at [132, 175] on link "Login & Sign Up" at bounding box center [96, 171] width 120 height 16
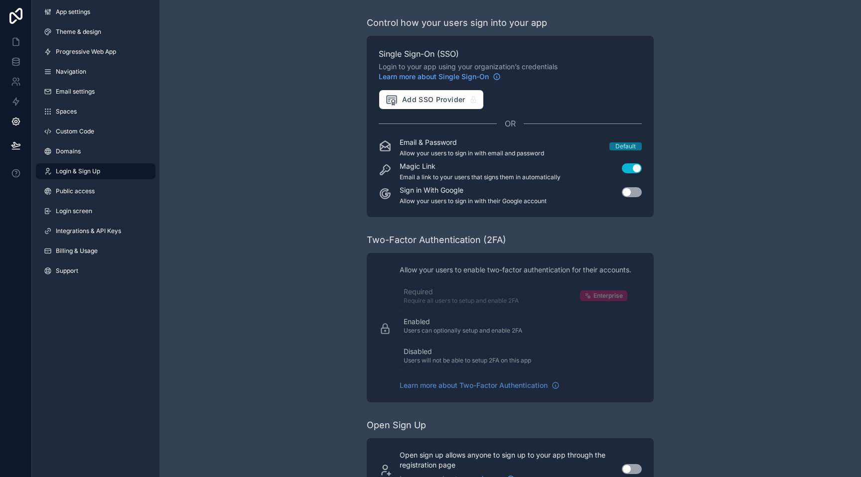
scroll to position [39, 0]
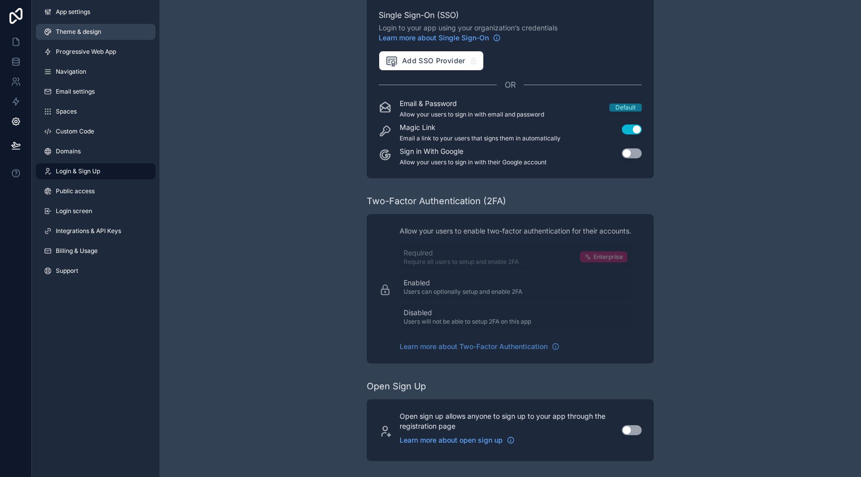
click at [117, 31] on link "Theme & design" at bounding box center [96, 32] width 120 height 16
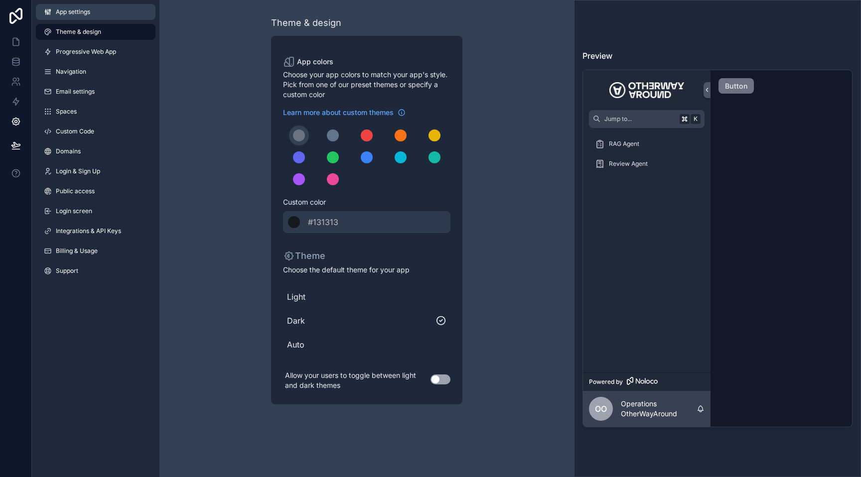
click at [75, 13] on span "App settings" at bounding box center [73, 12] width 34 height 8
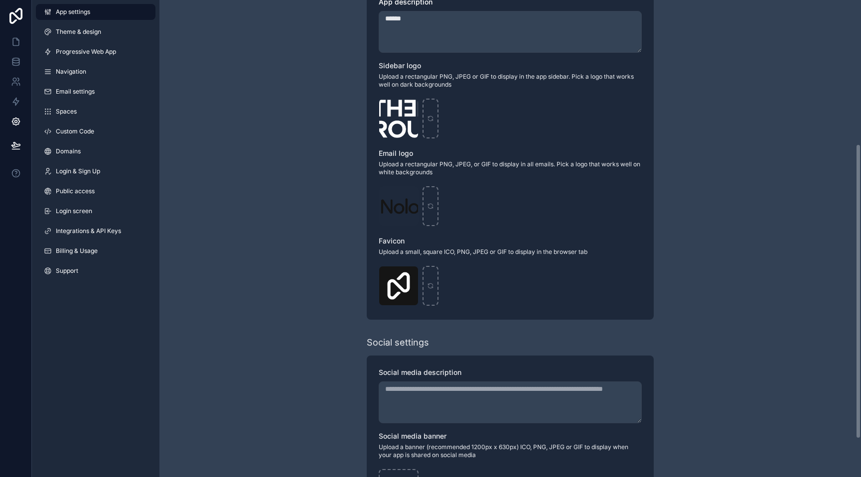
scroll to position [294, 0]
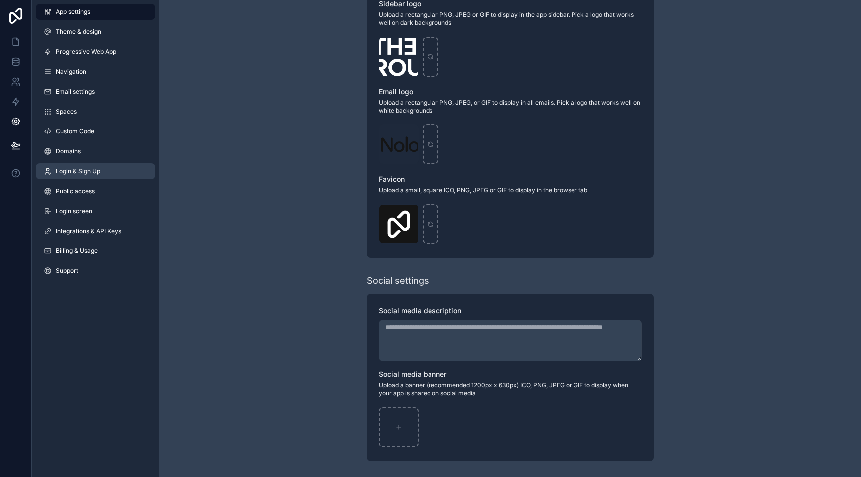
click at [108, 168] on link "Login & Sign Up" at bounding box center [96, 171] width 120 height 16
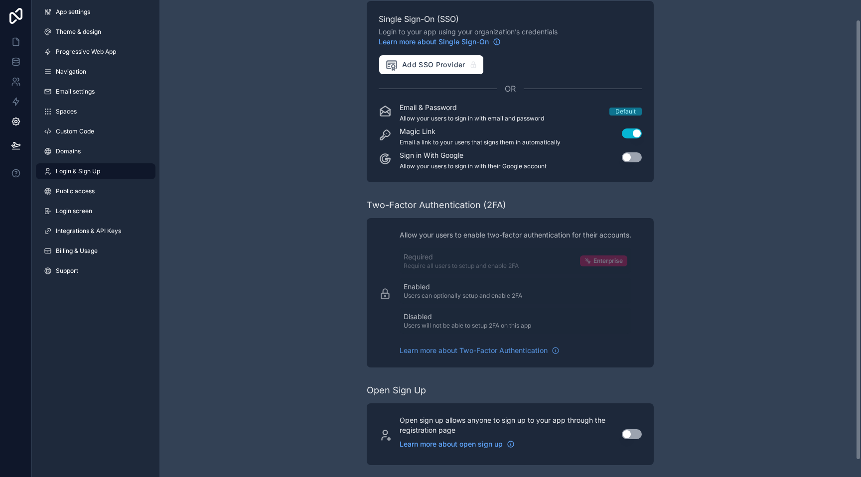
scroll to position [39, 0]
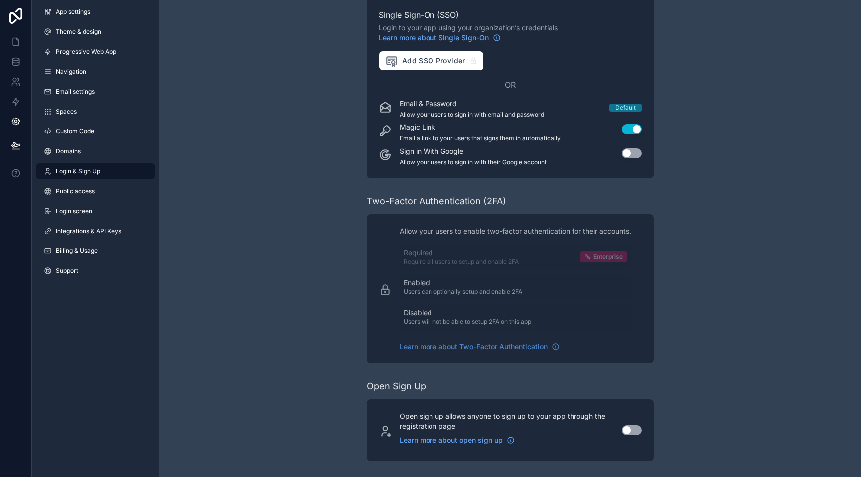
click at [94, 202] on div "App settings Theme & design Progressive Web App Navigation Email settings Space…" at bounding box center [96, 143] width 128 height 287
click at [94, 208] on link "Login screen" at bounding box center [96, 211] width 120 height 16
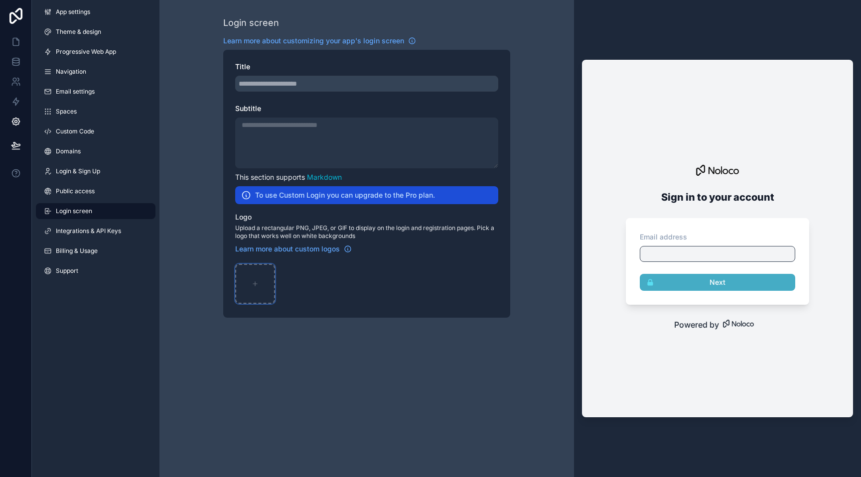
click at [244, 286] on div "scrollable content" at bounding box center [255, 284] width 40 height 40
type input "**********"
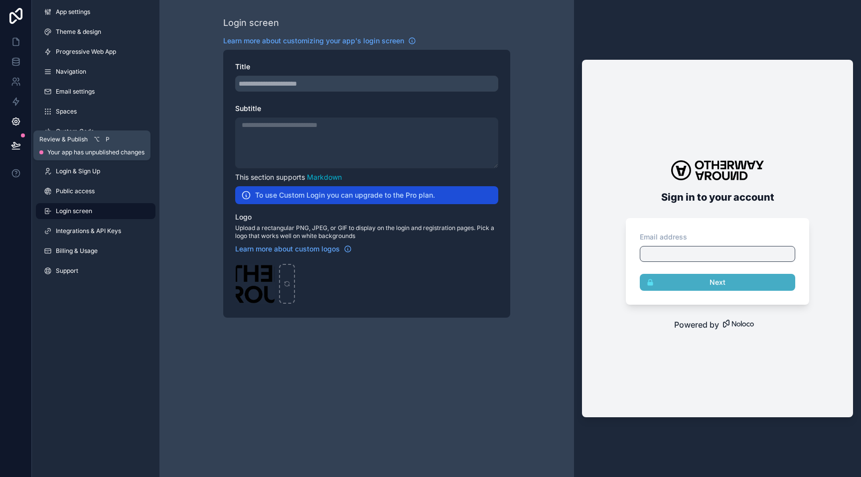
click at [17, 150] on icon at bounding box center [16, 145] width 10 height 10
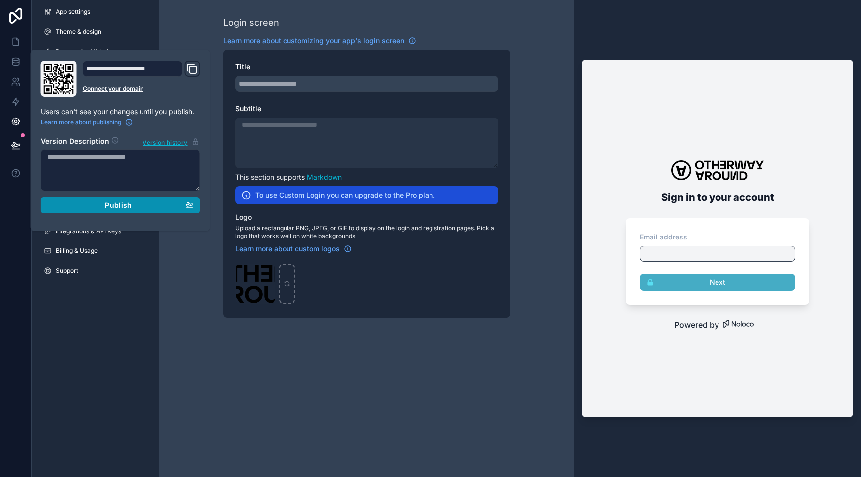
click at [144, 209] on div "Publish" at bounding box center [120, 205] width 146 height 9
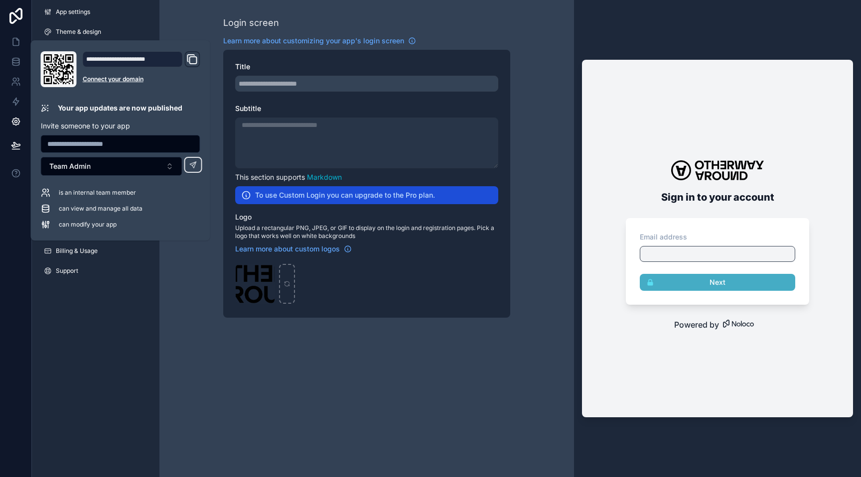
click at [196, 57] on icon "Domain and Custom Link" at bounding box center [193, 60] width 7 height 7
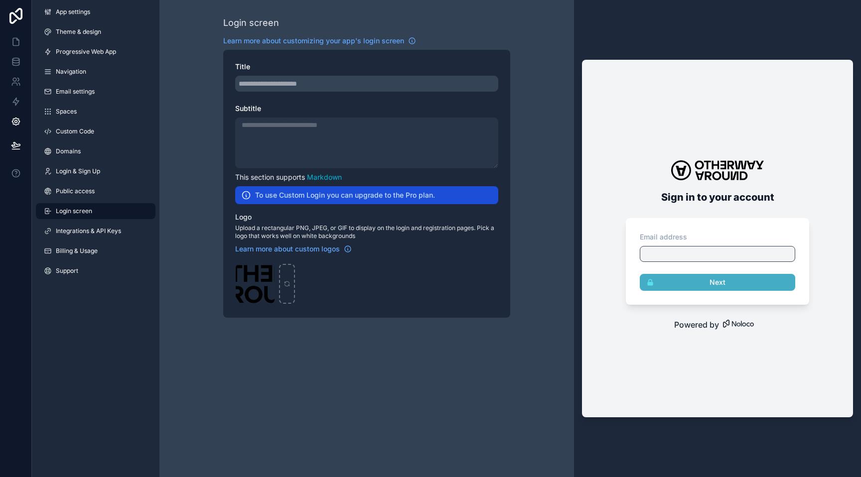
click at [247, 333] on div "Login screen Learn more about customizing your app's login screen Title Subtitl…" at bounding box center [366, 238] width 414 height 477
click at [95, 16] on link "App settings" at bounding box center [96, 12] width 120 height 16
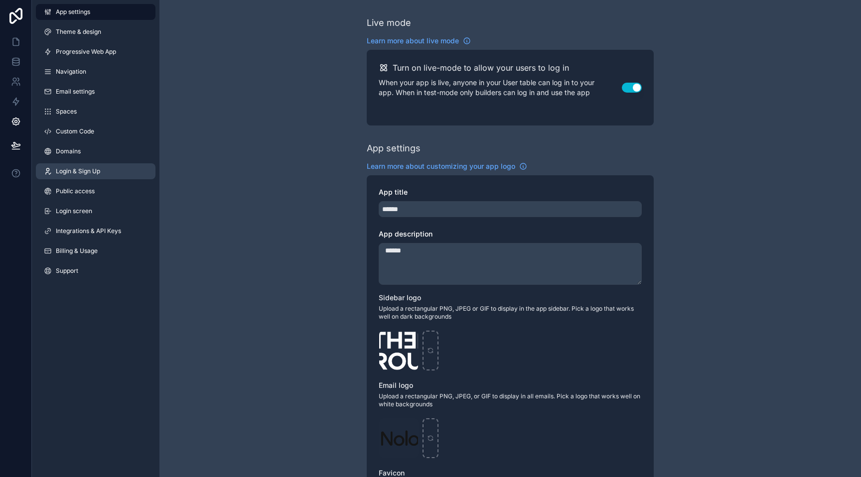
click at [101, 173] on link "Login & Sign Up" at bounding box center [96, 171] width 120 height 16
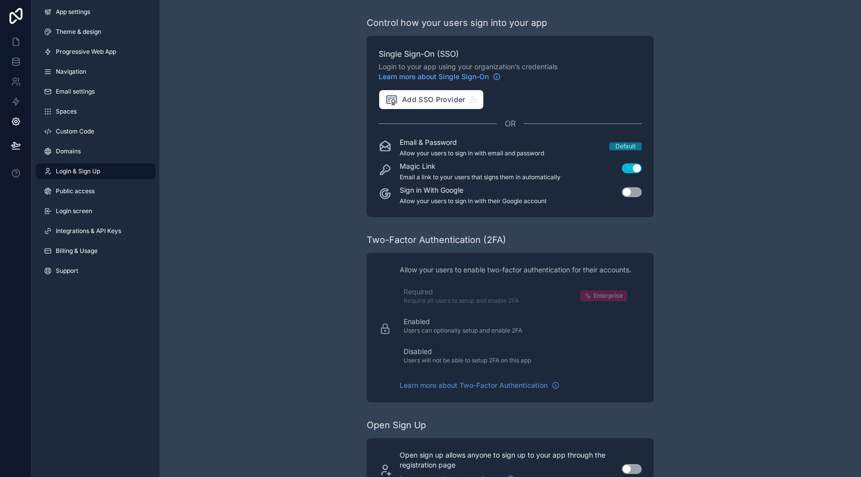
click at [633, 169] on button "Use setting" at bounding box center [632, 168] width 20 height 10
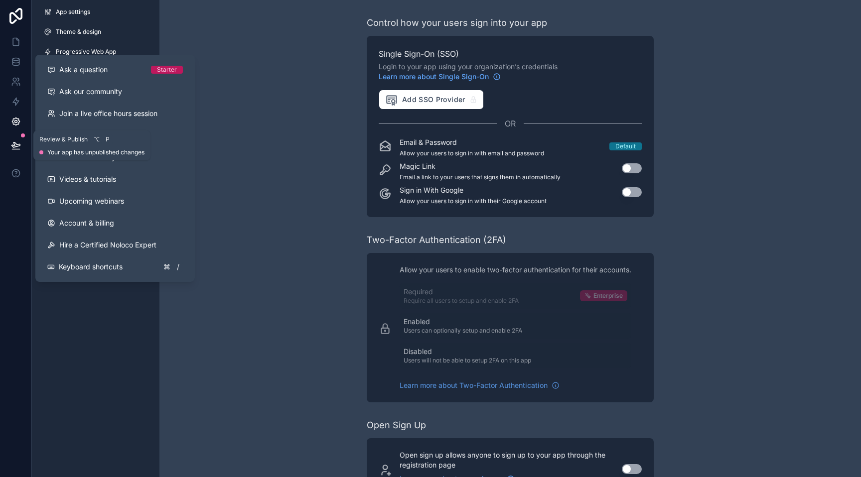
click at [21, 143] on button at bounding box center [16, 145] width 22 height 28
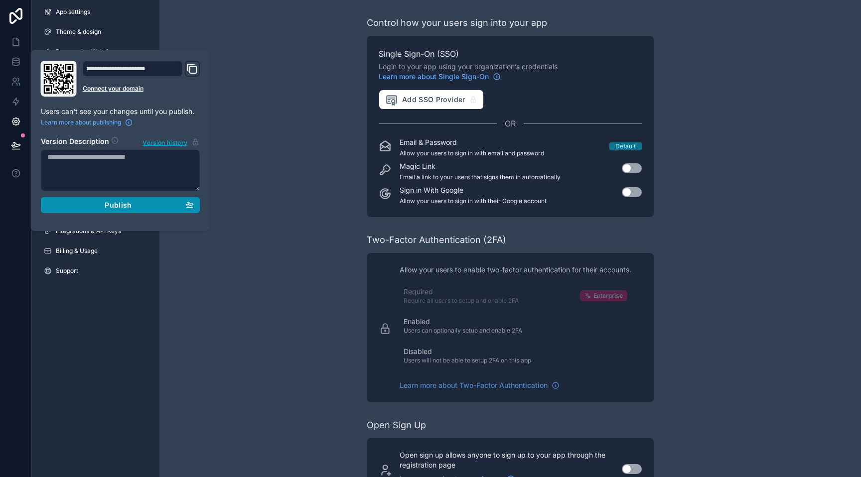
click at [119, 205] on span "Publish" at bounding box center [118, 205] width 27 height 9
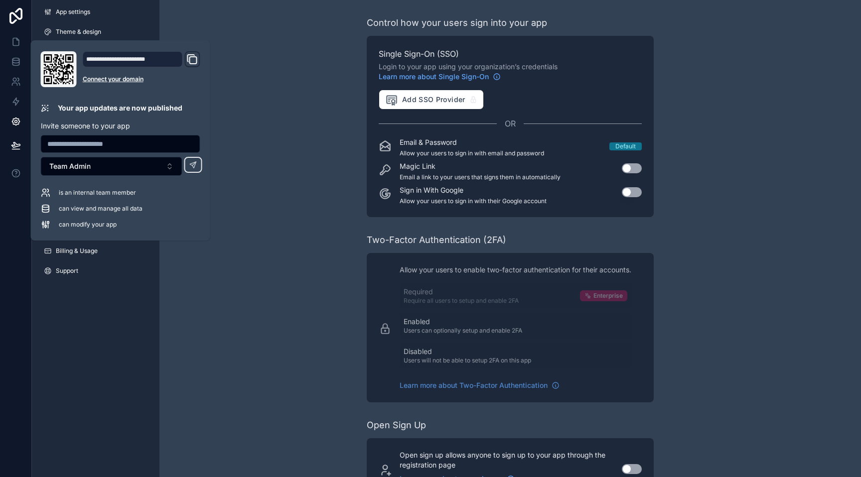
click at [282, 156] on div "Control how your users sign into your app Single Sign-On (SSO) Login to your ap…" at bounding box center [509, 258] width 701 height 516
